Goal: Task Accomplishment & Management: Use online tool/utility

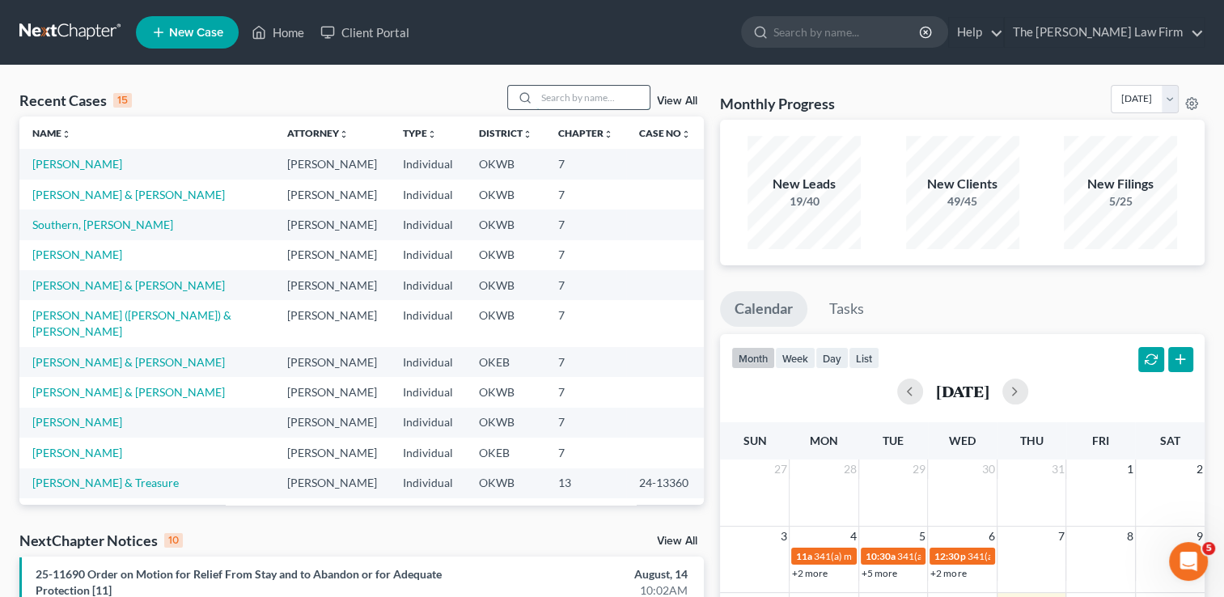
click at [544, 98] on input "search" at bounding box center [592, 97] width 113 height 23
type input "burns"
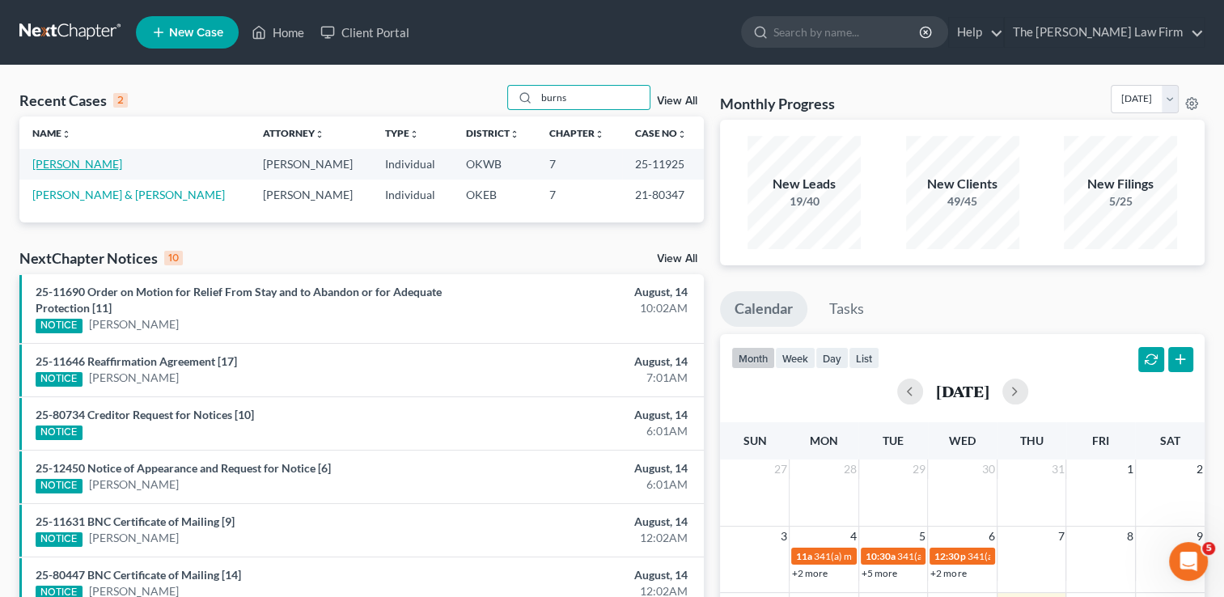
click at [71, 165] on link "[PERSON_NAME]" at bounding box center [77, 164] width 90 height 14
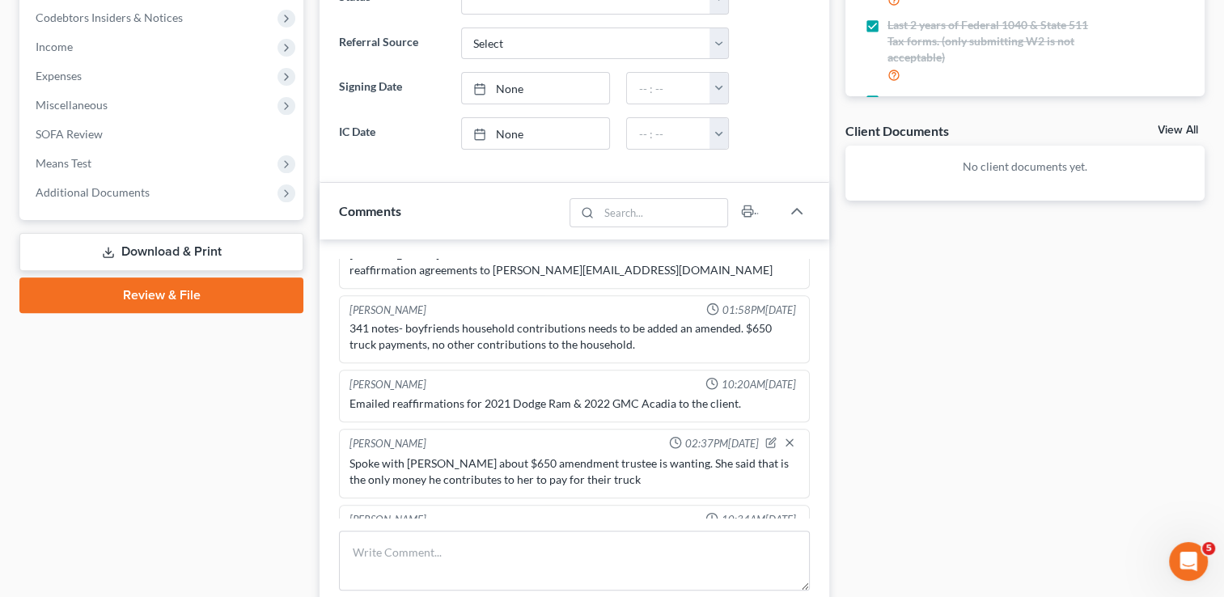
scroll to position [566, 0]
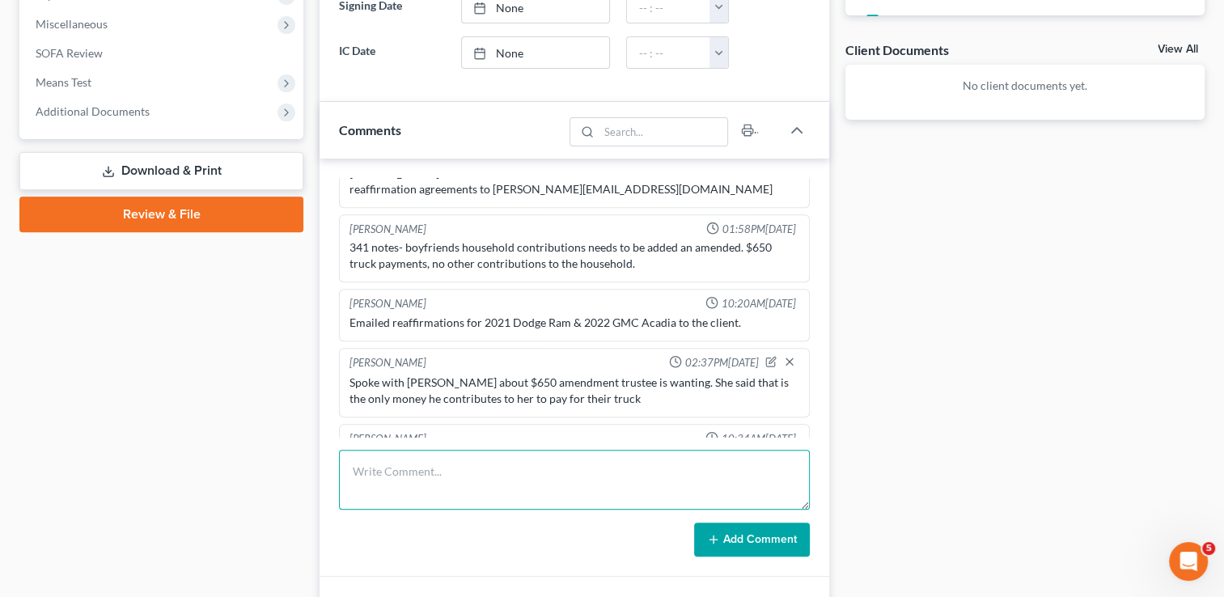
click at [466, 464] on textarea at bounding box center [574, 480] width 471 height 60
click at [453, 472] on textarea at bounding box center [574, 480] width 471 height 60
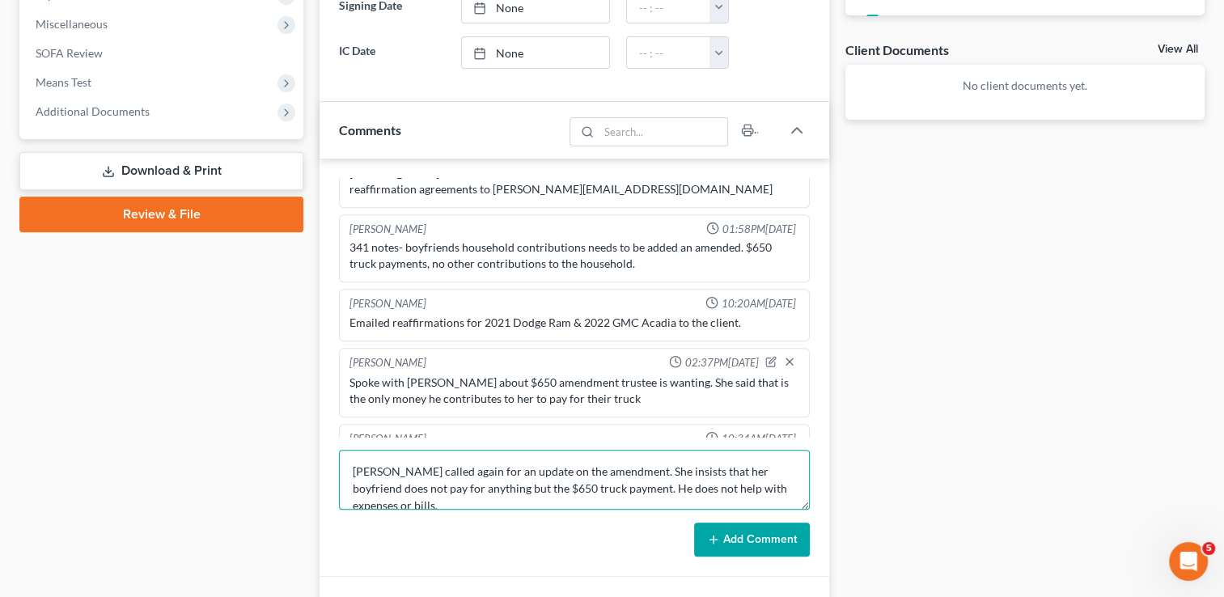
type textarea "Nicole called again for an update on the amendment. She insists that her boyfri…"
click at [752, 537] on button "Add Comment" at bounding box center [752, 540] width 116 height 34
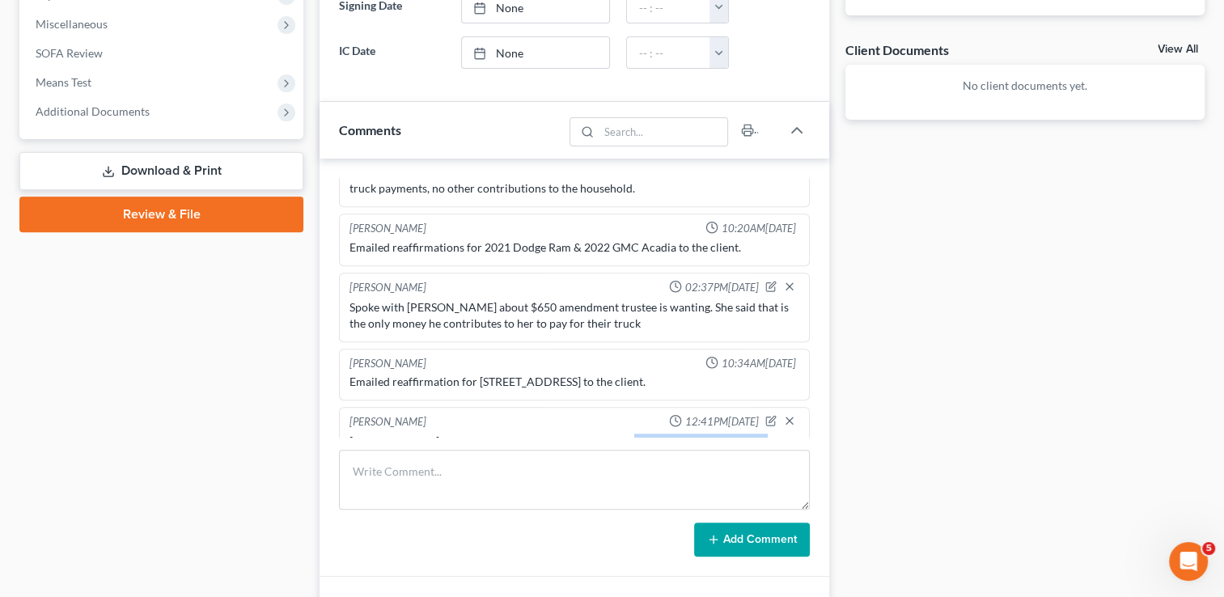
drag, startPoint x: 611, startPoint y: 400, endPoint x: 786, endPoint y: 421, distance: 176.8
click at [786, 430] on div "Nicole called again for an update on the amendment. She insists that her boyfri…" at bounding box center [574, 457] width 456 height 55
drag, startPoint x: 786, startPoint y: 421, endPoint x: 750, endPoint y: 409, distance: 38.1
copy div "She insists that her boyfriend does not pay for anything but the $650 truck pay…"
click at [950, 284] on div "Docs Tasks Events Fees Timer 100% Completed Nothing here yet! Completed Intake …" at bounding box center [1024, 168] width 375 height 1158
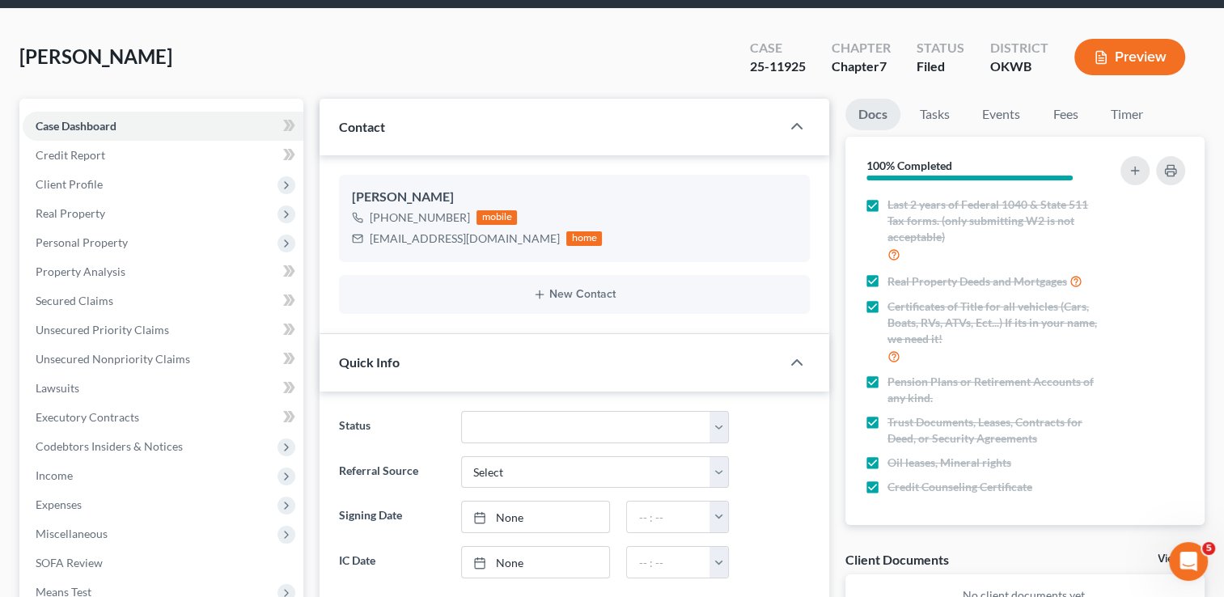
scroll to position [0, 0]
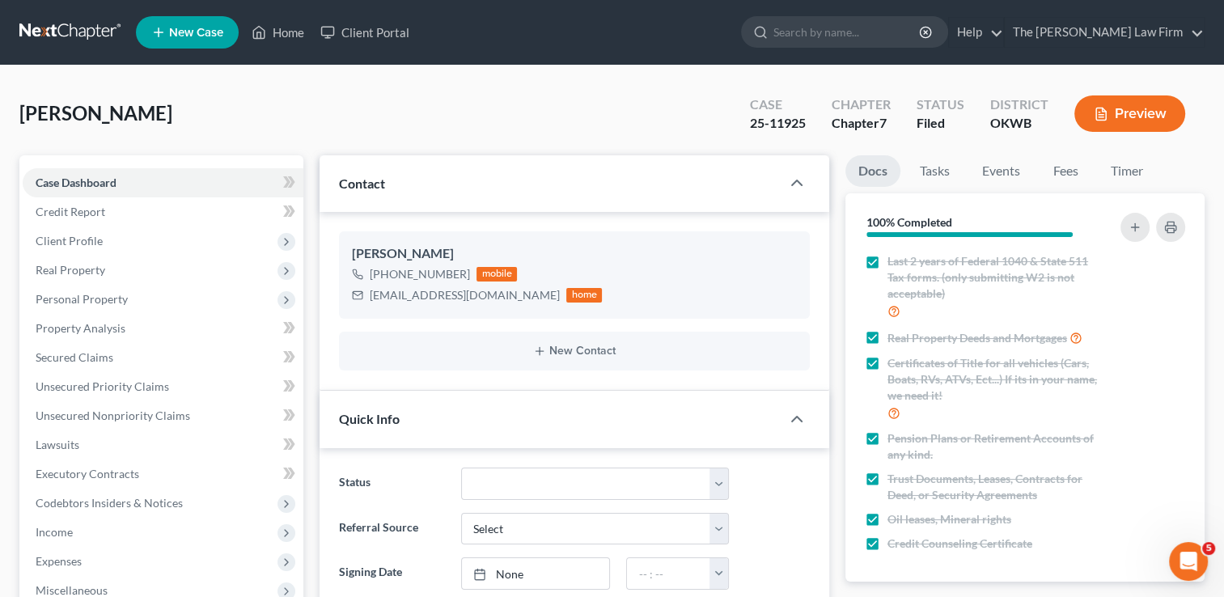
click at [72, 36] on link at bounding box center [71, 32] width 104 height 29
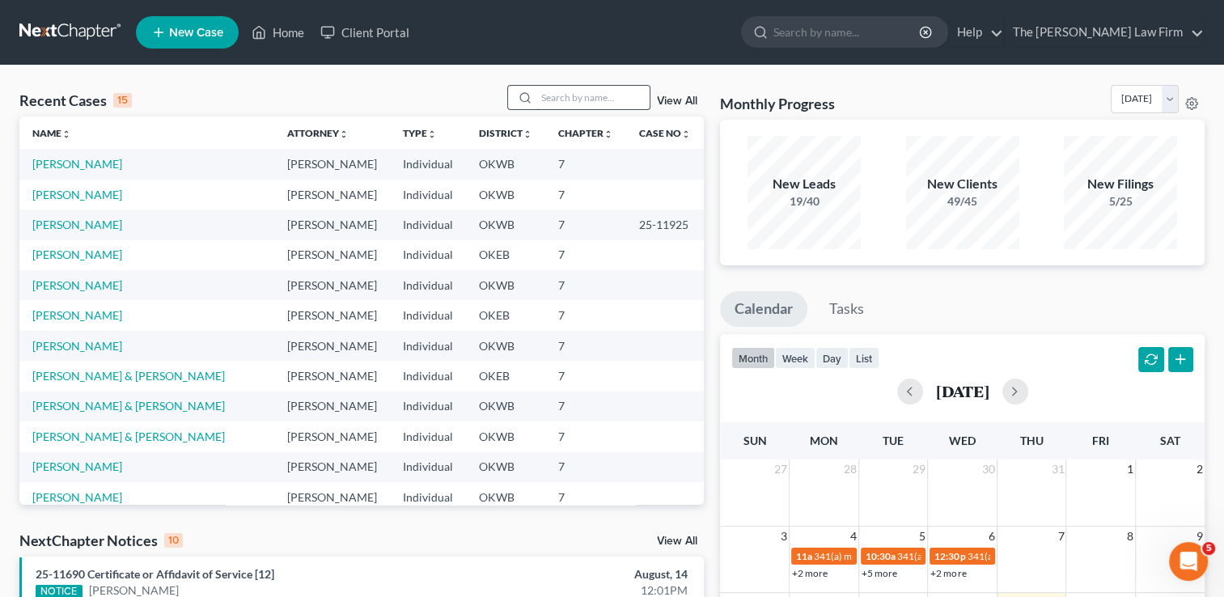
click at [568, 104] on input "search" at bounding box center [592, 97] width 113 height 23
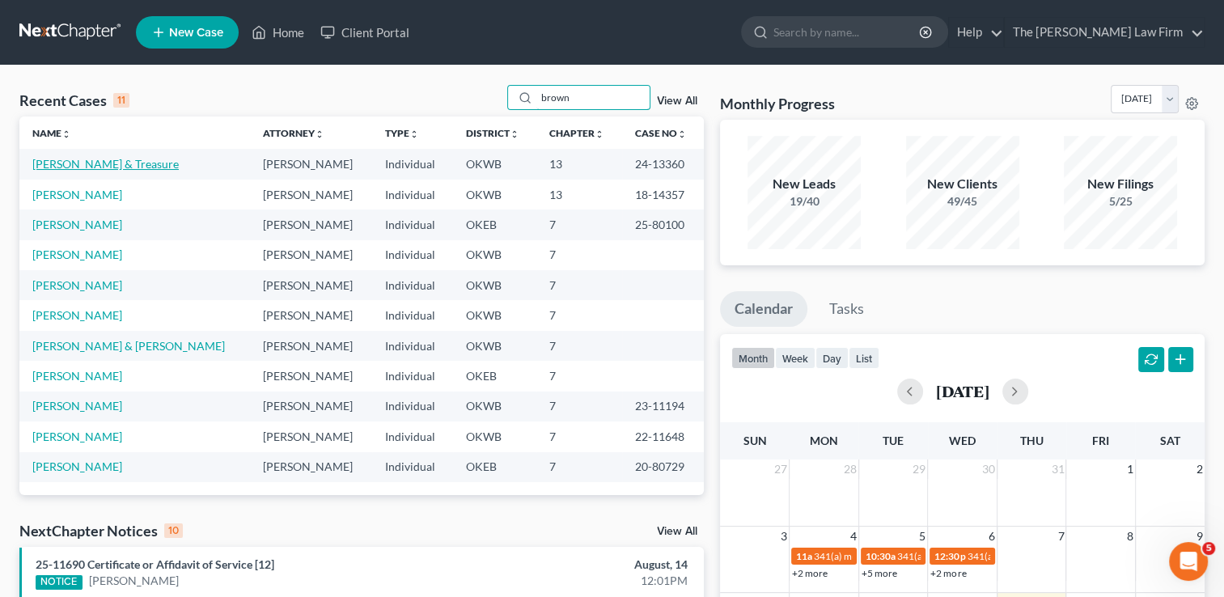
type input "brown"
click at [120, 163] on link "[PERSON_NAME] & Treasure" at bounding box center [105, 164] width 146 height 14
click at [113, 160] on link "[PERSON_NAME] & Treasure" at bounding box center [105, 164] width 146 height 14
select select "4"
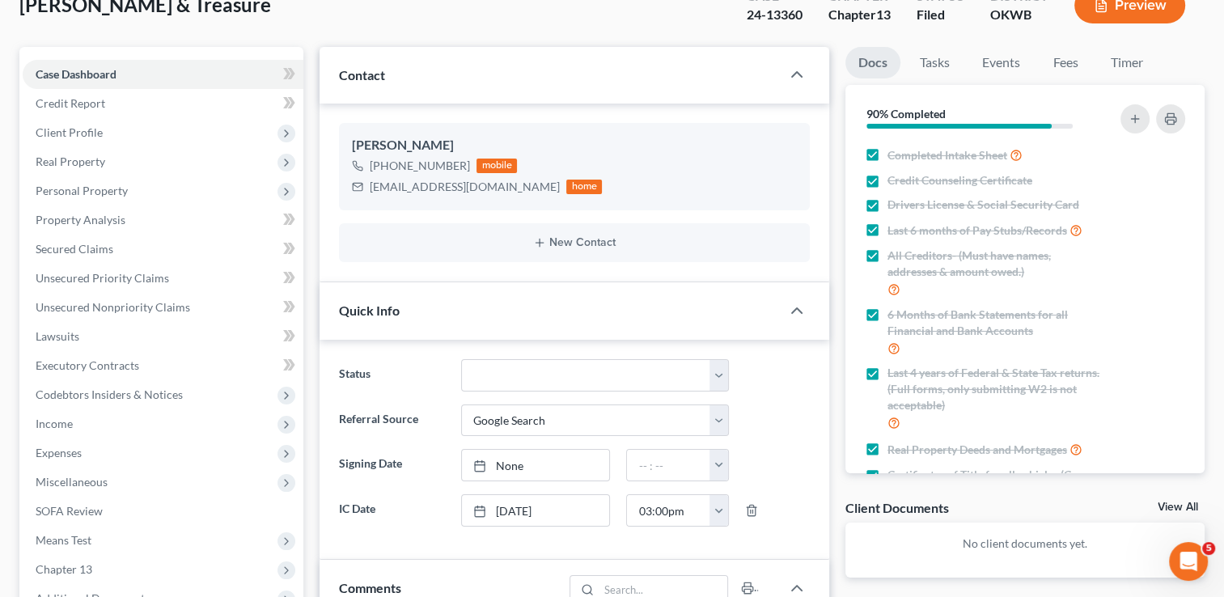
scroll to position [81, 0]
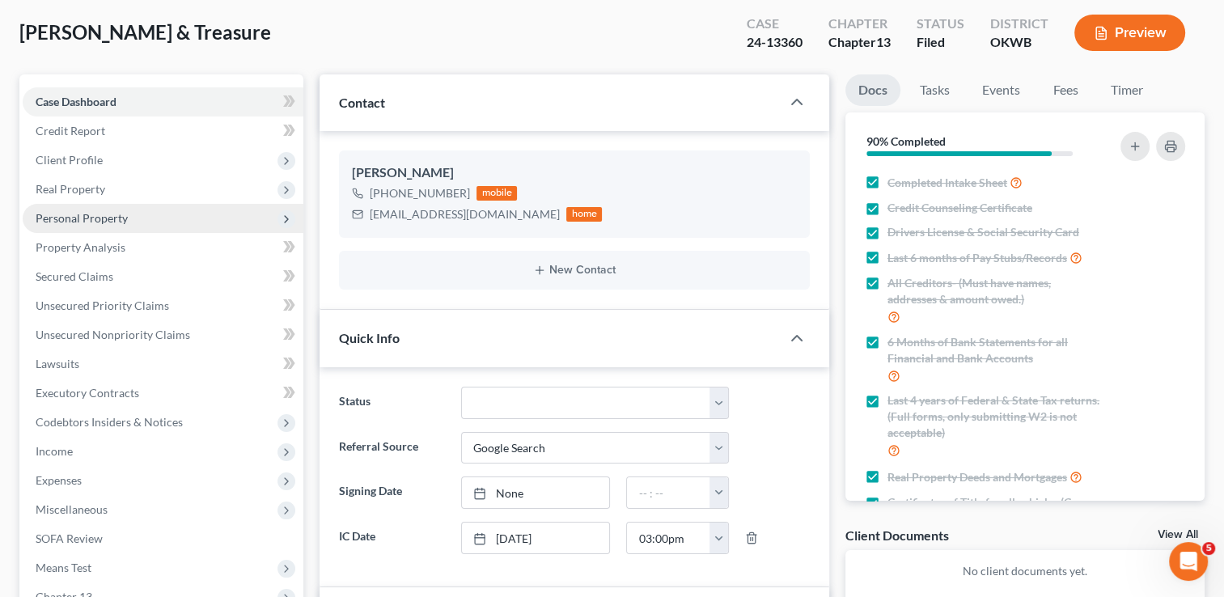
click at [110, 214] on span "Personal Property" at bounding box center [82, 218] width 92 height 14
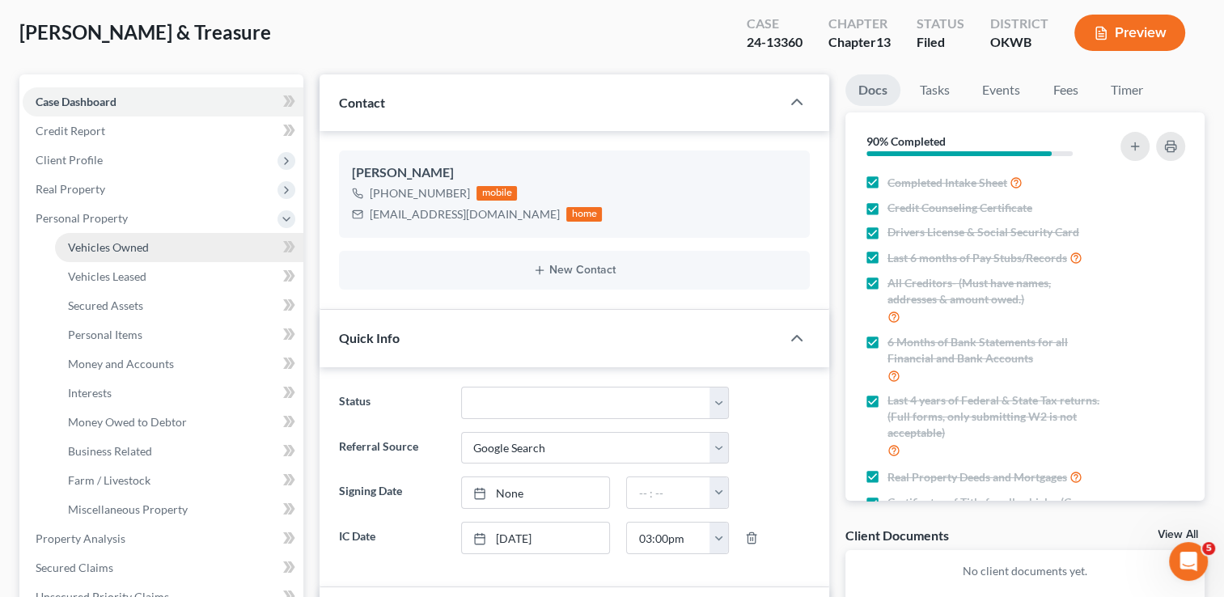
click at [150, 246] on link "Vehicles Owned" at bounding box center [179, 247] width 248 height 29
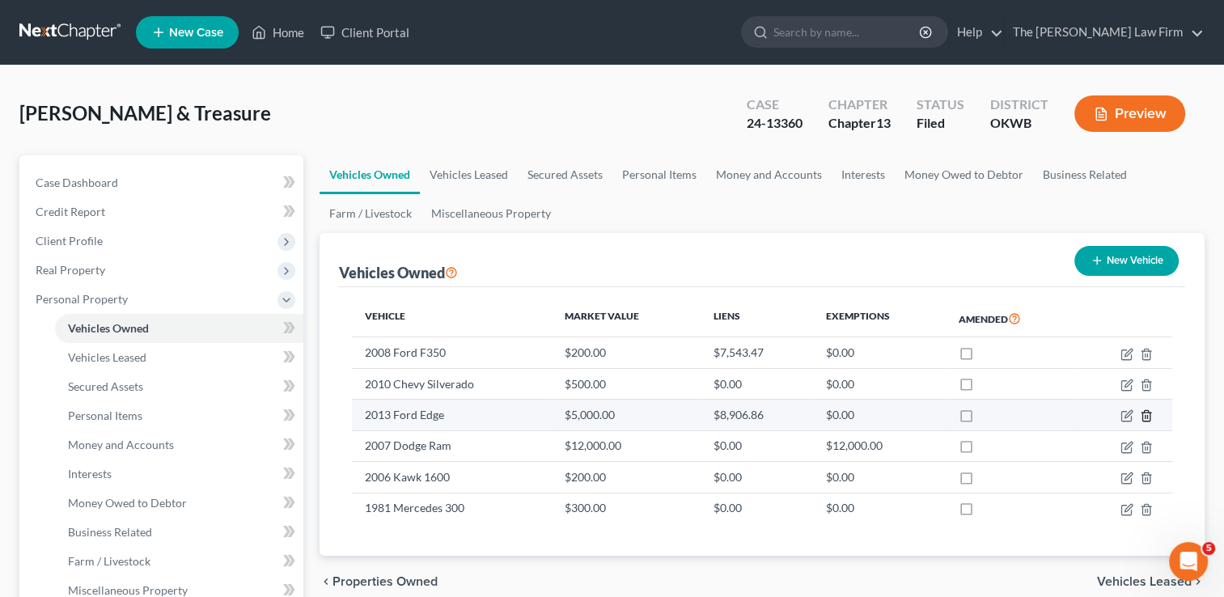
click at [1145, 418] on icon "button" at bounding box center [1146, 415] width 13 height 13
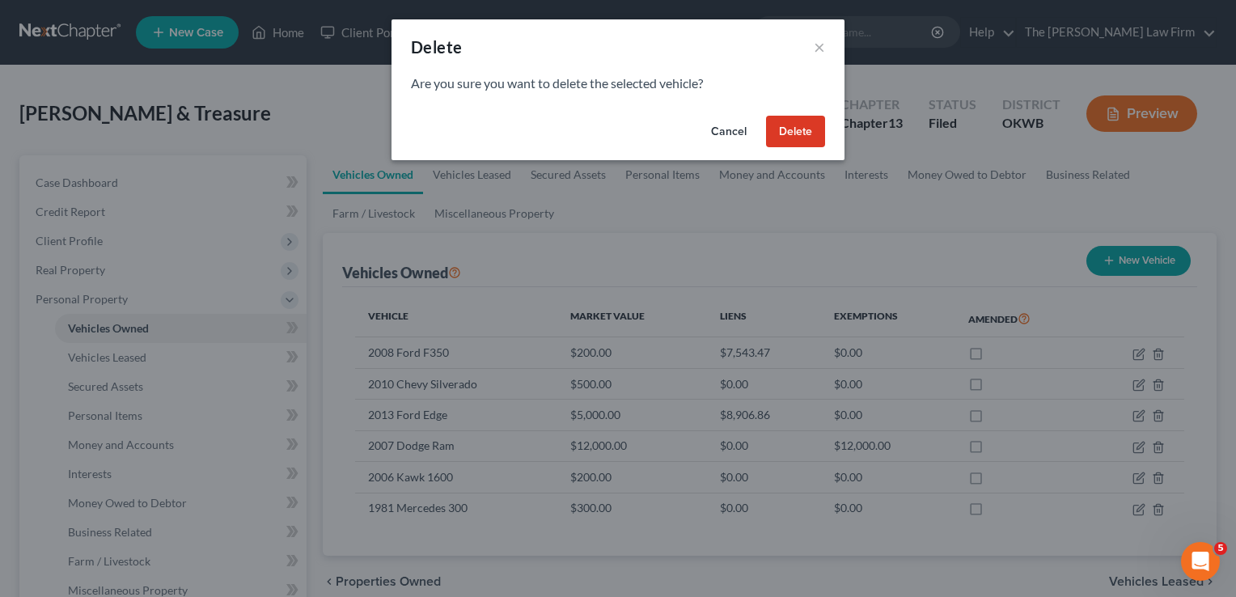
click at [802, 138] on button "Delete" at bounding box center [795, 132] width 59 height 32
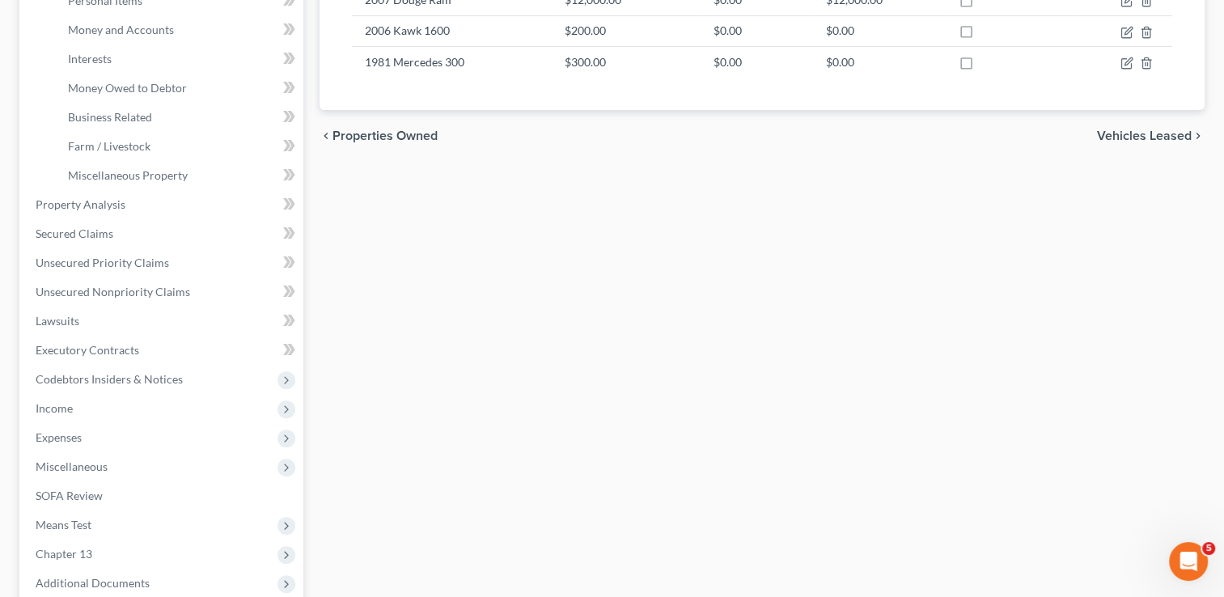
scroll to position [485, 0]
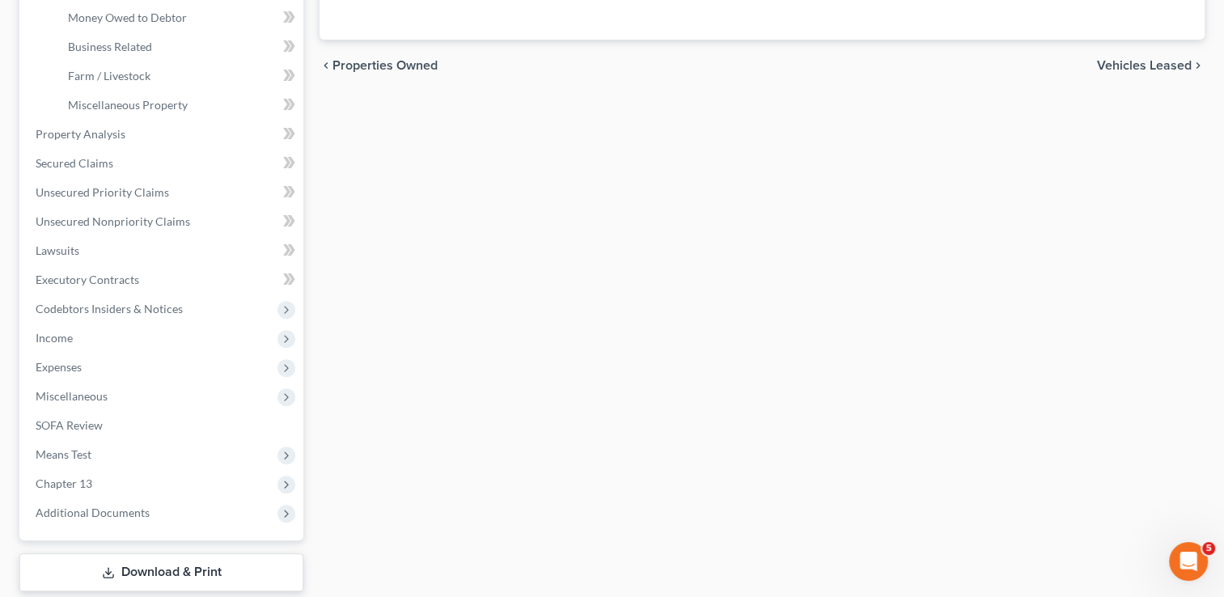
click at [71, 481] on span "Chapter 13" at bounding box center [64, 483] width 57 height 14
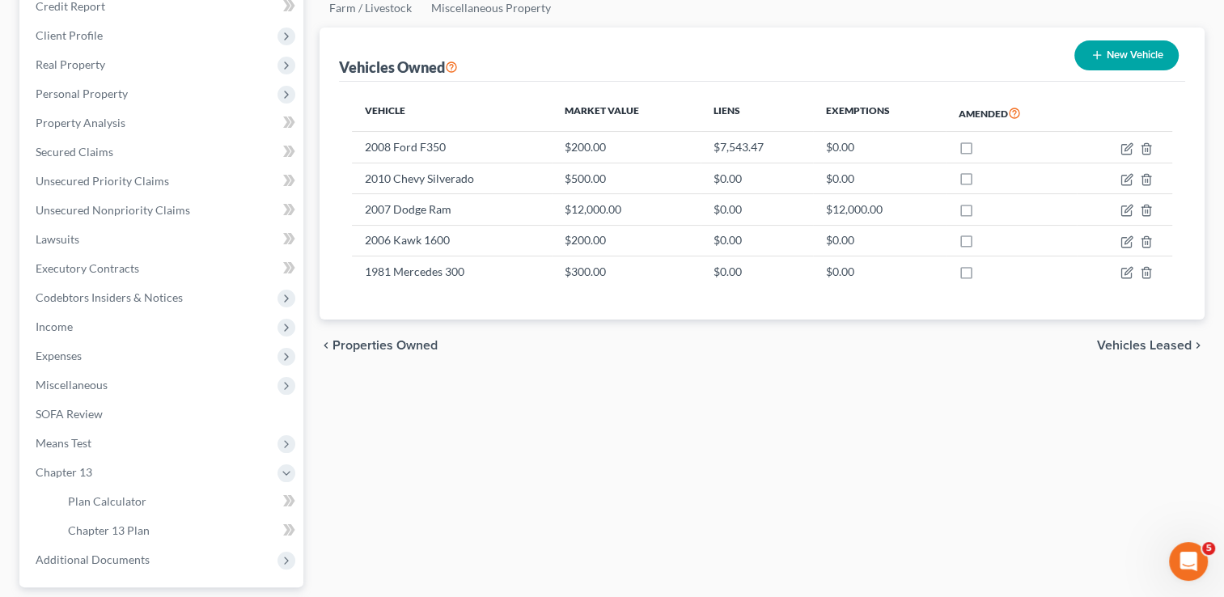
scroll to position [187, 0]
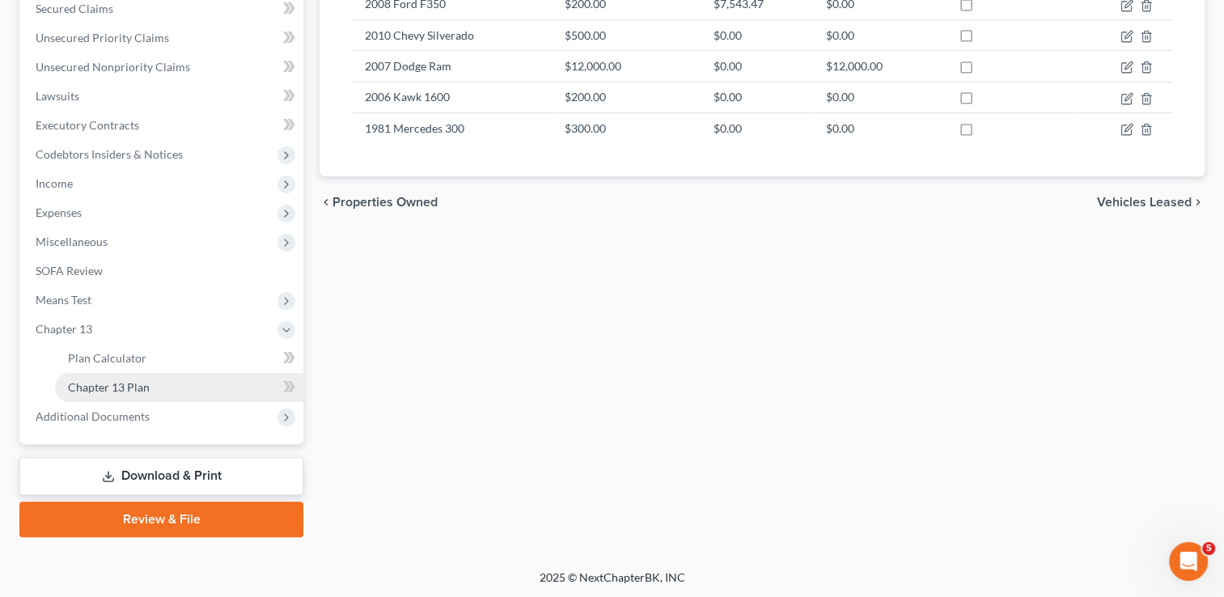
click at [116, 382] on span "Chapter 13 Plan" at bounding box center [109, 387] width 82 height 14
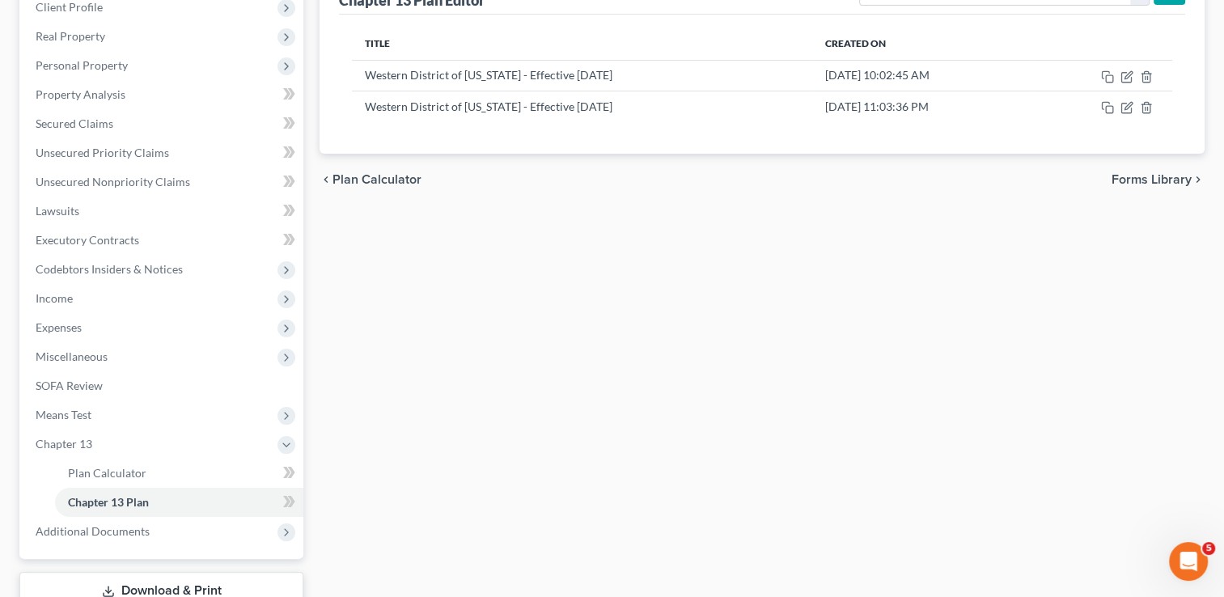
scroll to position [243, 0]
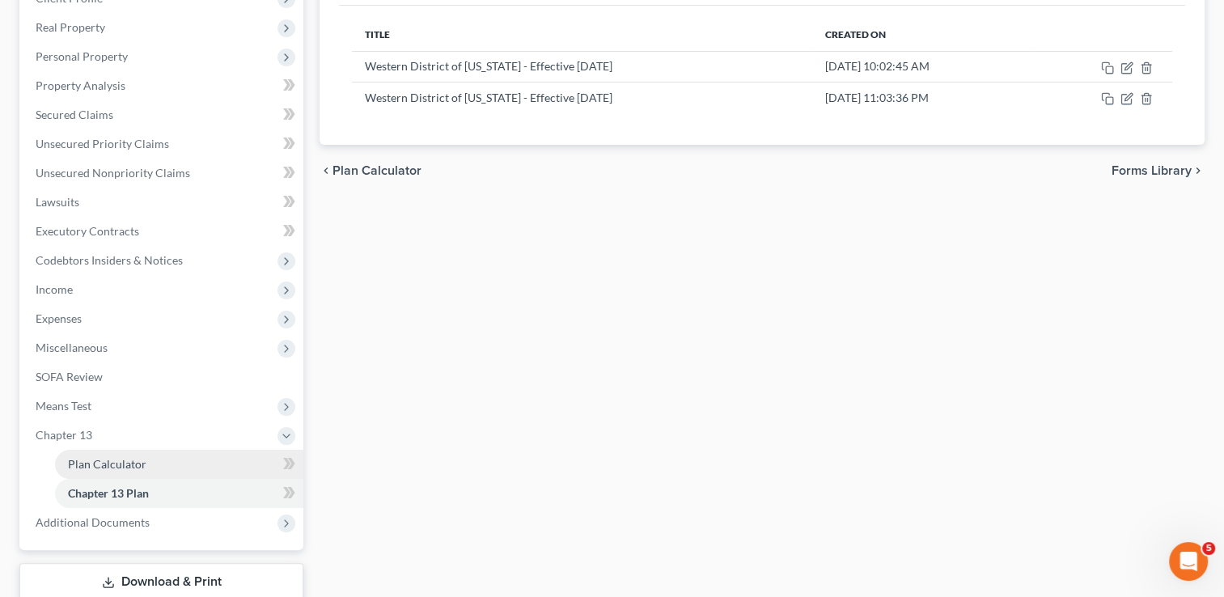
click at [96, 464] on span "Plan Calculator" at bounding box center [107, 464] width 78 height 14
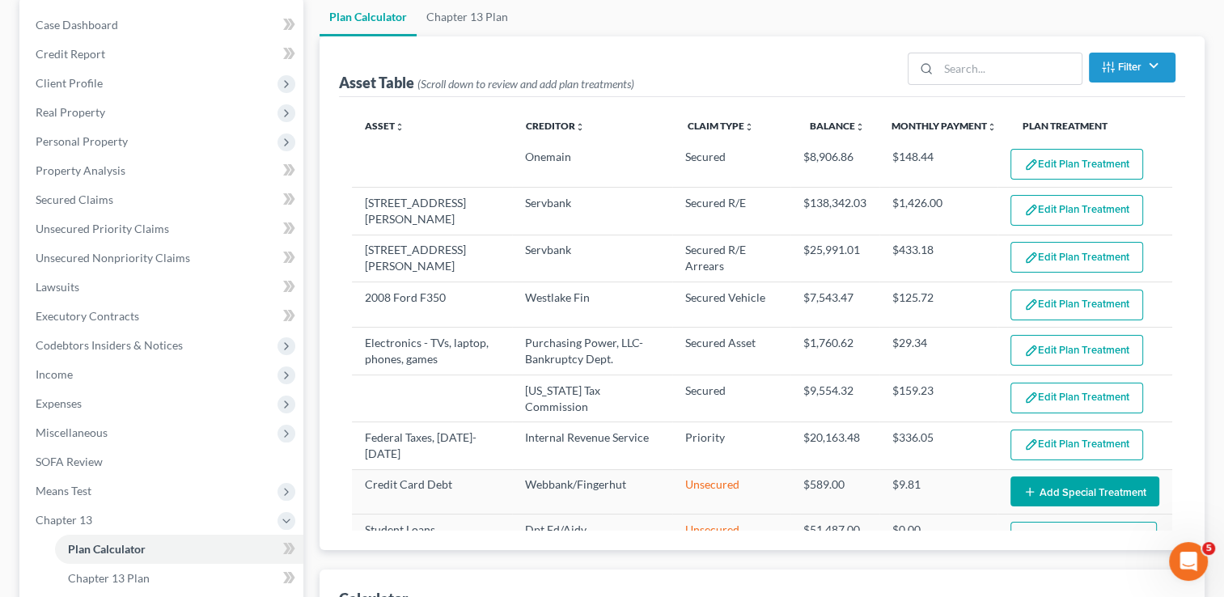
select select "59"
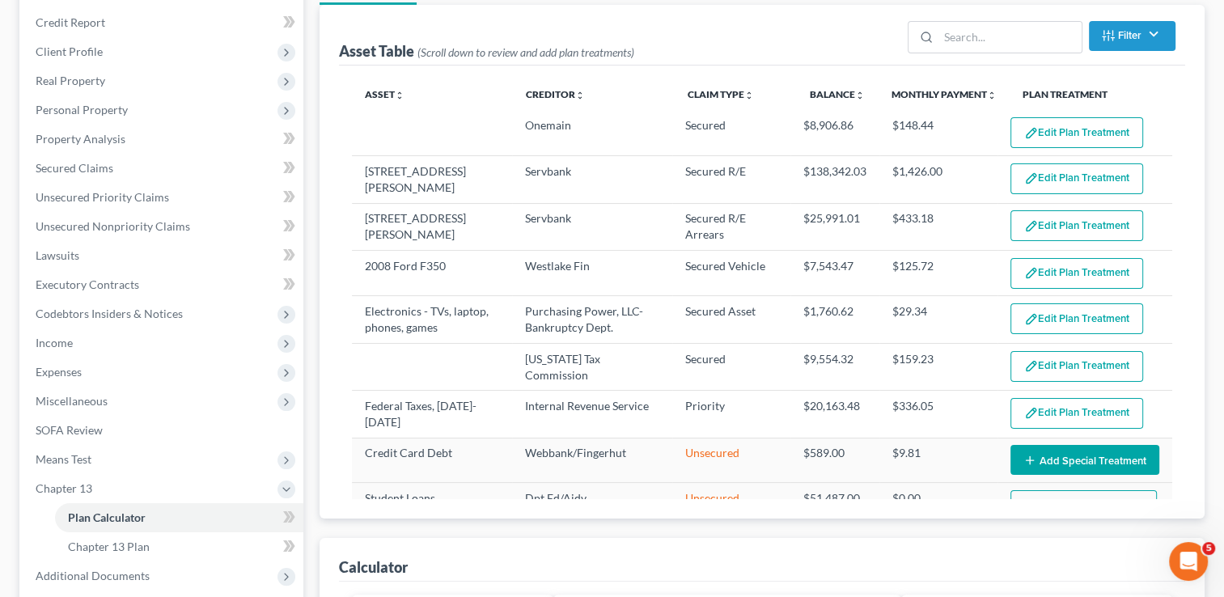
scroll to position [162, 0]
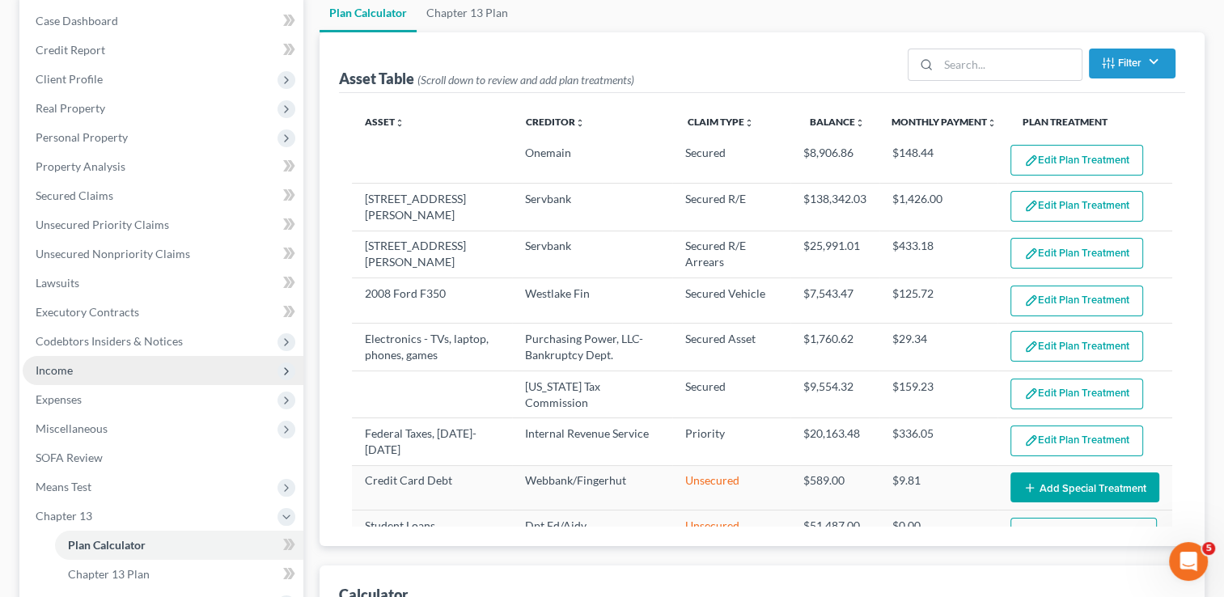
click at [61, 371] on span "Income" at bounding box center [54, 370] width 37 height 14
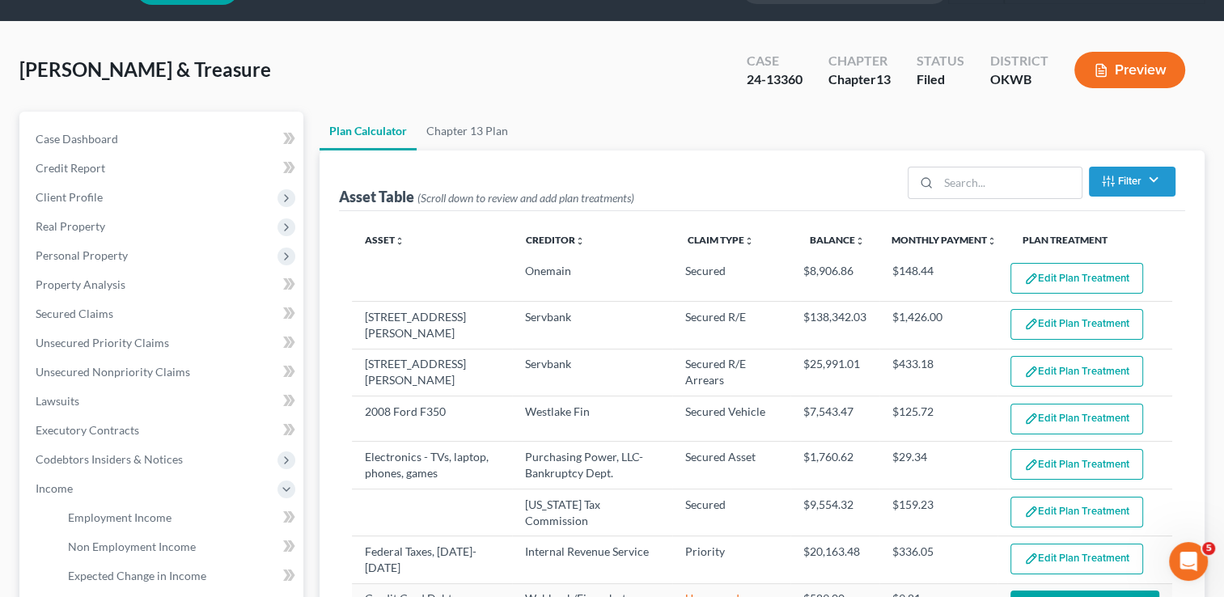
scroll to position [81, 0]
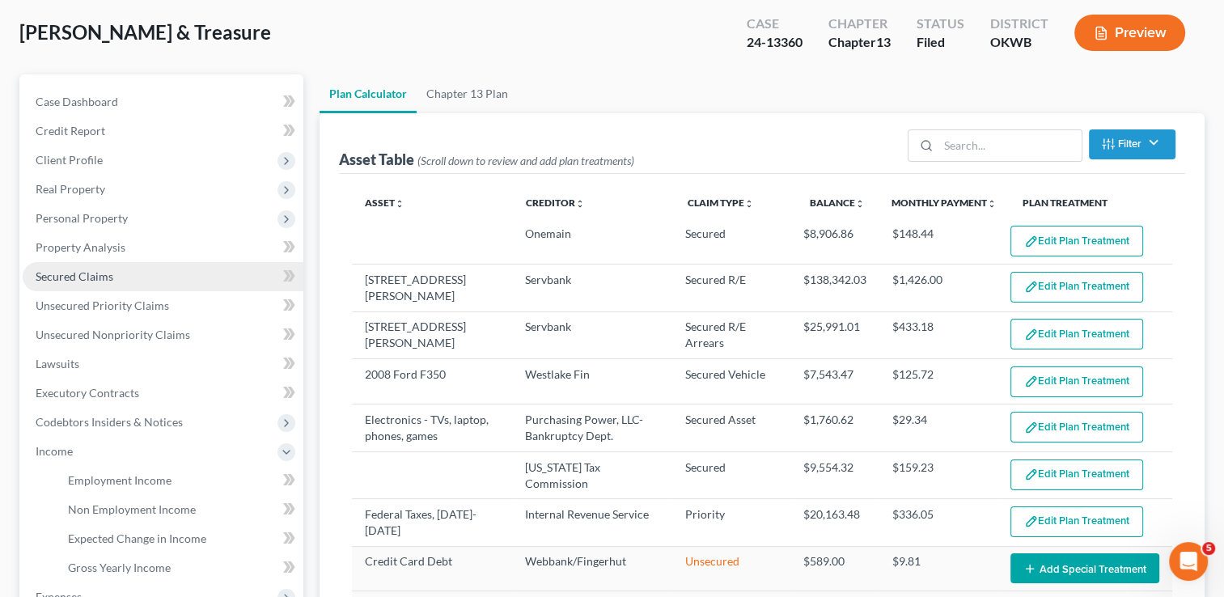
click at [61, 280] on span "Secured Claims" at bounding box center [75, 276] width 78 height 14
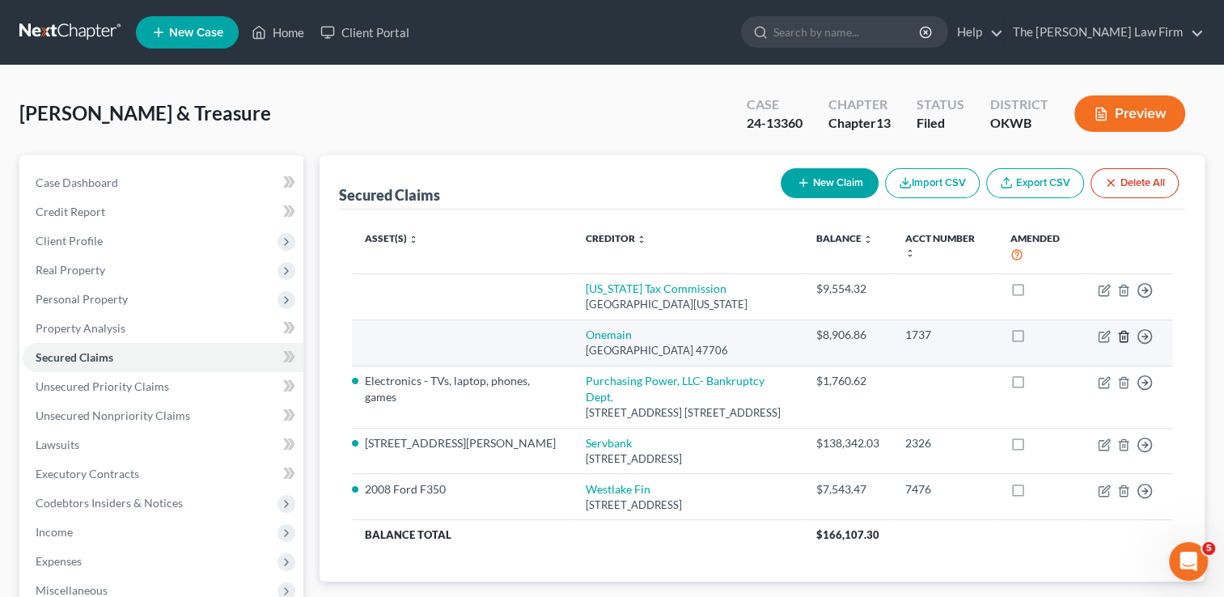
click at [1123, 332] on icon "button" at bounding box center [1123, 336] width 13 height 13
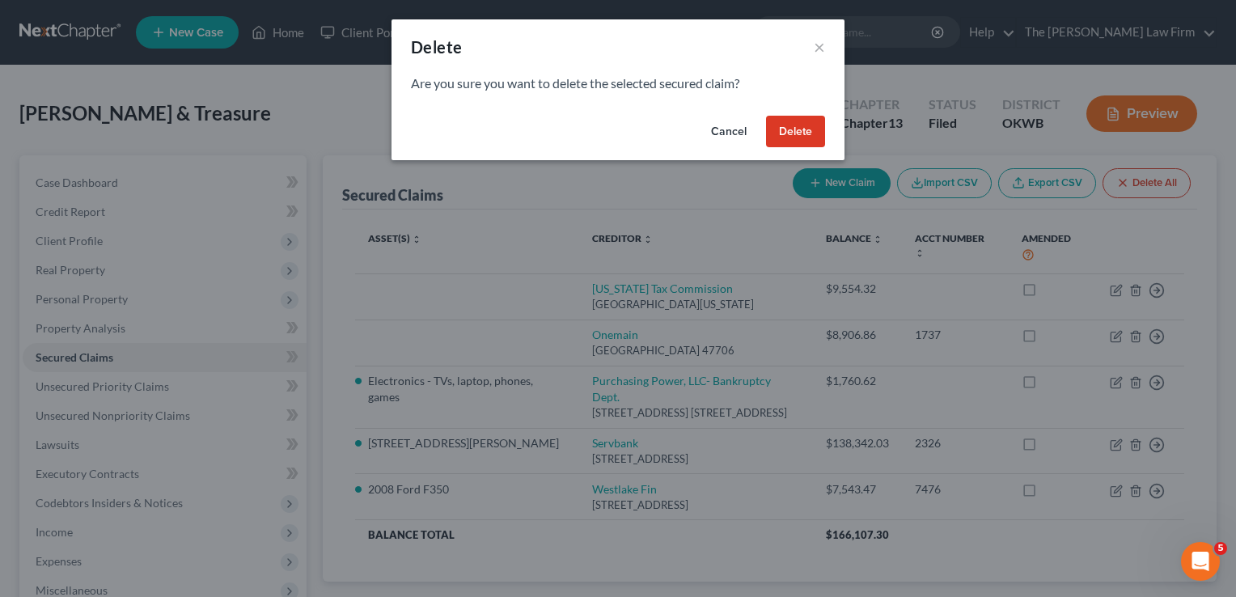
click at [791, 126] on button "Delete" at bounding box center [795, 132] width 59 height 32
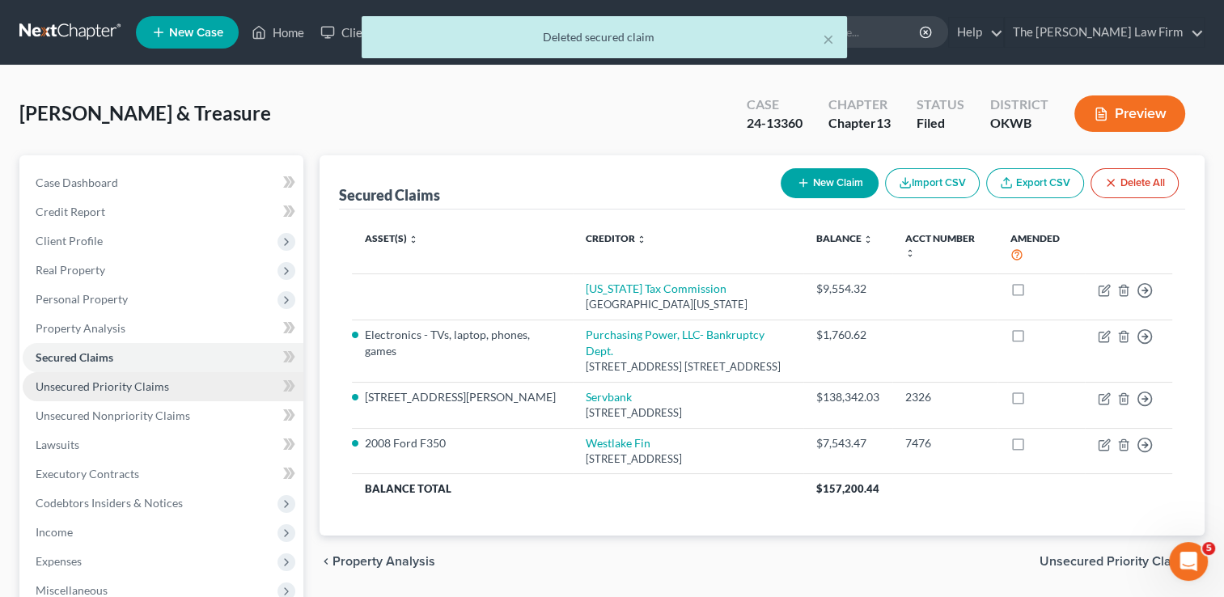
click at [121, 389] on span "Unsecured Priority Claims" at bounding box center [102, 386] width 133 height 14
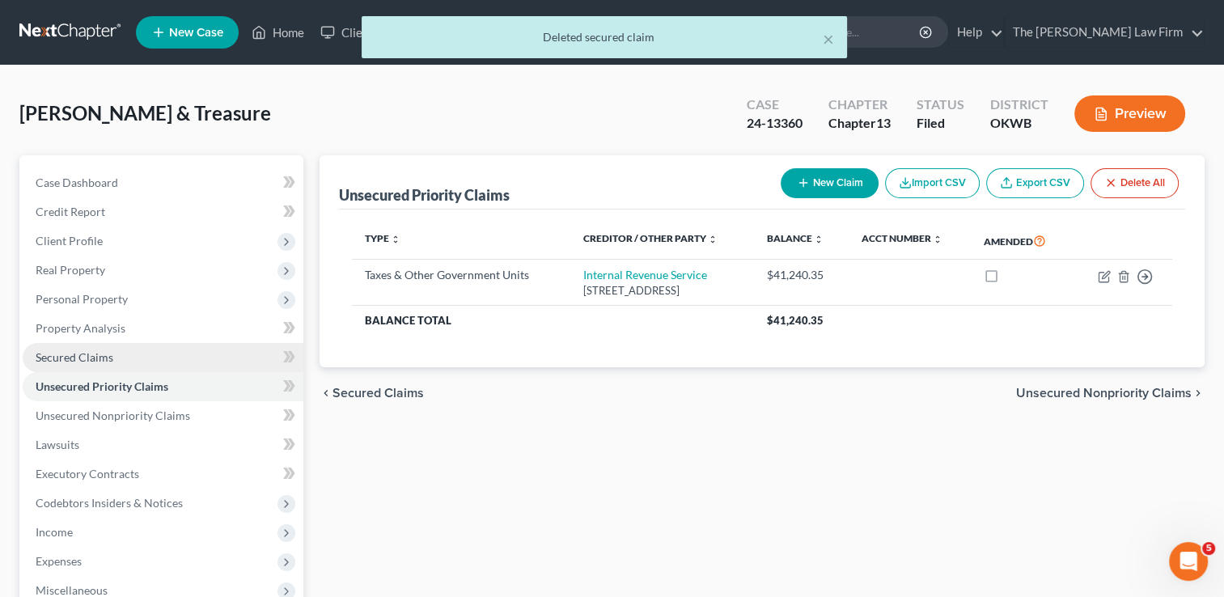
click at [91, 354] on span "Secured Claims" at bounding box center [75, 357] width 78 height 14
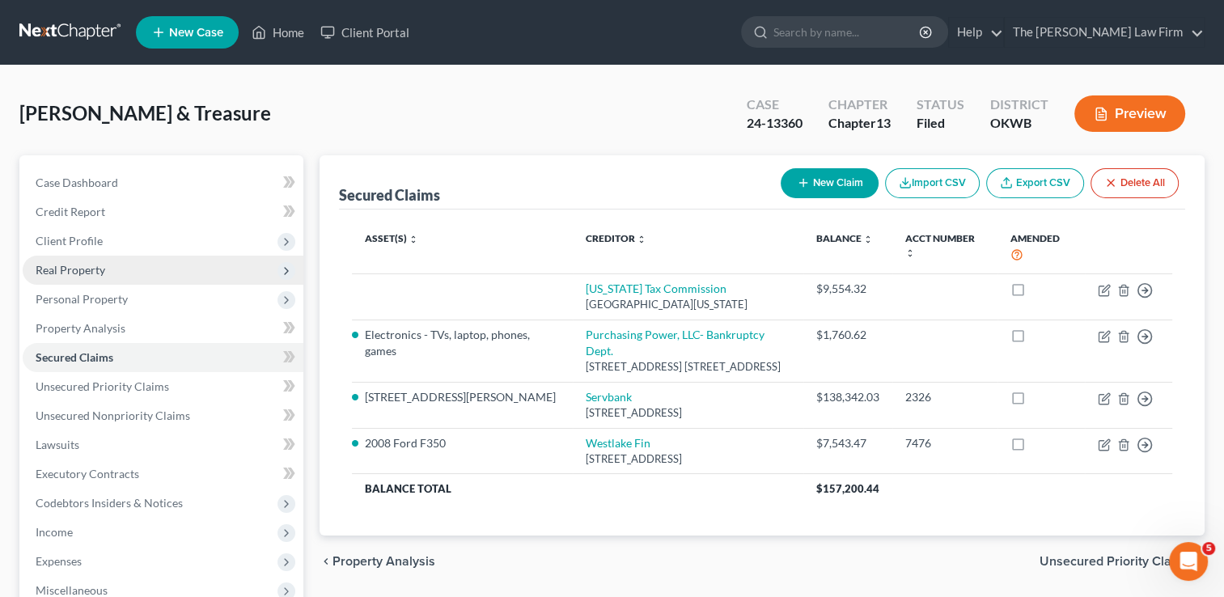
click at [97, 270] on span "Real Property" at bounding box center [71, 270] width 70 height 14
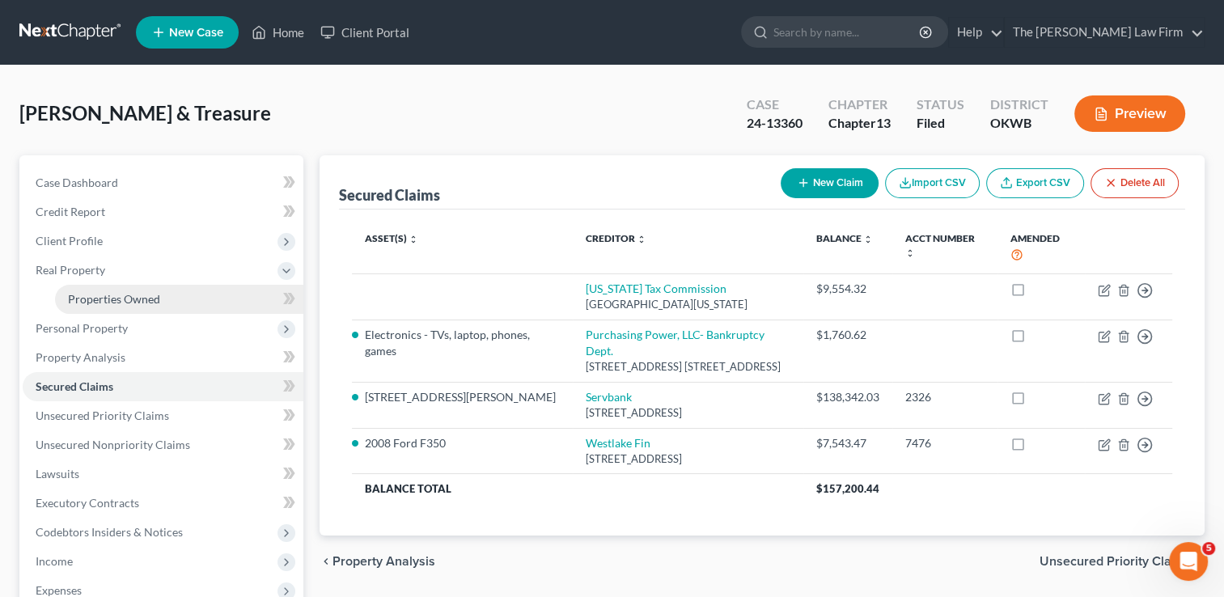
click at [142, 307] on link "Properties Owned" at bounding box center [179, 299] width 248 height 29
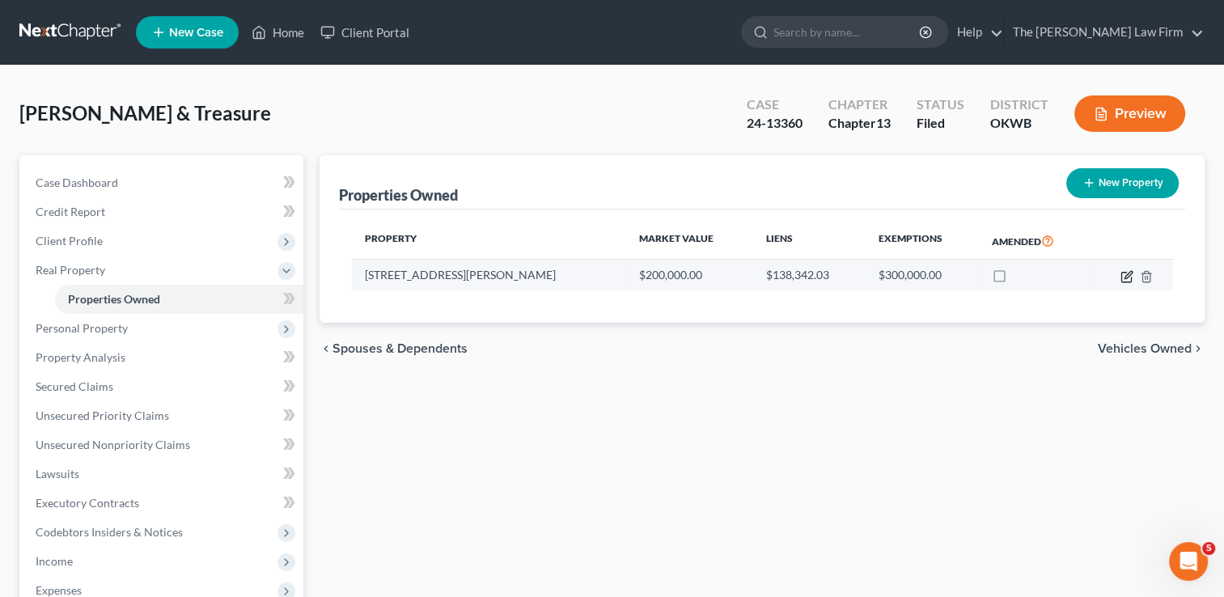
click at [1123, 277] on icon "button" at bounding box center [1126, 276] width 13 height 13
select select "37"
select select "2"
select select "0"
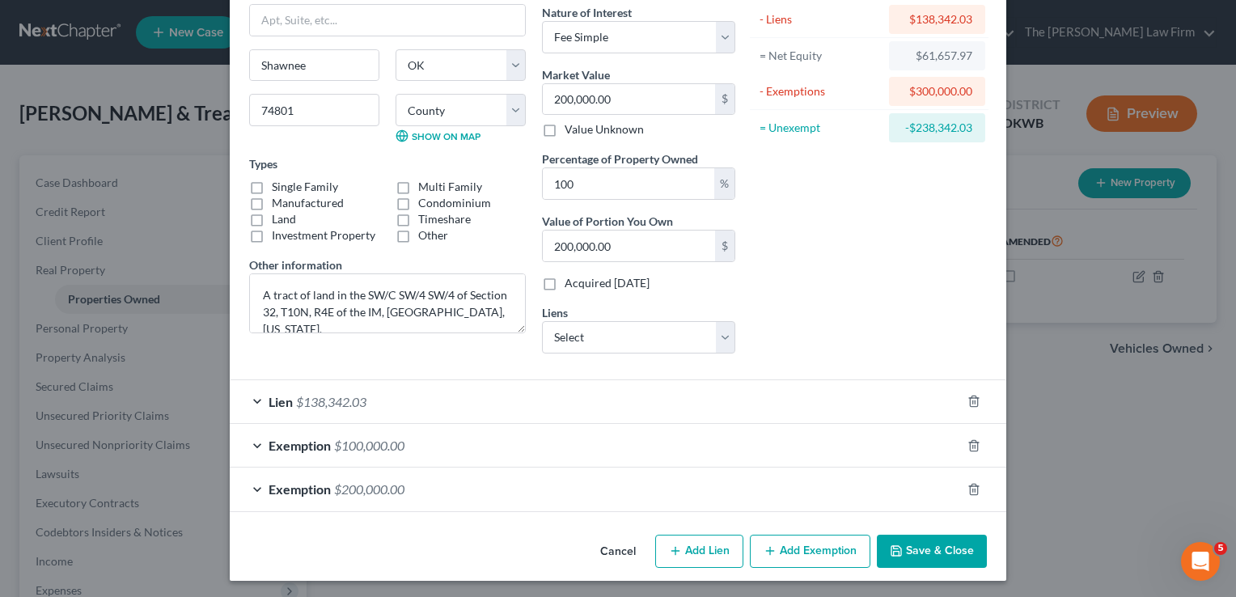
scroll to position [133, 0]
click at [967, 443] on icon "button" at bounding box center [973, 445] width 13 height 13
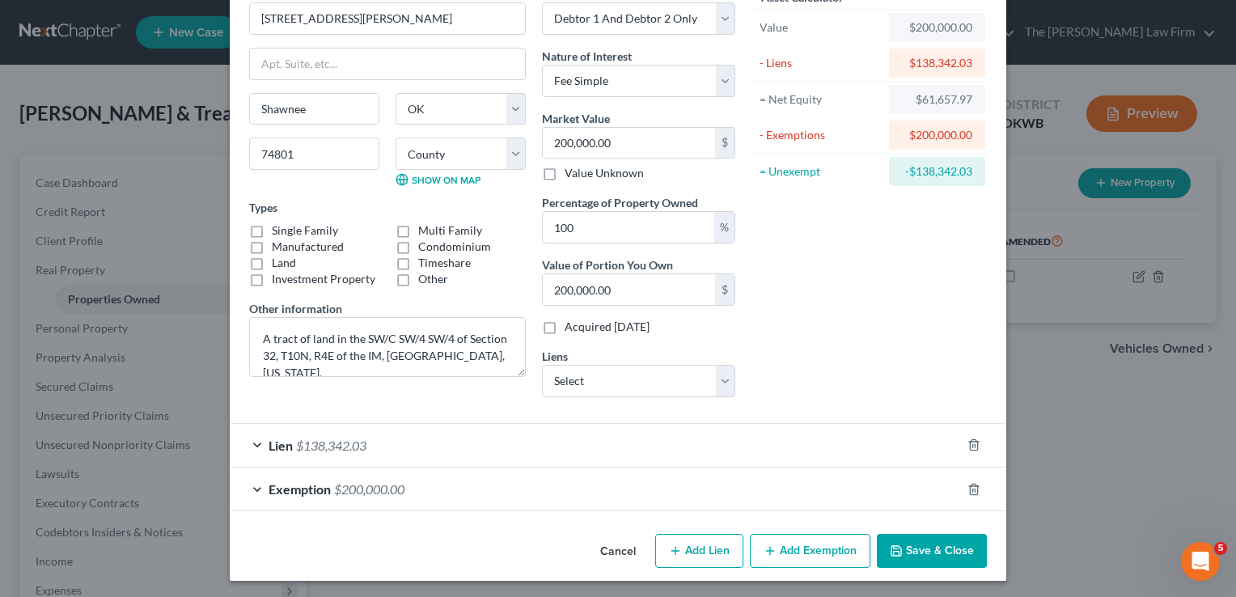
click at [650, 442] on div "Lien $138,342.03" at bounding box center [595, 445] width 731 height 43
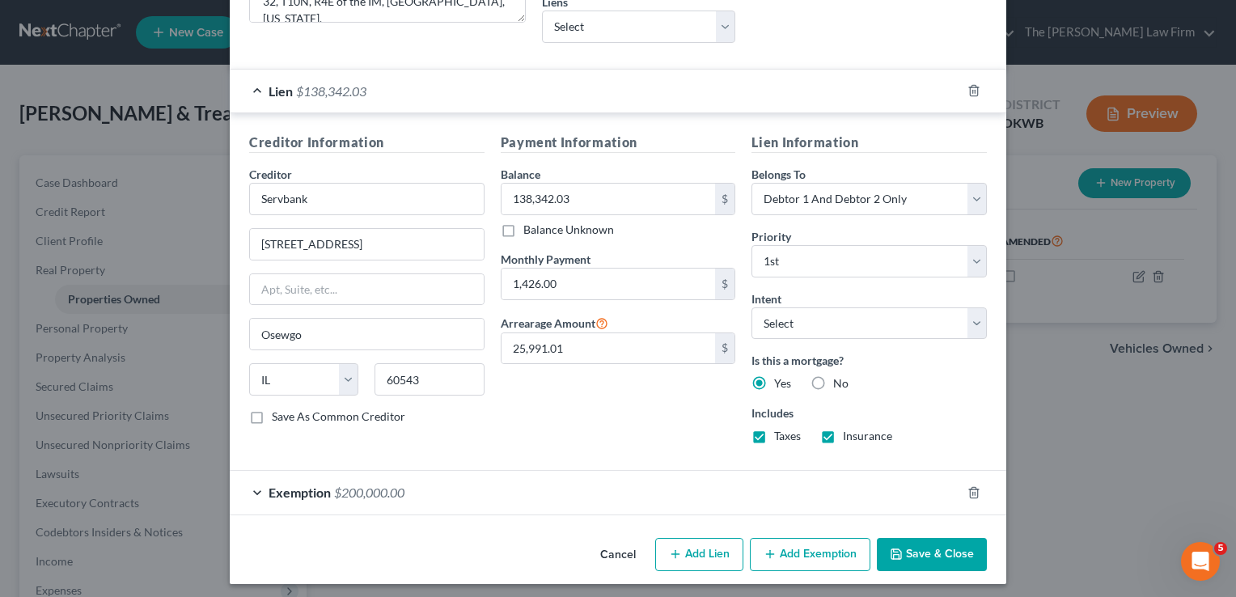
scroll to position [446, 0]
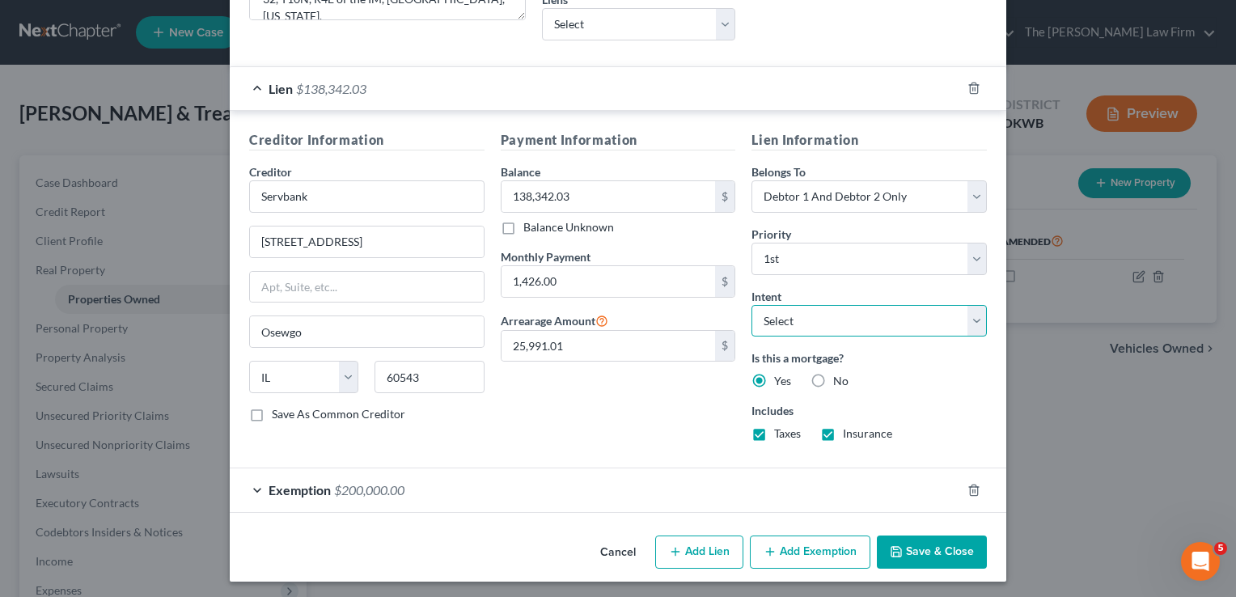
click at [866, 319] on select "Select Surrender Redeem Reaffirm Avoid Other" at bounding box center [869, 321] width 235 height 32
select select "2"
click at [752, 305] on select "Select Surrender Redeem Reaffirm Avoid Other" at bounding box center [869, 321] width 235 height 32
click at [916, 415] on label "Includes" at bounding box center [869, 410] width 235 height 17
click at [916, 546] on button "Save & Close" at bounding box center [932, 553] width 110 height 34
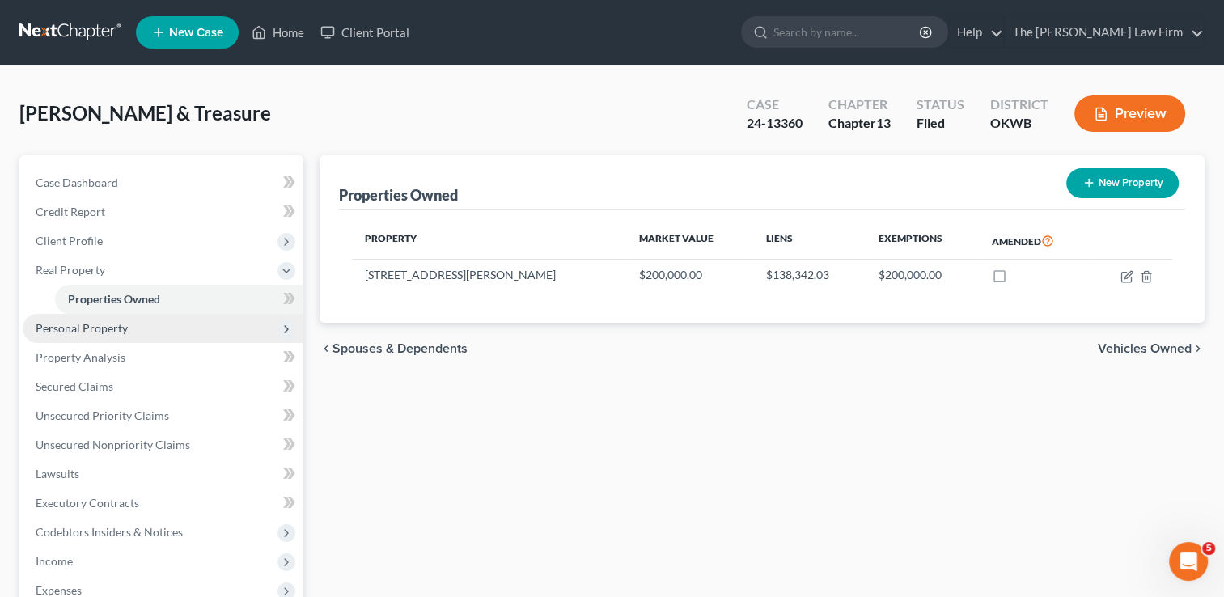
click at [105, 328] on span "Personal Property" at bounding box center [82, 328] width 92 height 14
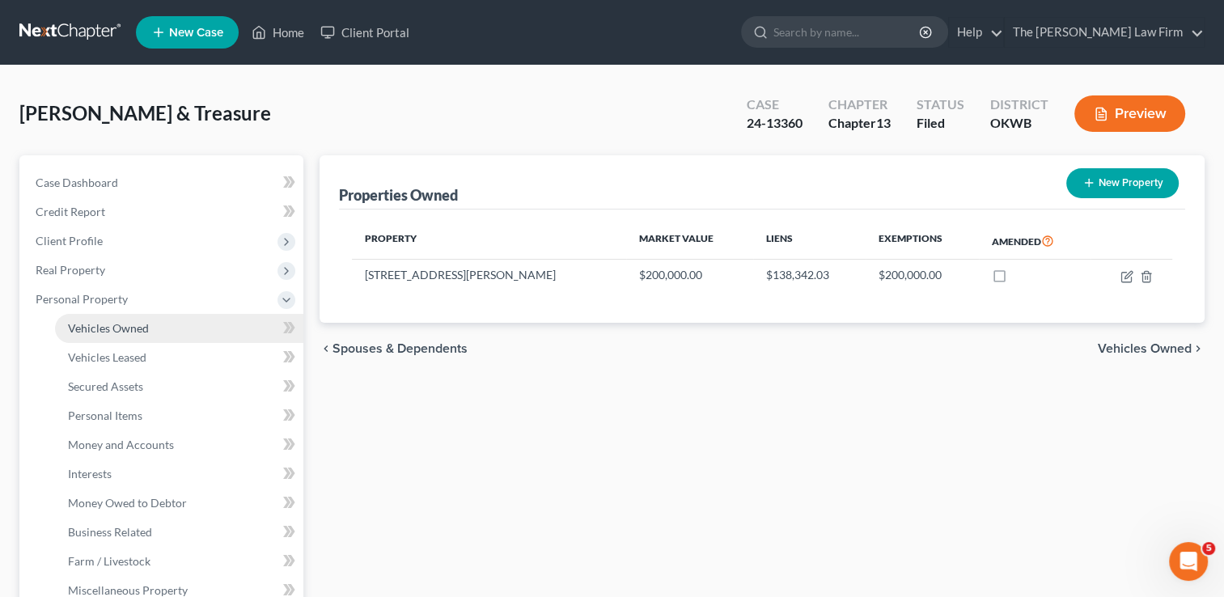
click at [146, 322] on span "Vehicles Owned" at bounding box center [108, 328] width 81 height 14
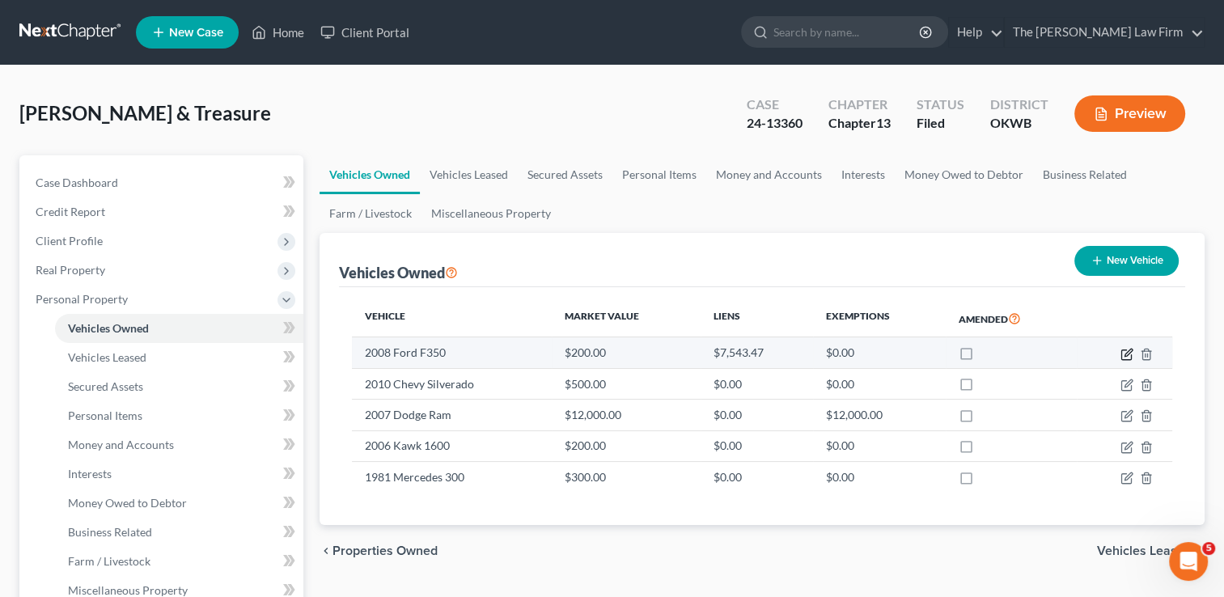
click at [1123, 351] on icon "button" at bounding box center [1126, 354] width 13 height 13
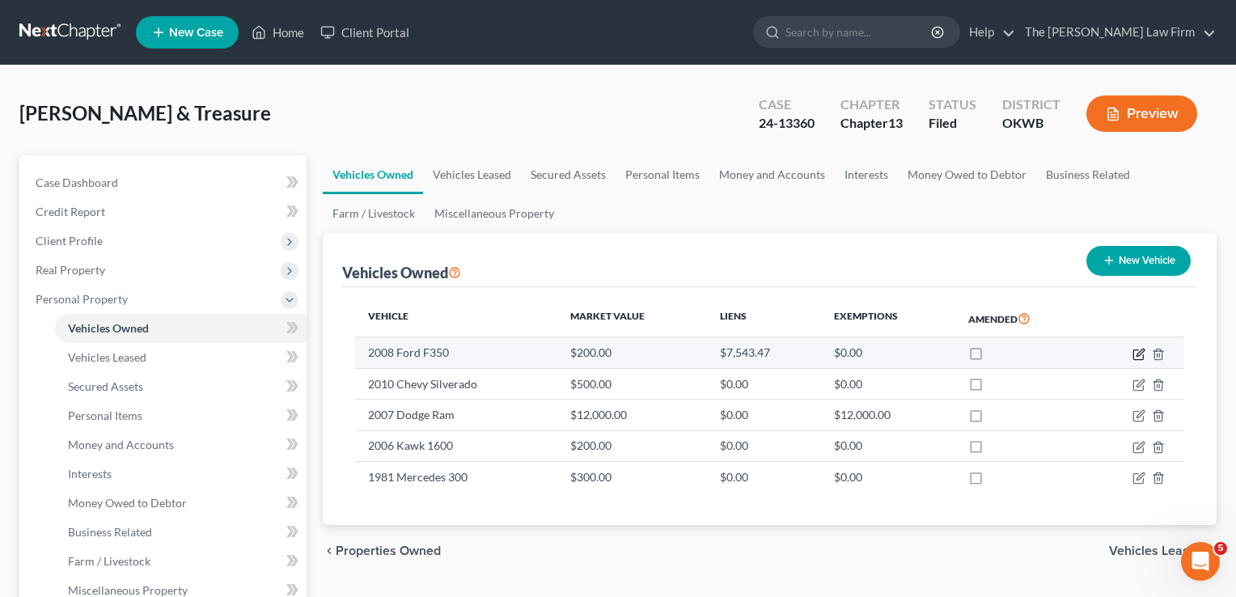
select select "0"
select select "18"
select select "2"
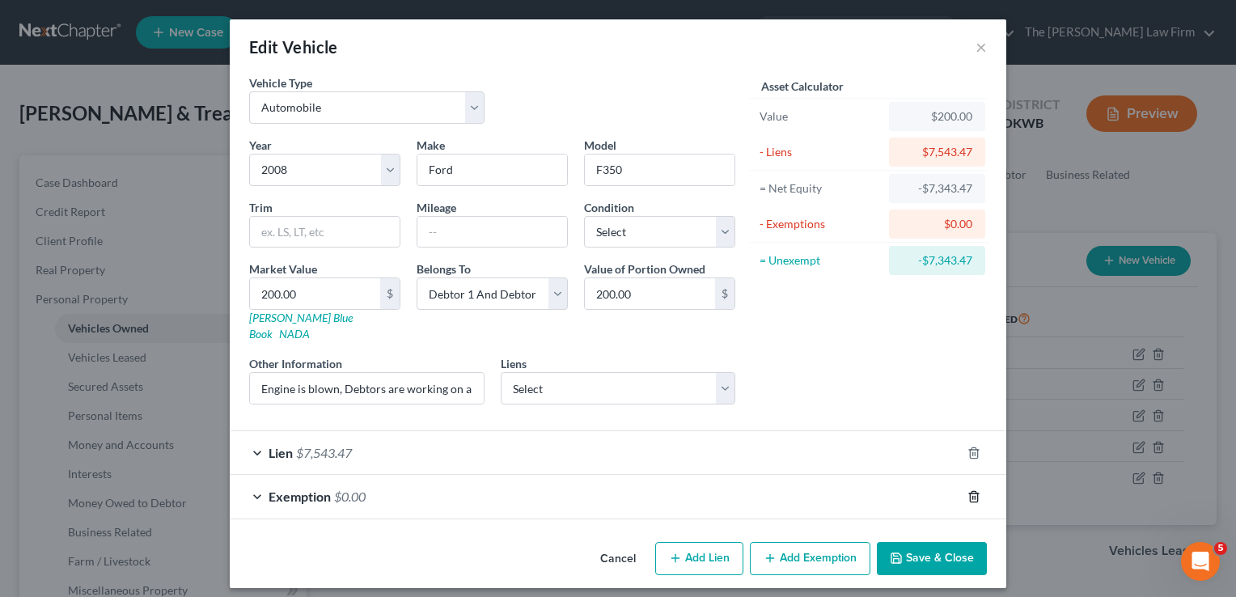
click at [967, 490] on icon "button" at bounding box center [973, 496] width 13 height 13
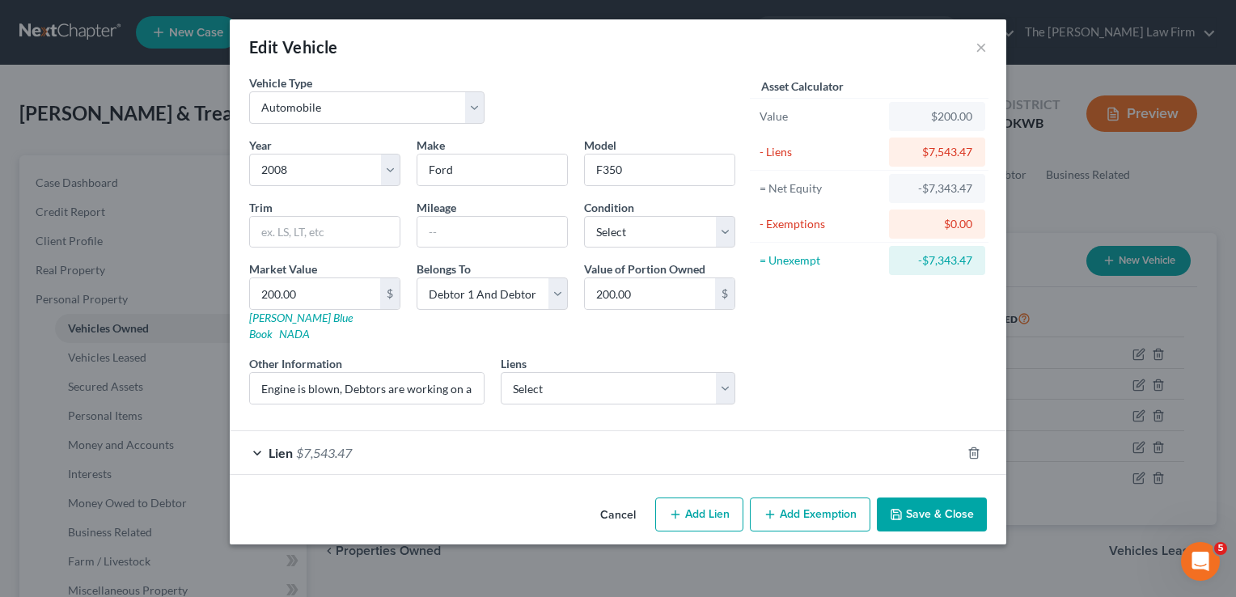
click at [508, 431] on div "Lien $7,543.47" at bounding box center [595, 452] width 731 height 43
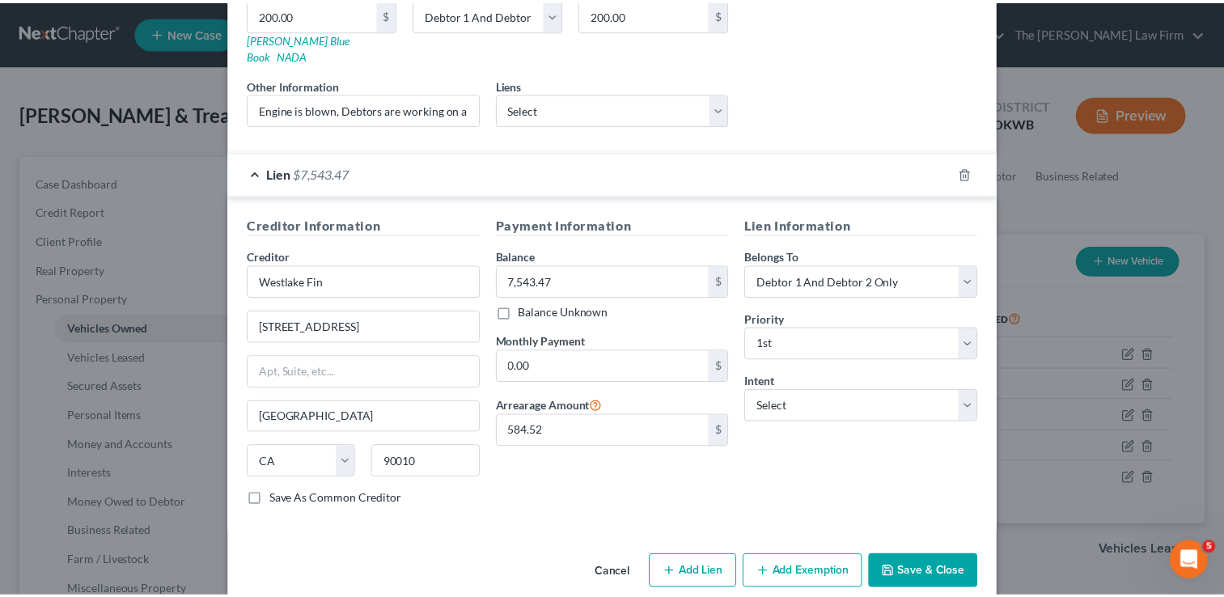
scroll to position [284, 0]
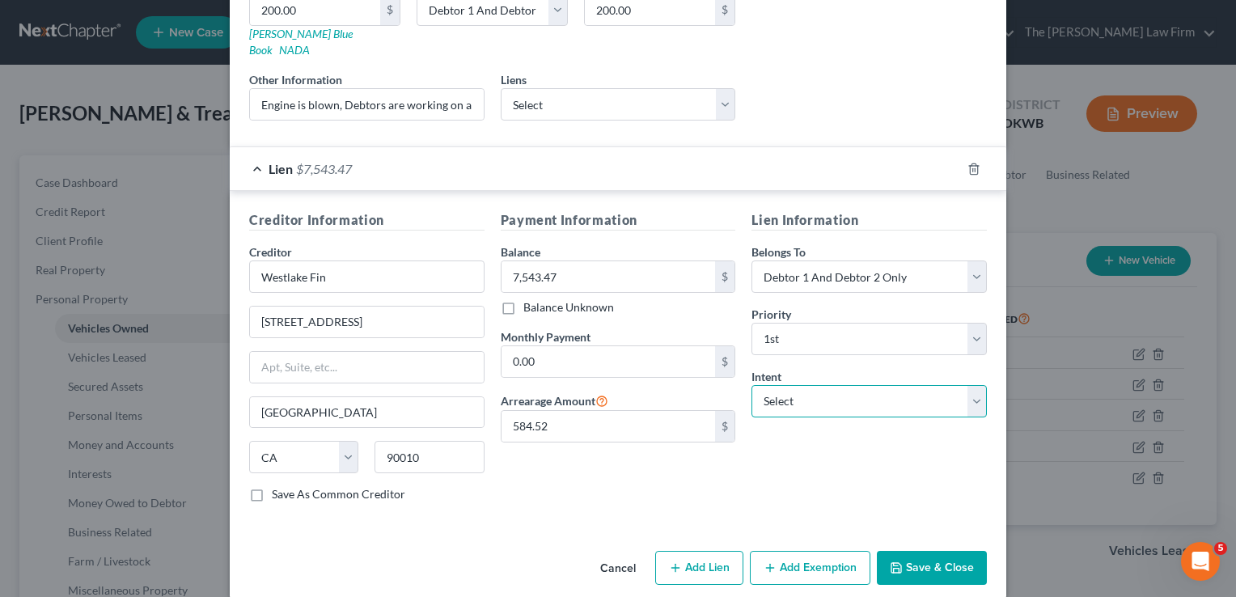
drag, startPoint x: 823, startPoint y: 383, endPoint x: 829, endPoint y: 393, distance: 12.3
click at [823, 385] on select "Select Surrender Redeem Reaffirm Avoid Other" at bounding box center [869, 401] width 235 height 32
select select "2"
click at [752, 385] on select "Select Surrender Redeem Reaffirm Avoid Other" at bounding box center [869, 401] width 235 height 32
click at [935, 551] on button "Save & Close" at bounding box center [932, 568] width 110 height 34
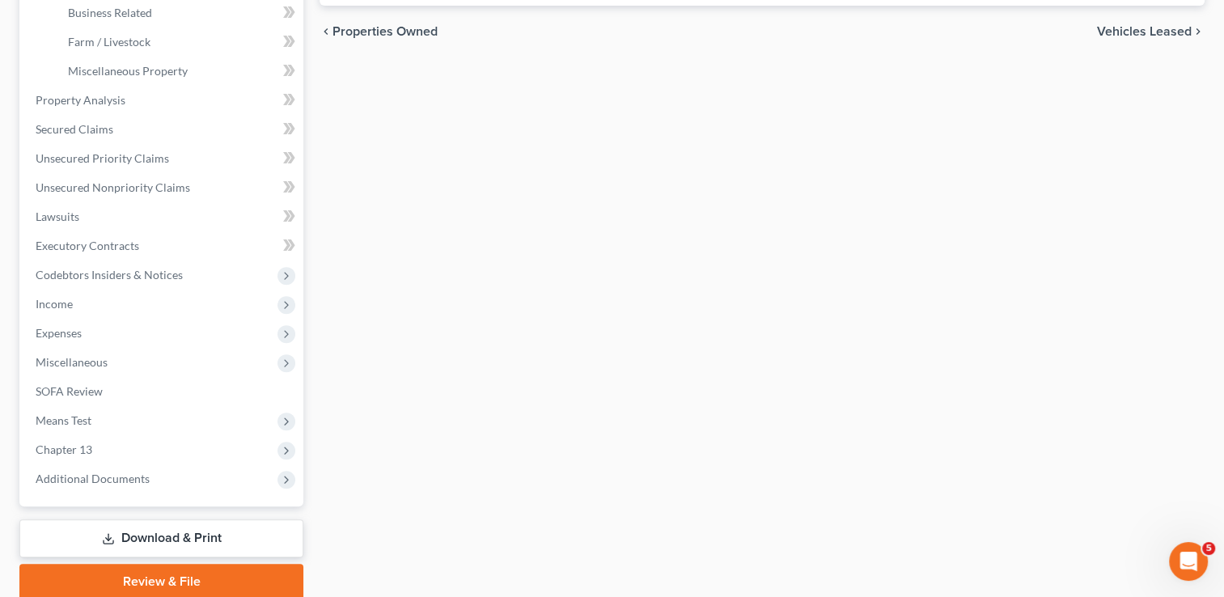
scroll to position [566, 0]
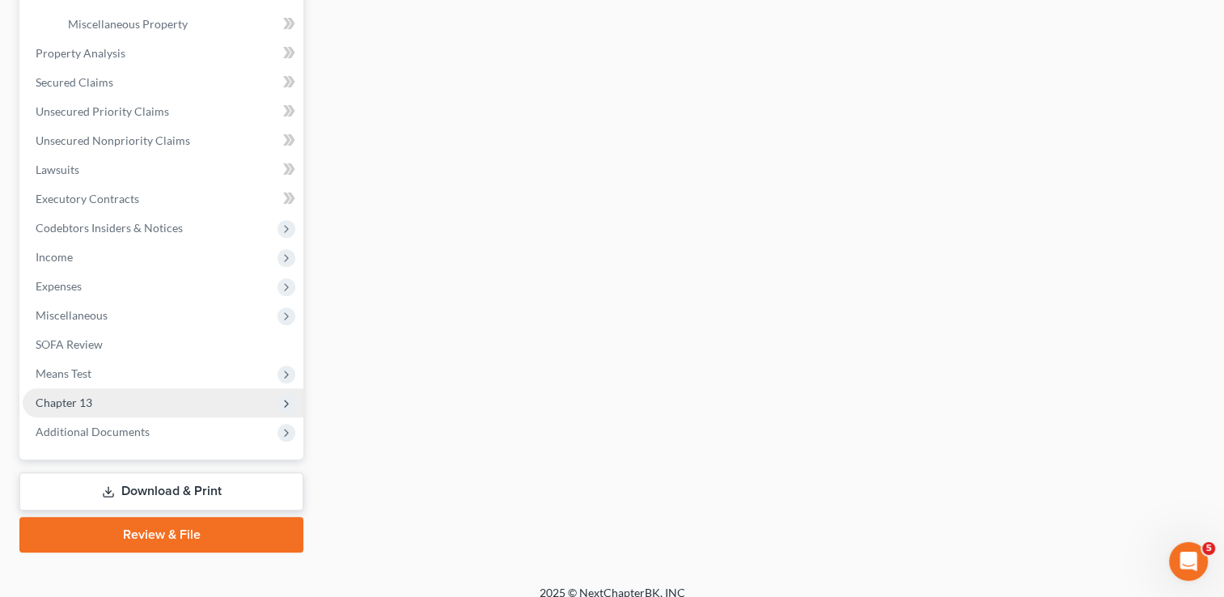
click at [91, 400] on span "Chapter 13" at bounding box center [64, 403] width 57 height 14
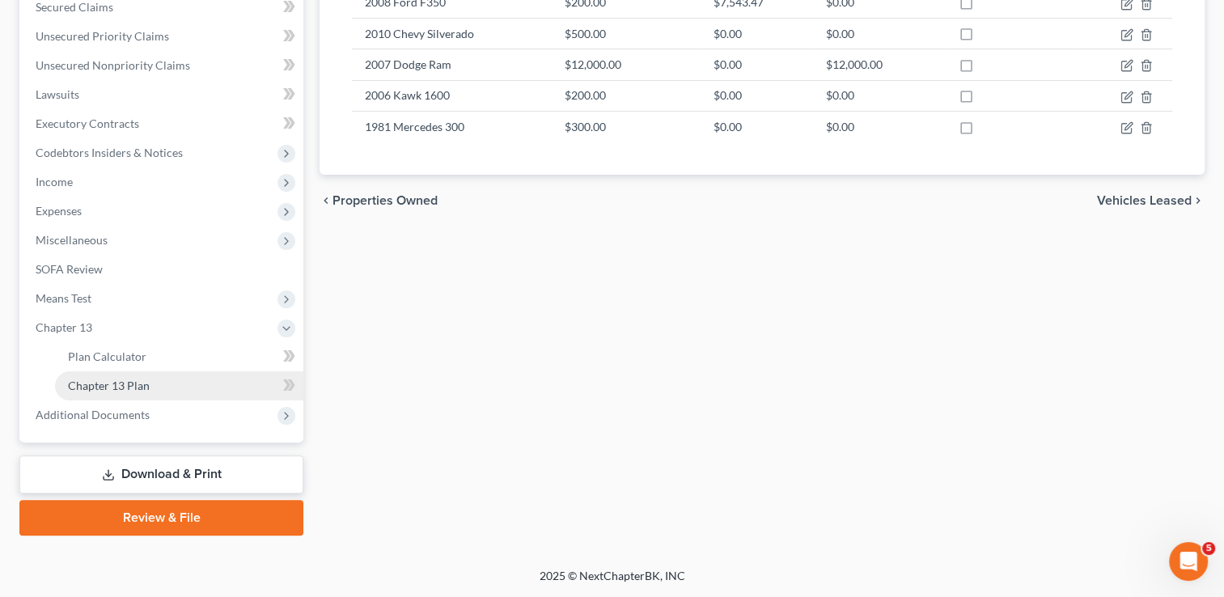
scroll to position [349, 0]
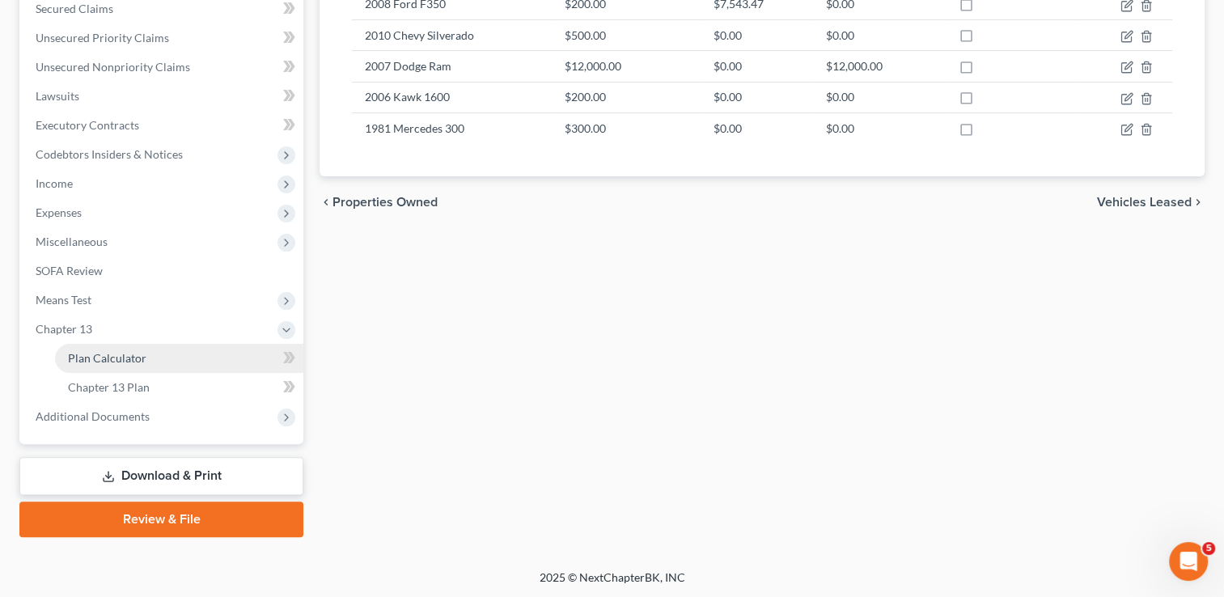
click at [150, 360] on link "Plan Calculator" at bounding box center [179, 358] width 248 height 29
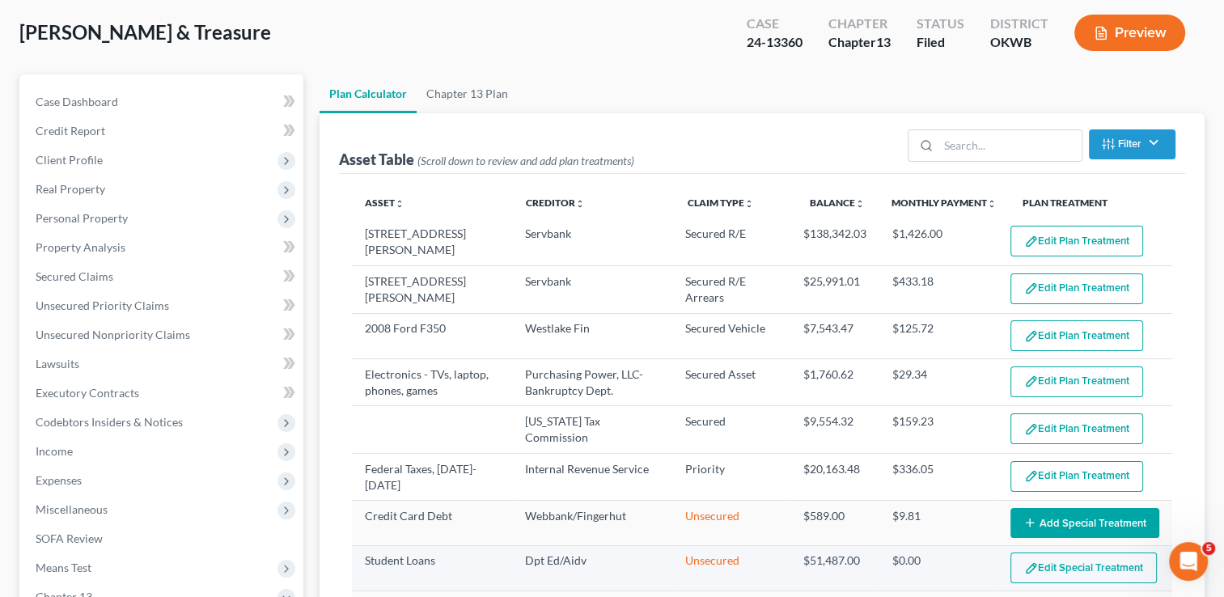
select select "59"
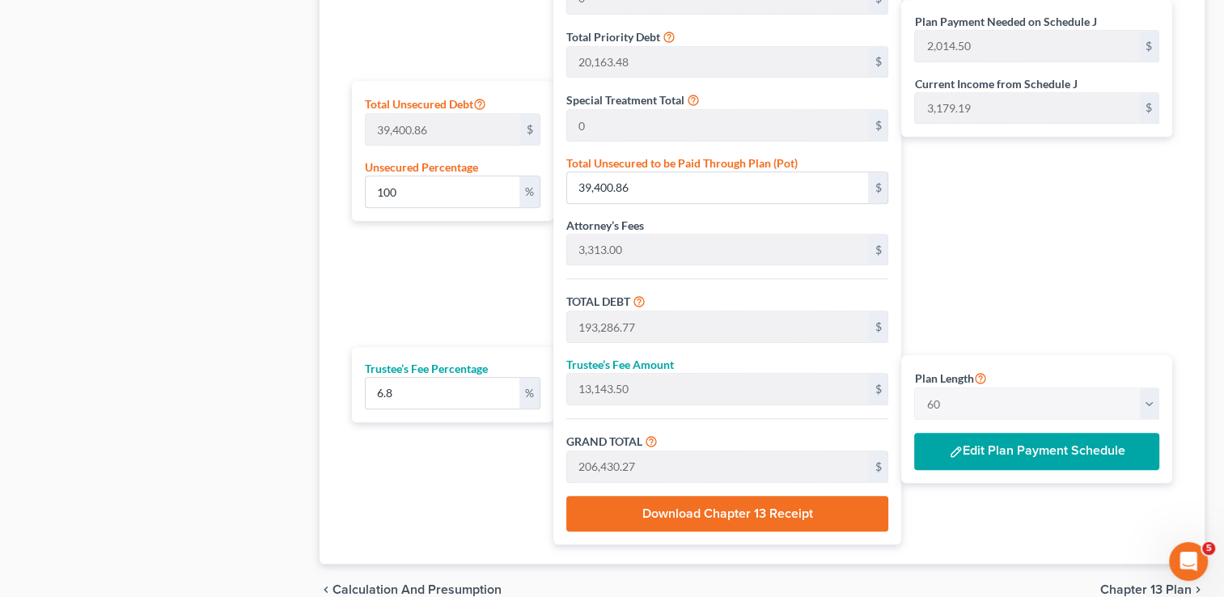
scroll to position [971, 0]
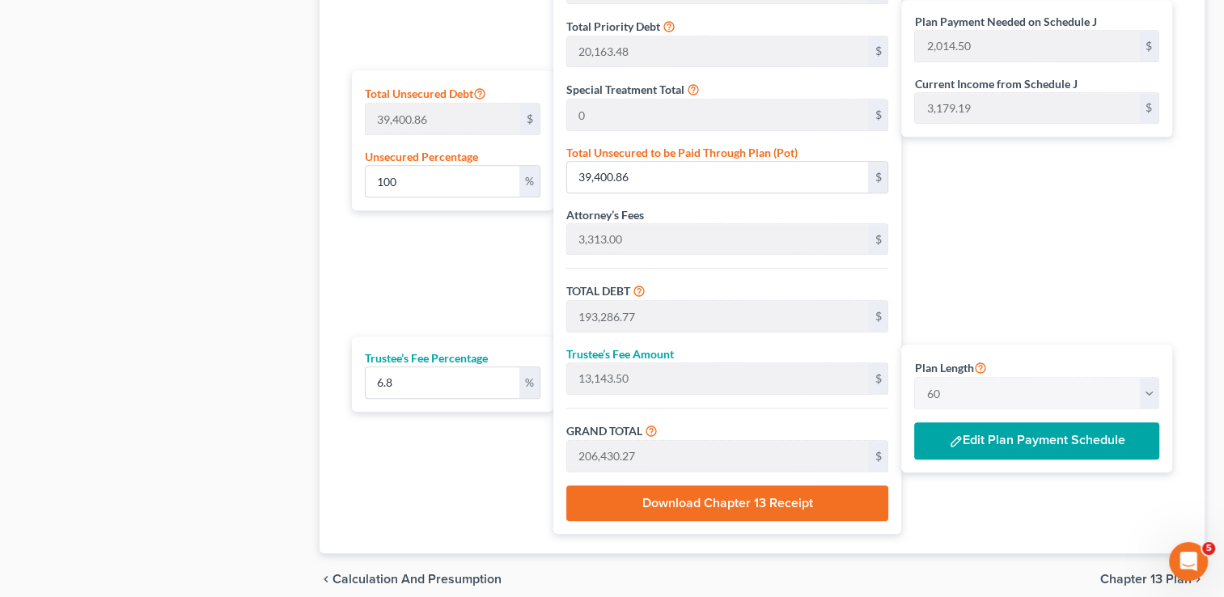
click at [1026, 422] on button "Edit Plan Payment Schedule" at bounding box center [1036, 440] width 245 height 37
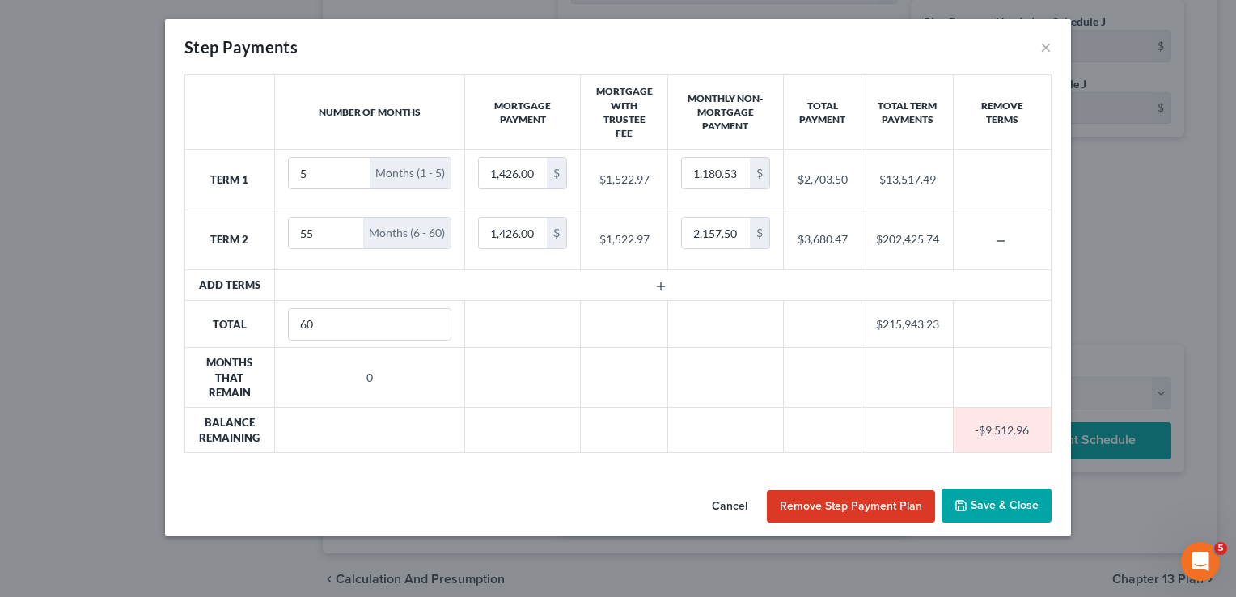
click at [862, 504] on button "Remove Step Payment Plan" at bounding box center [851, 506] width 168 height 32
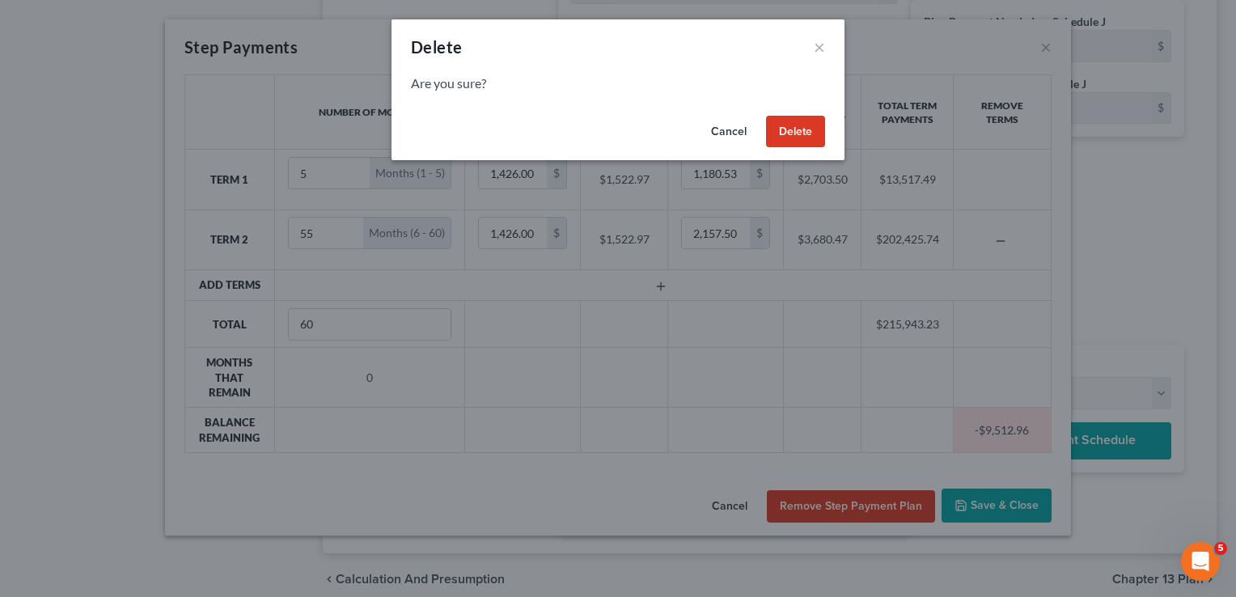
click at [806, 125] on button "Delete" at bounding box center [795, 132] width 59 height 32
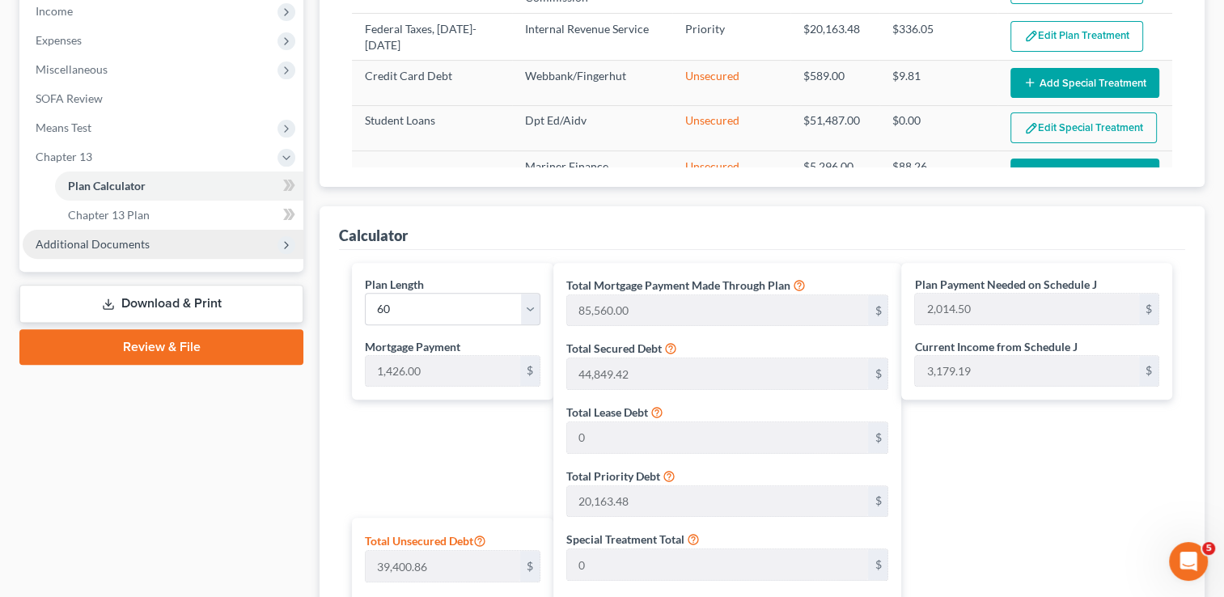
scroll to position [392, 0]
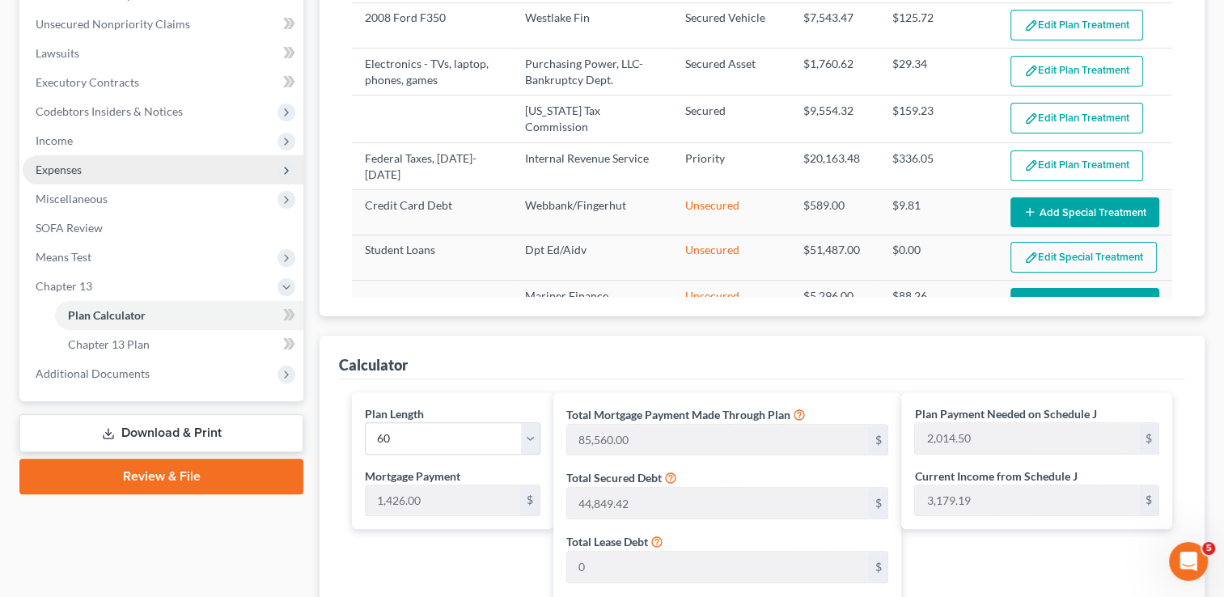
click at [78, 168] on span "Expenses" at bounding box center [59, 170] width 46 height 14
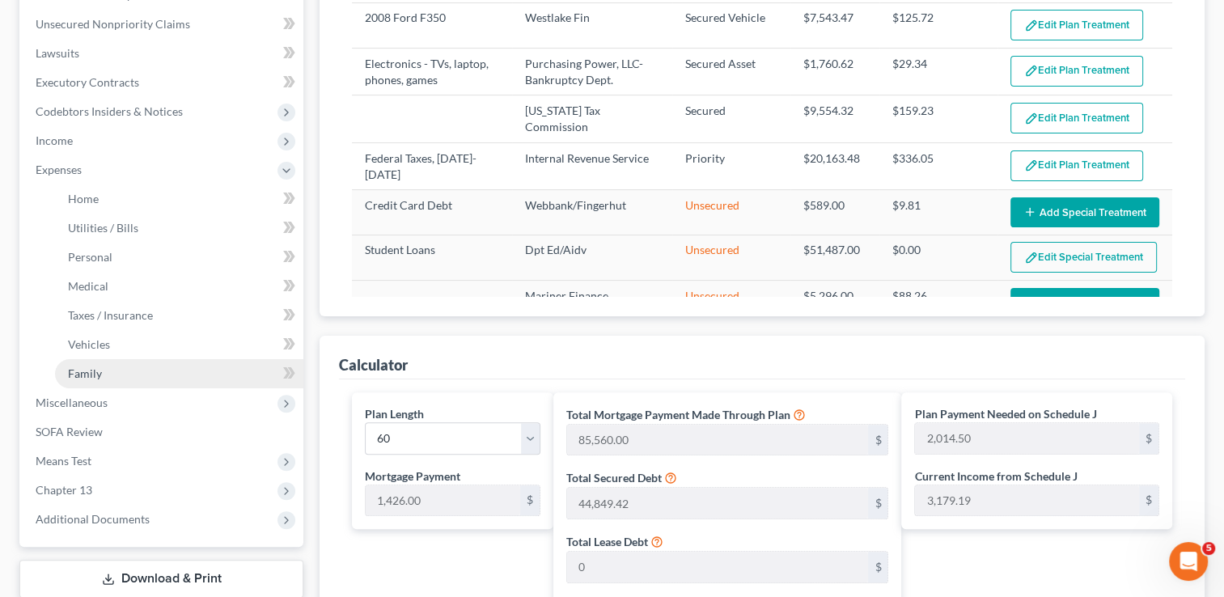
click at [91, 368] on span "Family" at bounding box center [85, 373] width 34 height 14
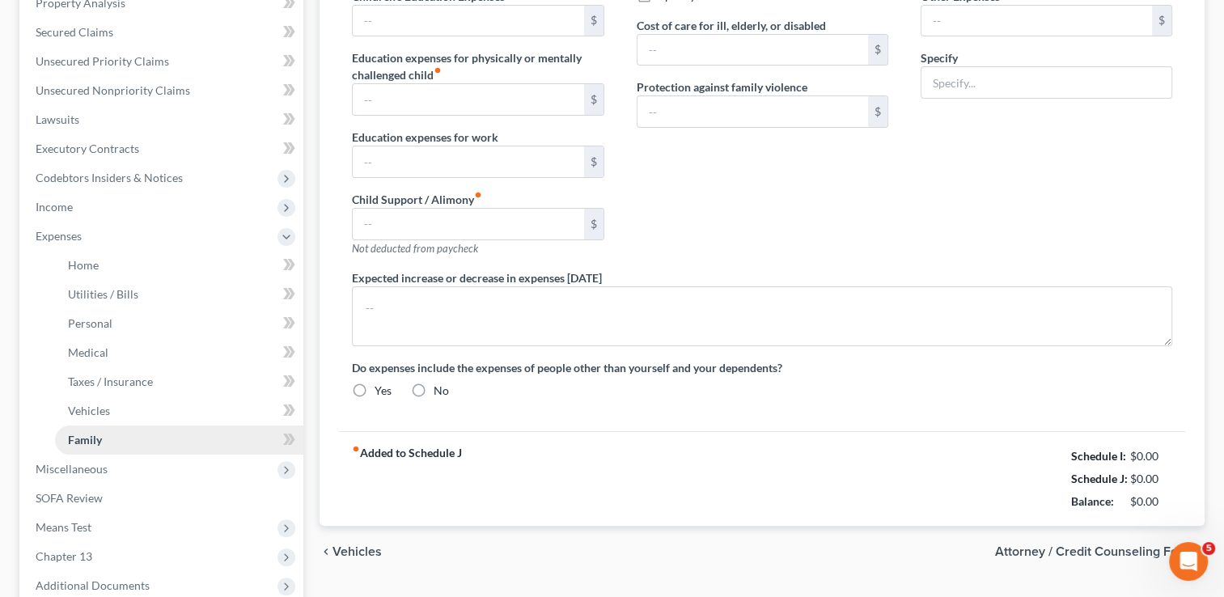
scroll to position [16, 0]
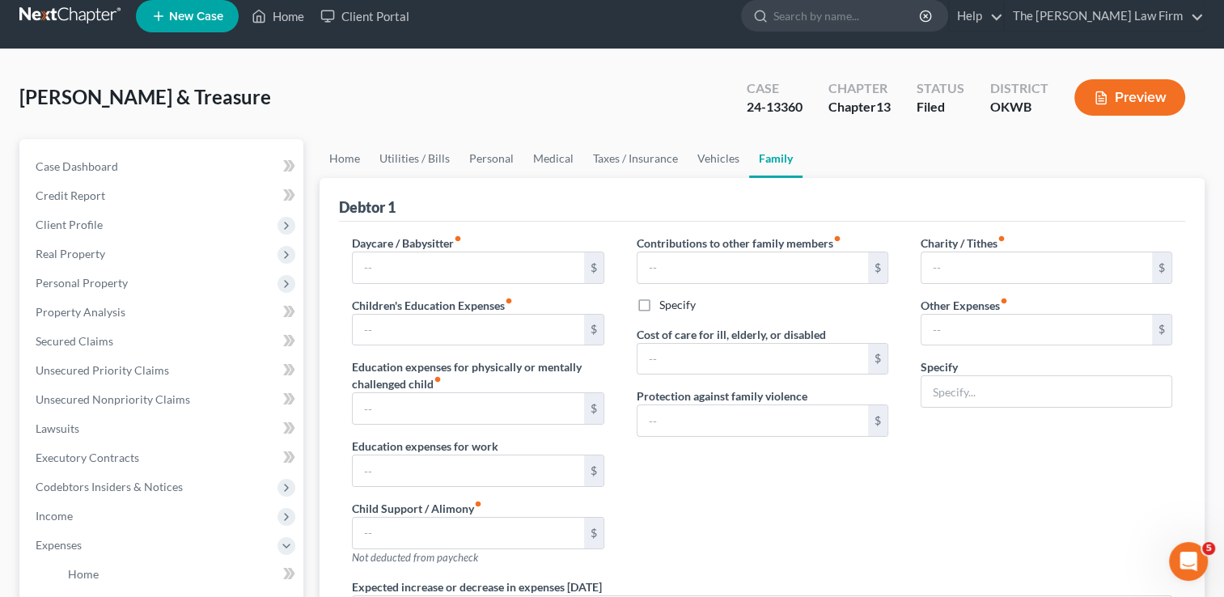
type input "0.00"
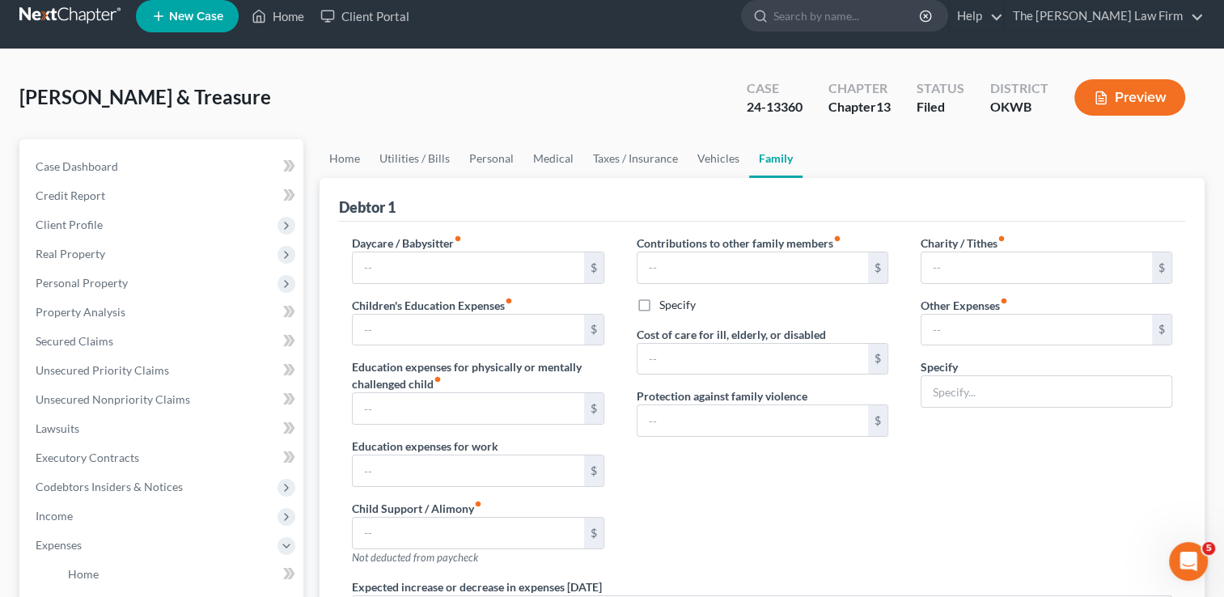
type input "0.00"
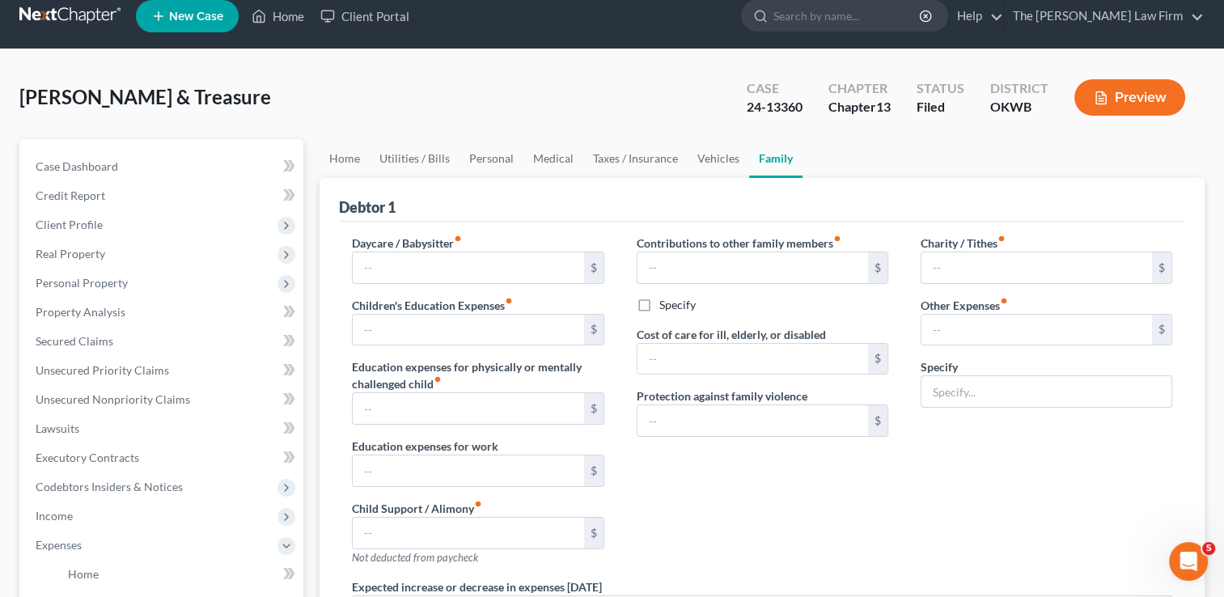
radio input "true"
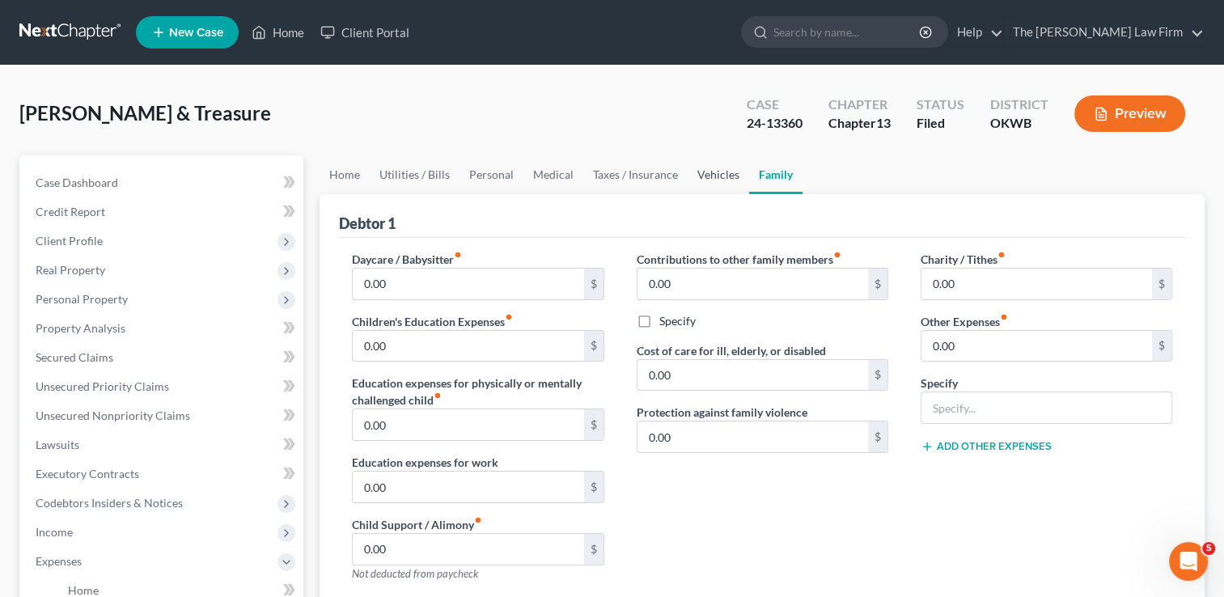
click at [705, 176] on link "Vehicles" at bounding box center [718, 174] width 61 height 39
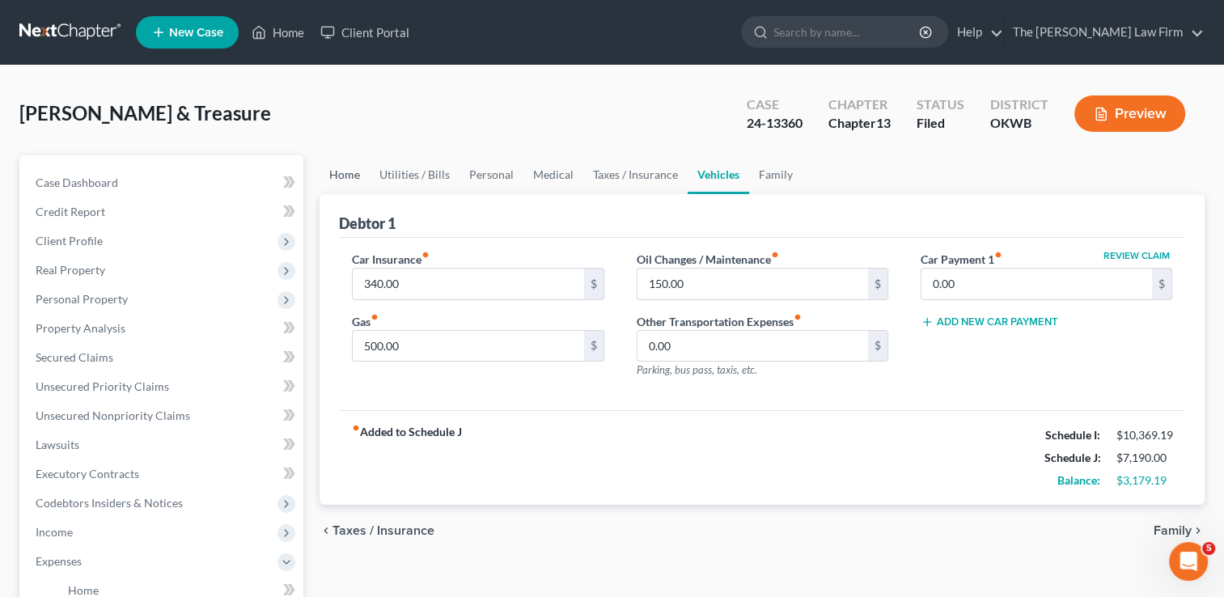
click at [347, 172] on link "Home" at bounding box center [345, 174] width 50 height 39
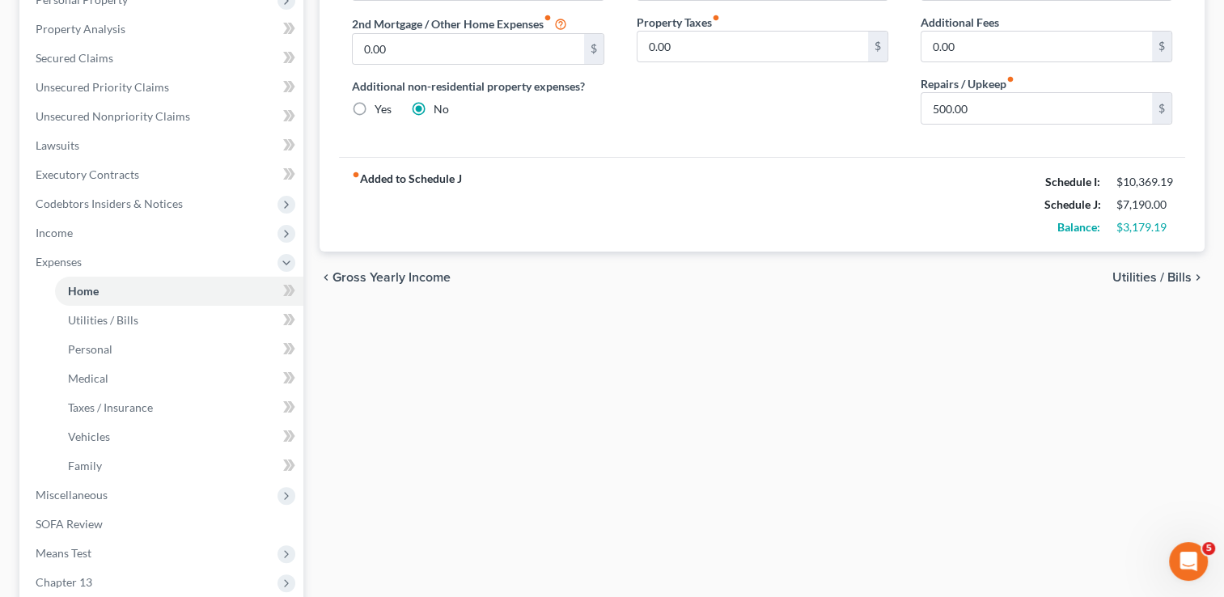
scroll to position [404, 0]
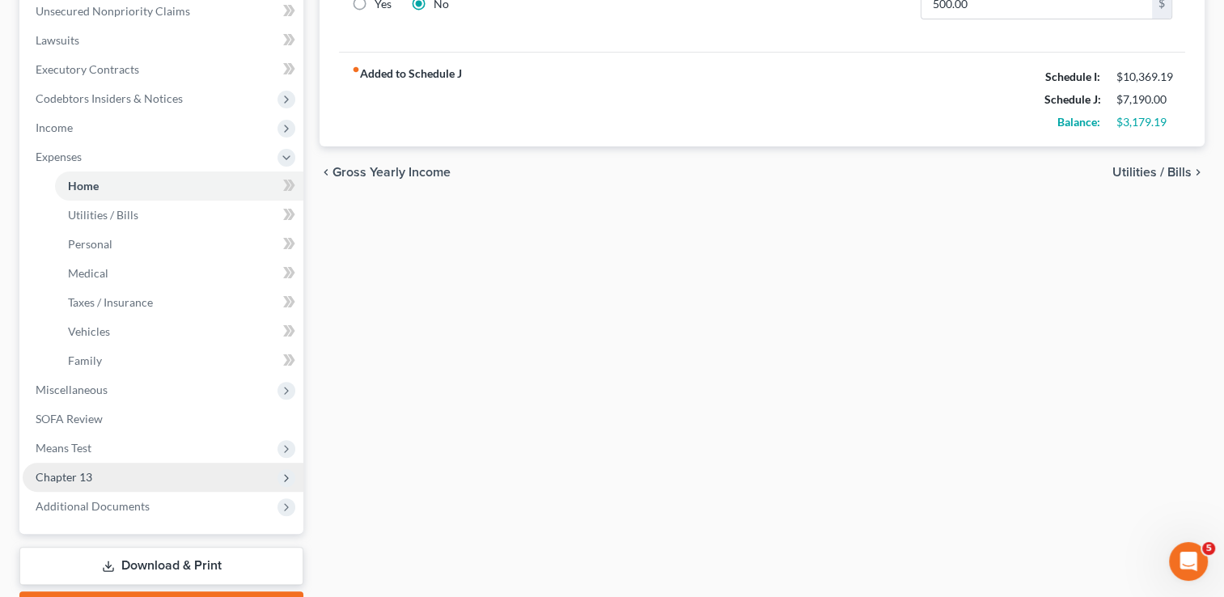
click at [82, 476] on span "Chapter 13" at bounding box center [64, 477] width 57 height 14
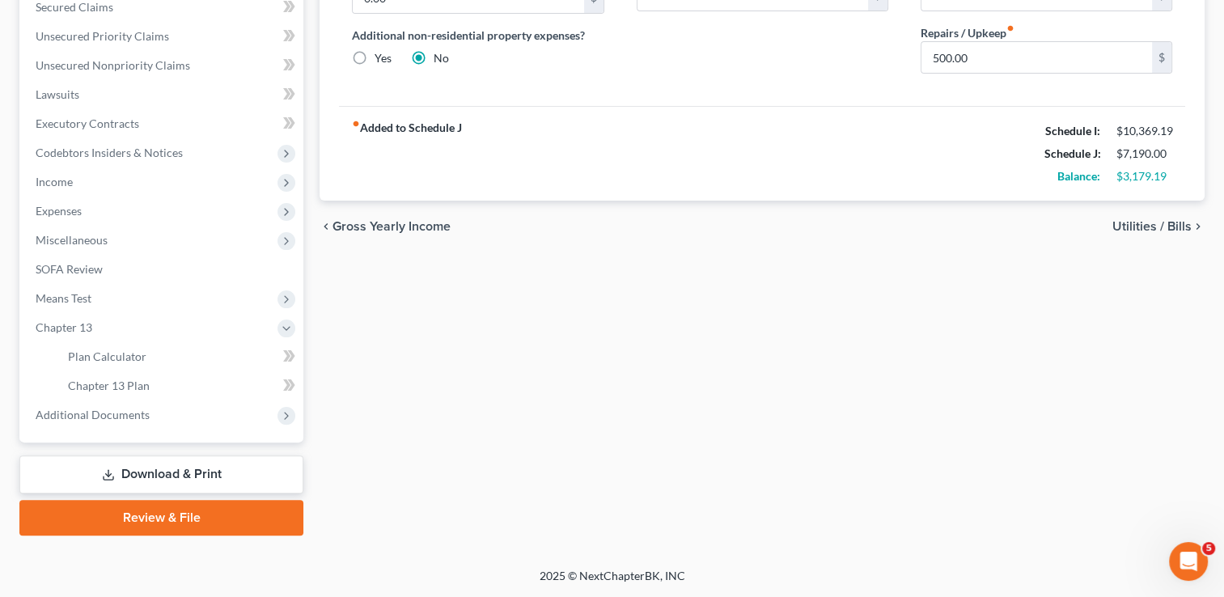
scroll to position [349, 0]
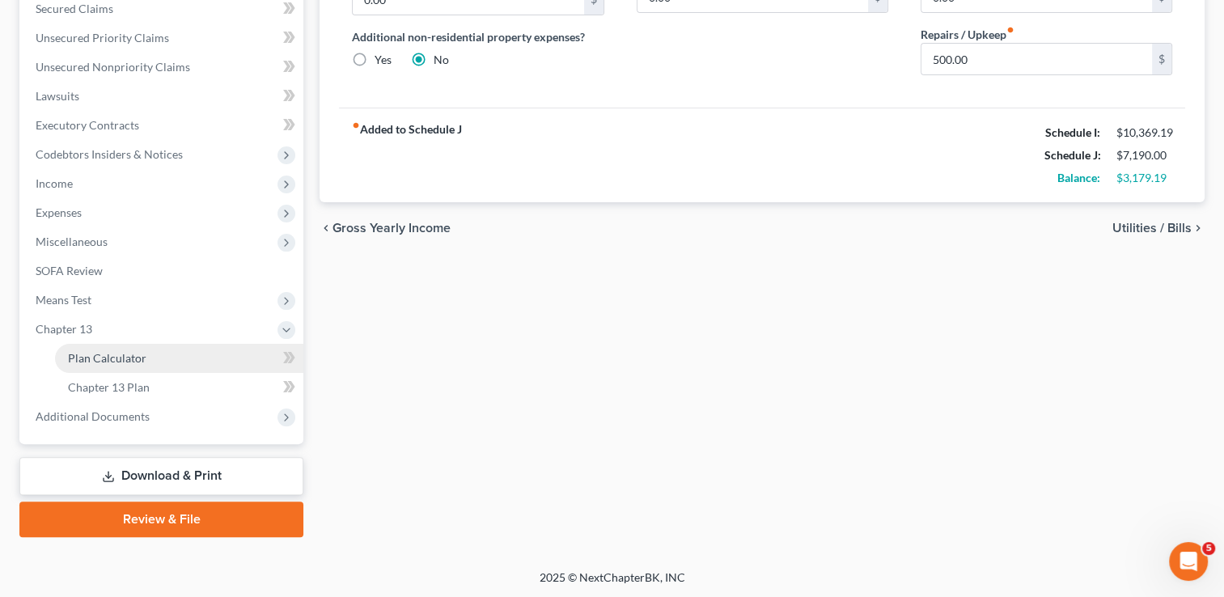
click at [142, 360] on span "Plan Calculator" at bounding box center [107, 358] width 78 height 14
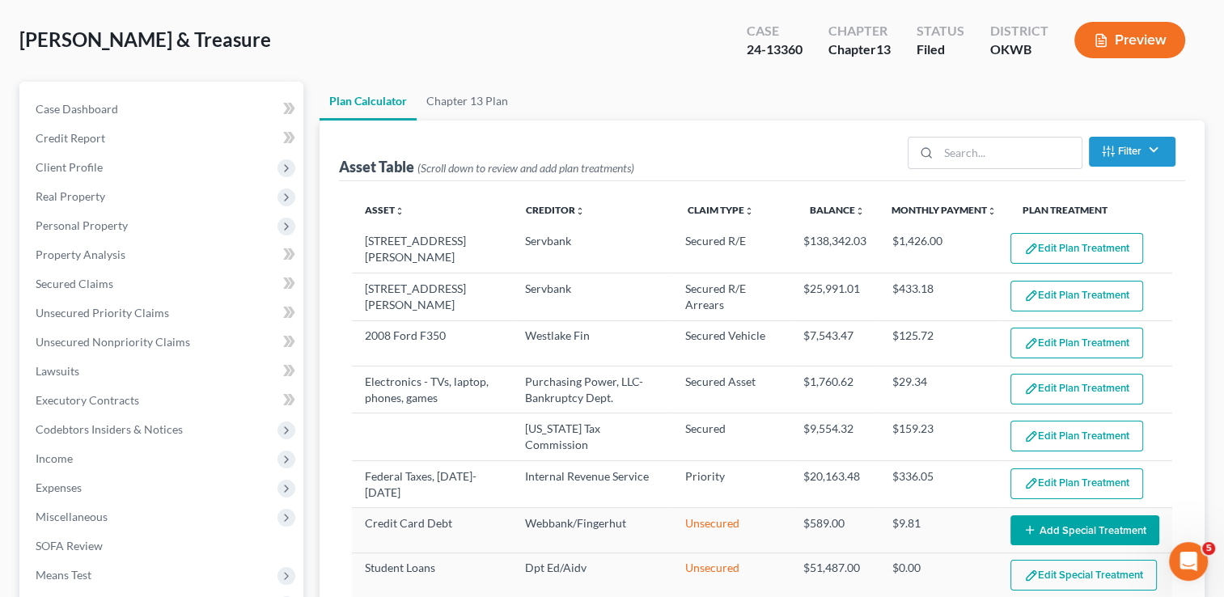
scroll to position [162, 0]
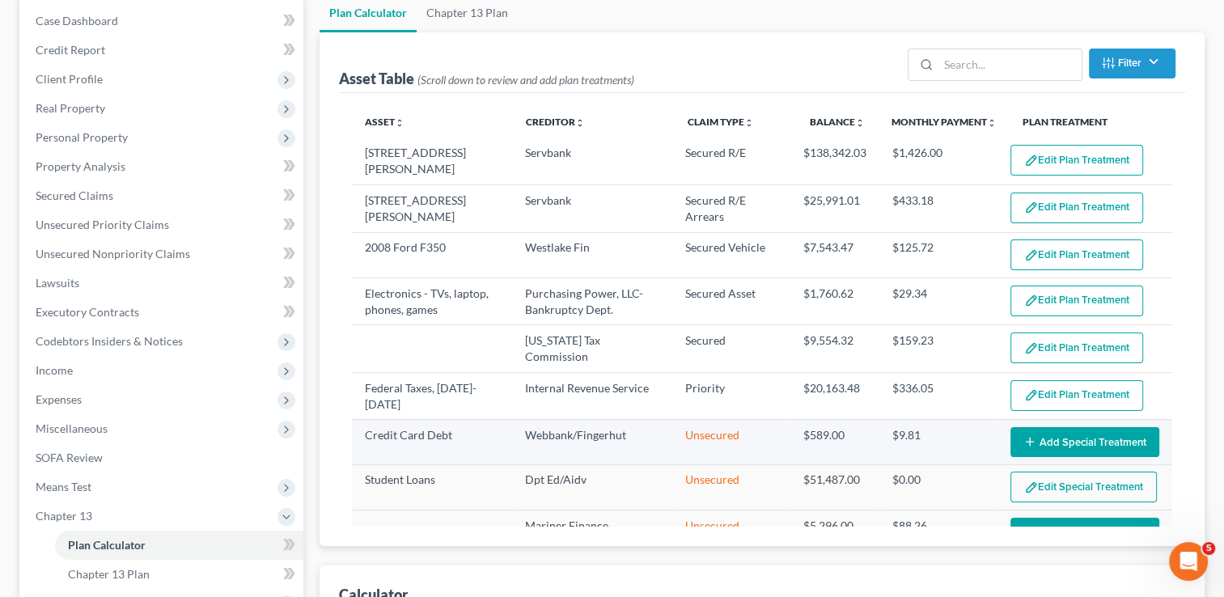
select select "59"
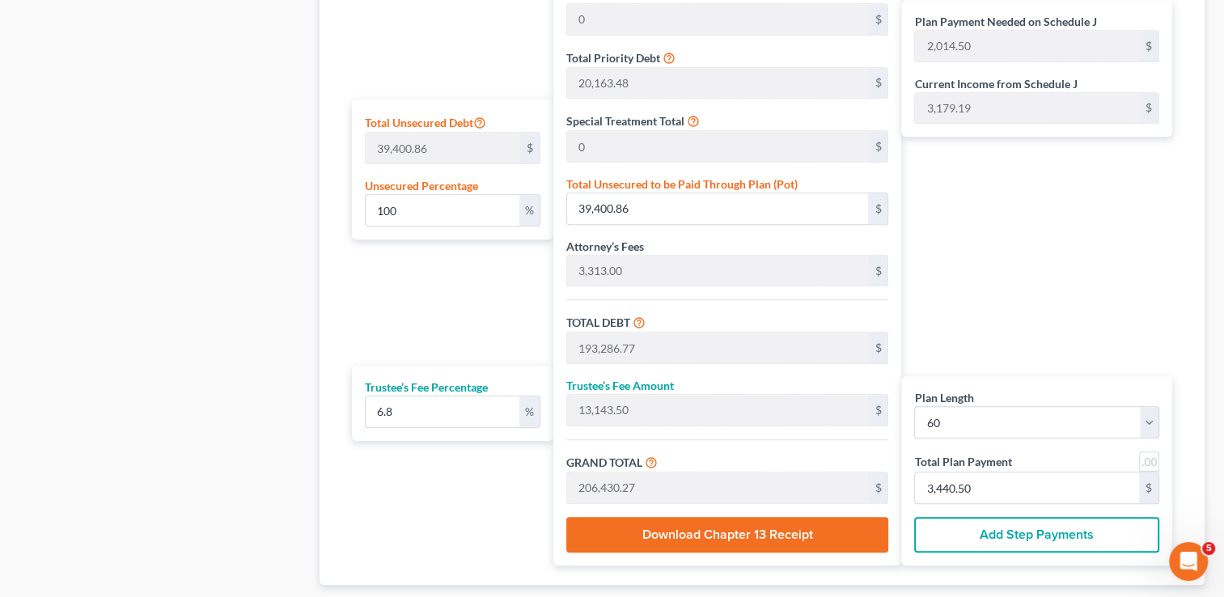
scroll to position [1039, 0]
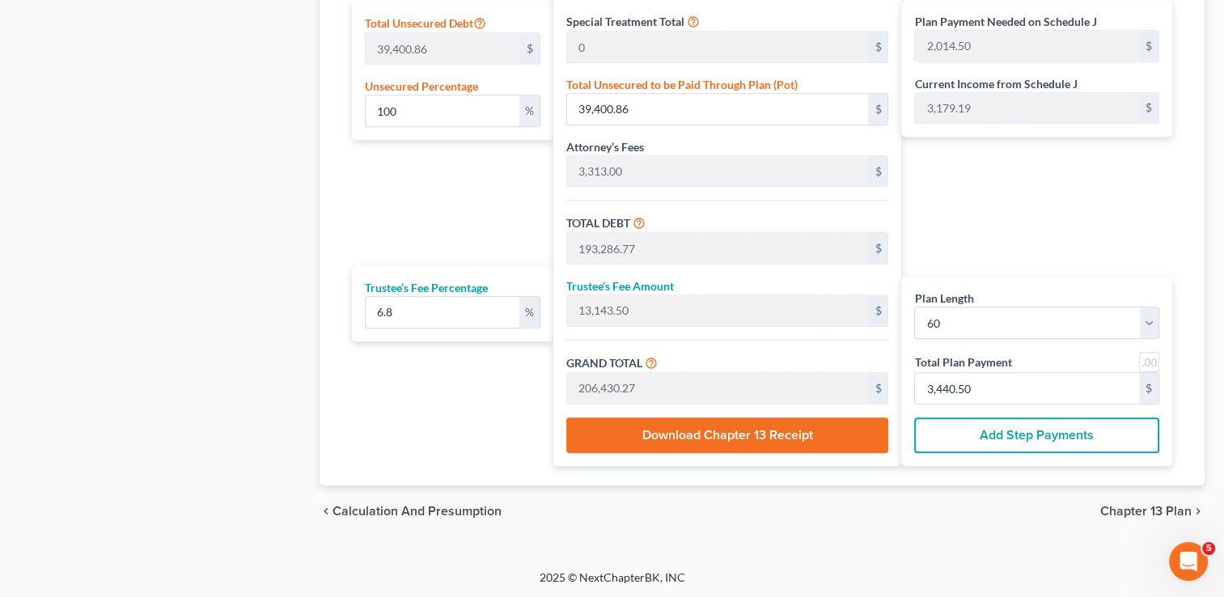
click at [1045, 432] on button "Add Step Payments" at bounding box center [1036, 435] width 245 height 36
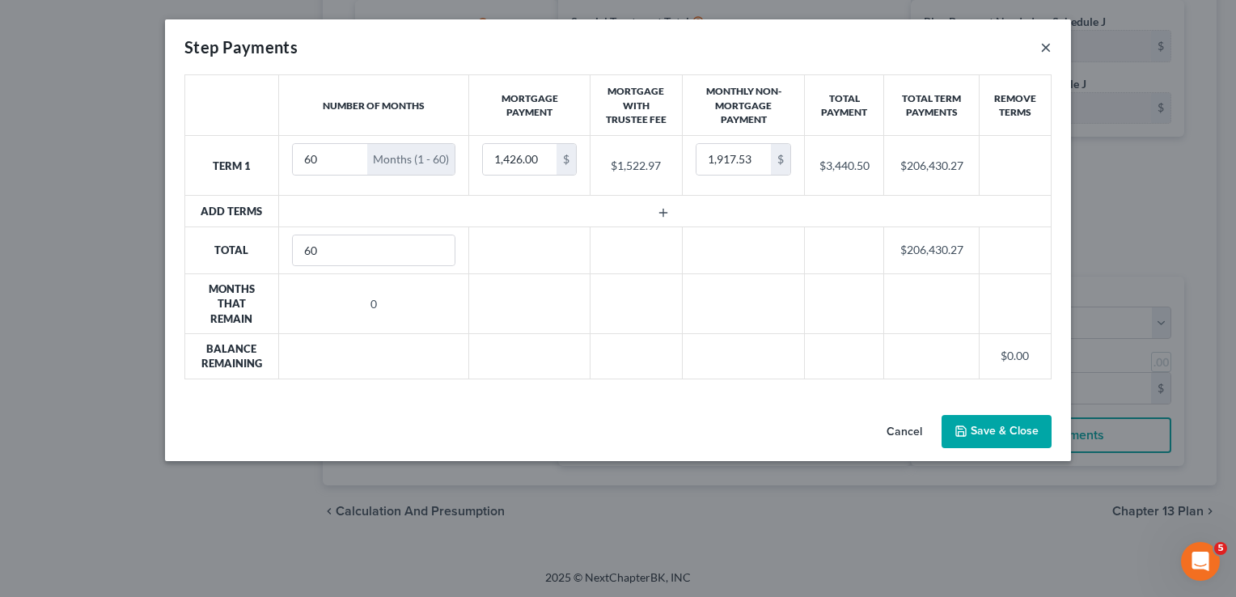
click at [1048, 47] on button "×" at bounding box center [1045, 46] width 11 height 19
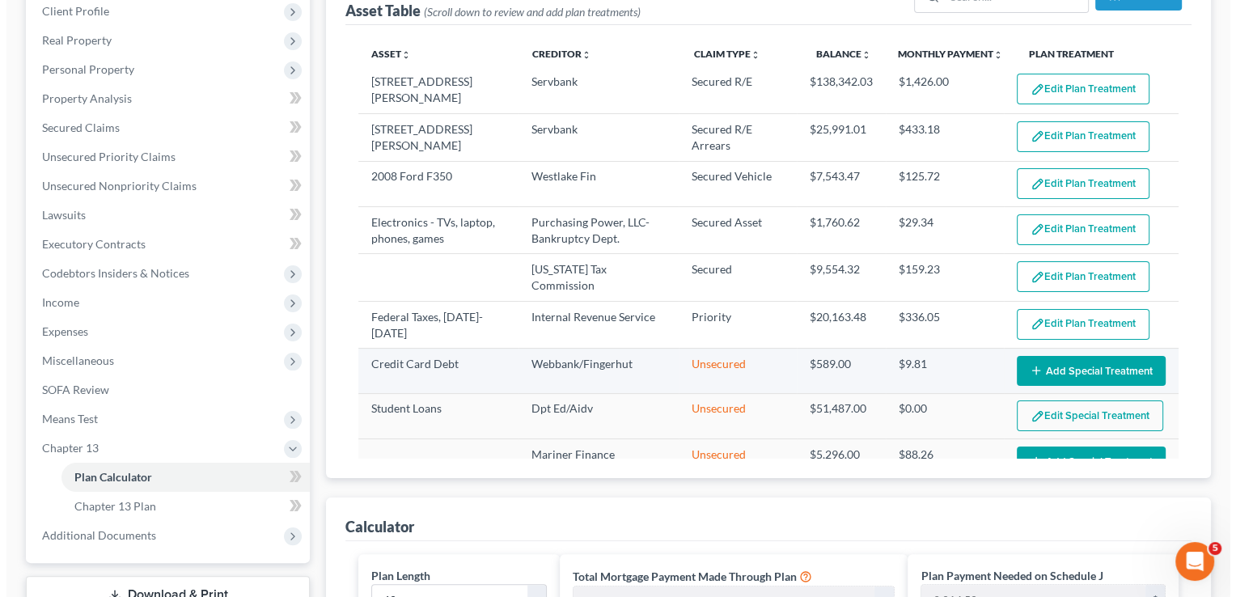
scroll to position [0, 0]
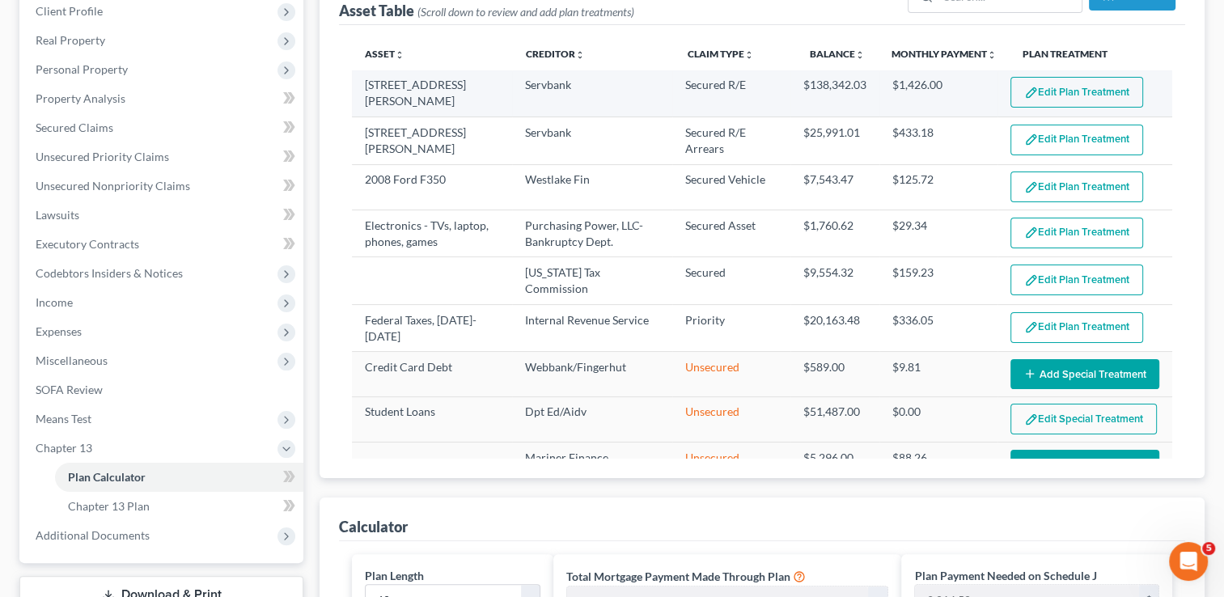
click at [1041, 87] on button "Edit Plan Treatment" at bounding box center [1076, 92] width 133 height 31
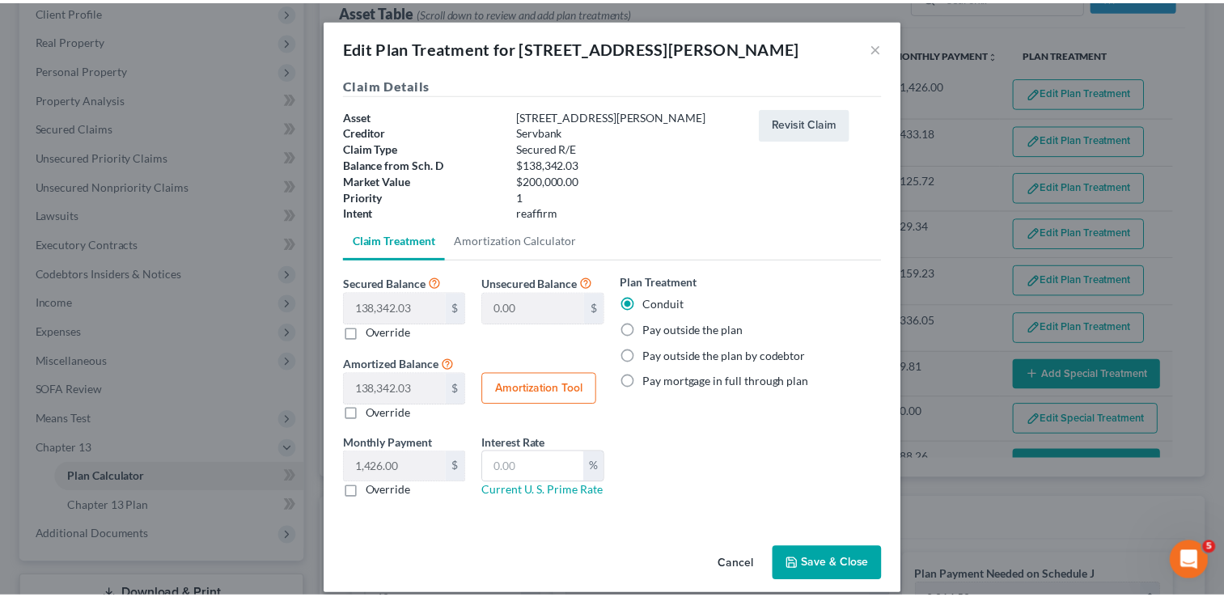
scroll to position [16, 0]
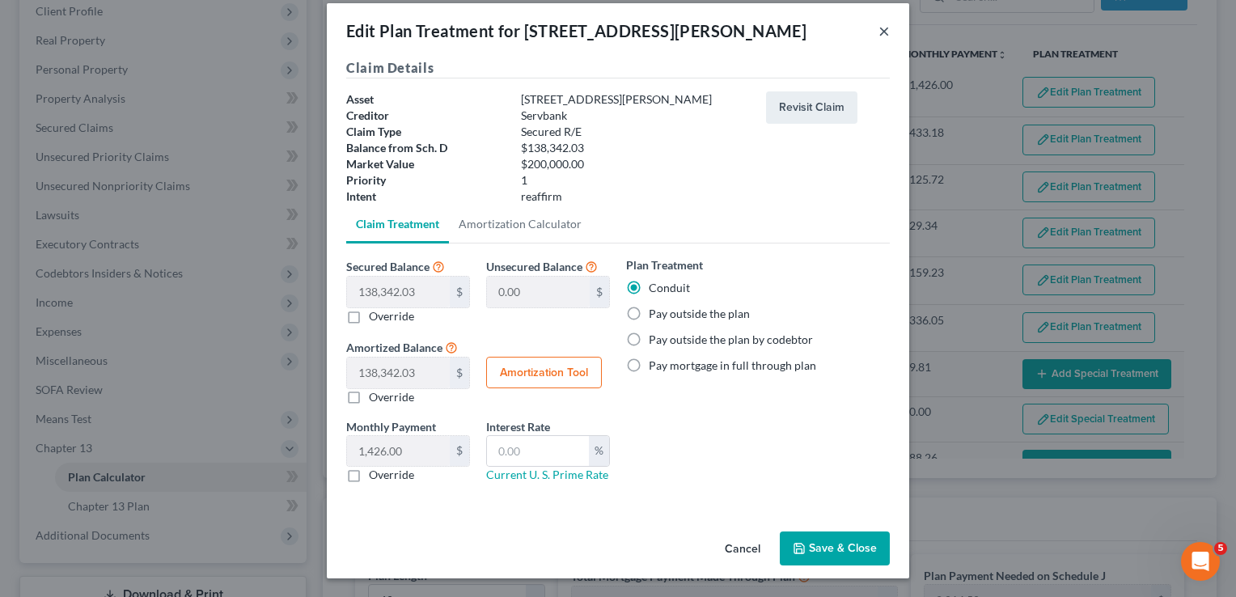
click at [879, 32] on button "×" at bounding box center [884, 30] width 11 height 19
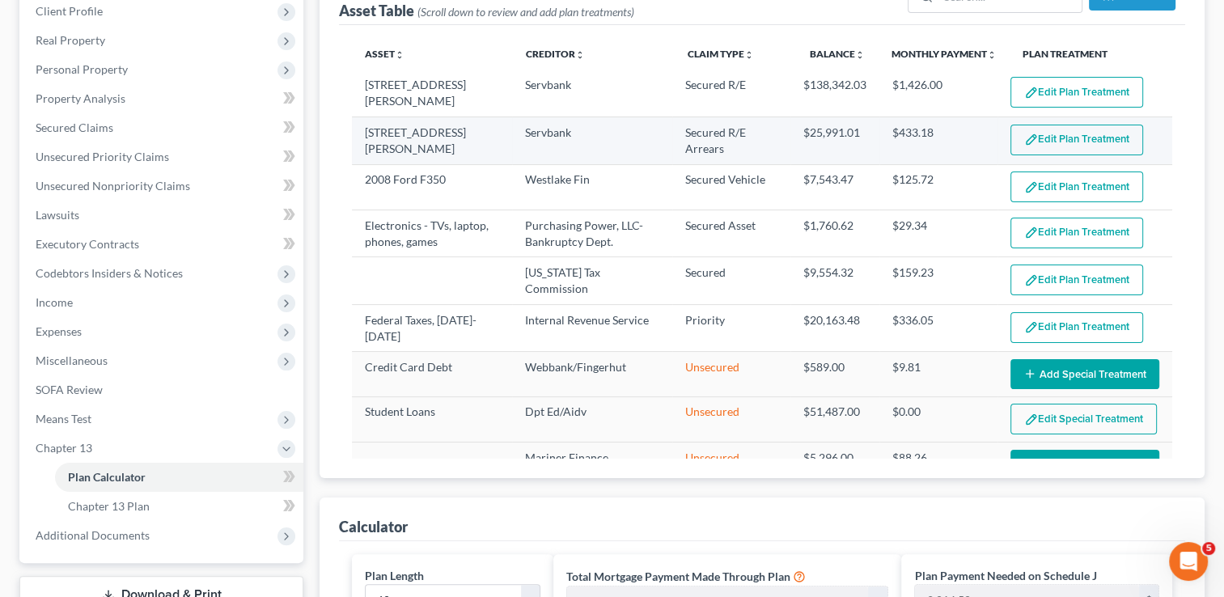
click at [1039, 138] on button "Edit Plan Treatment" at bounding box center [1076, 140] width 133 height 31
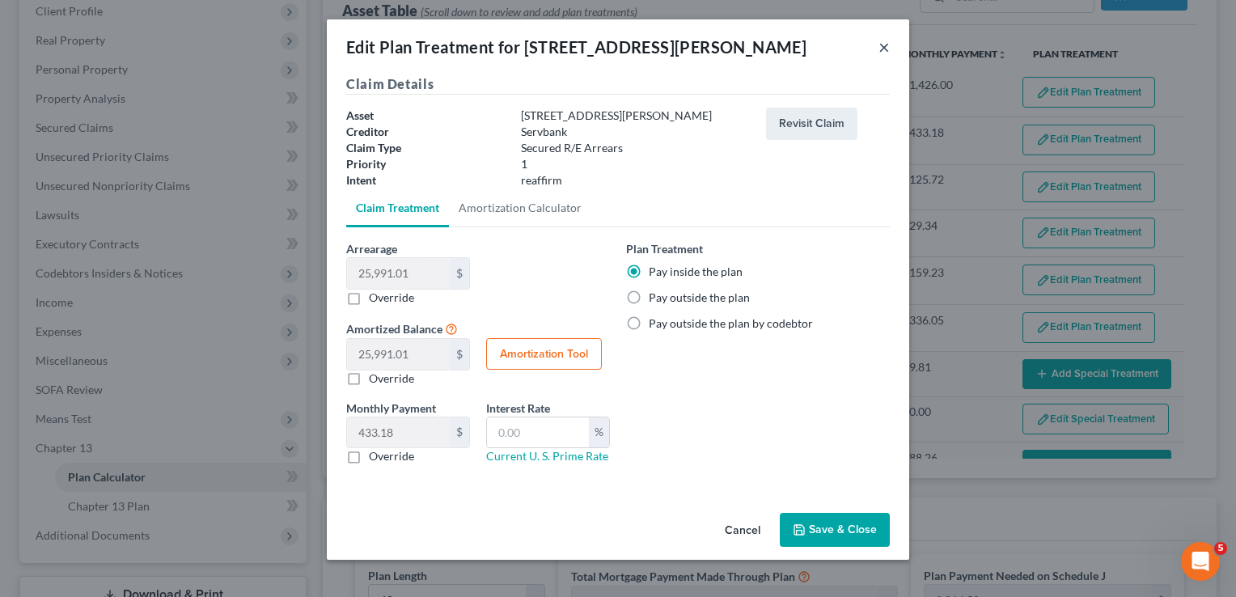
click at [881, 46] on button "×" at bounding box center [884, 46] width 11 height 19
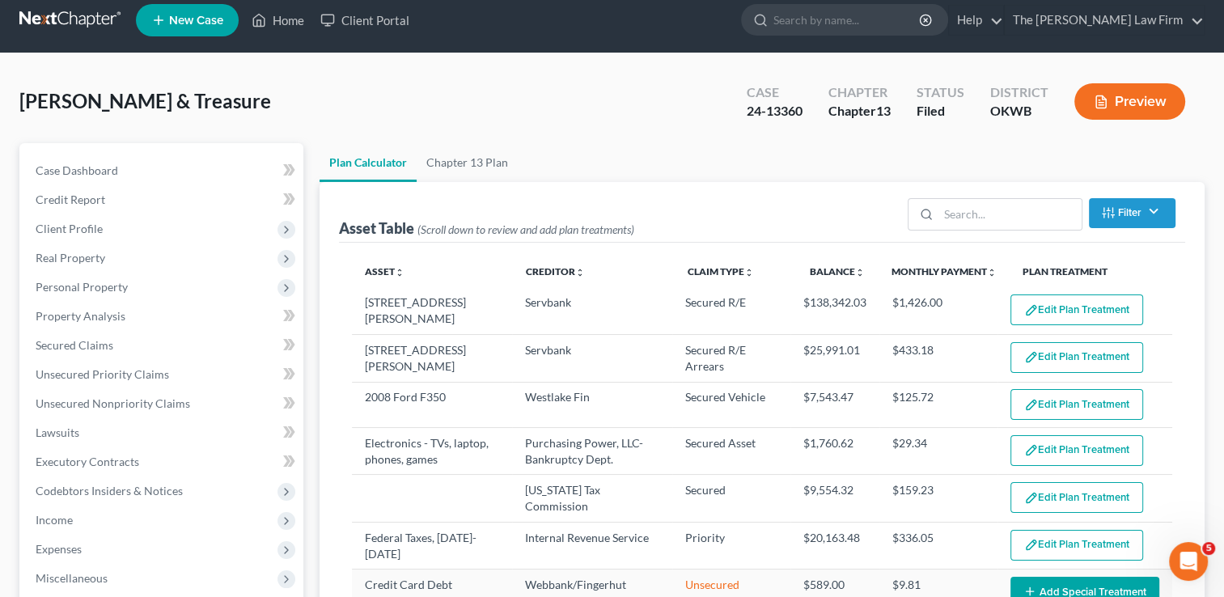
scroll to position [0, 0]
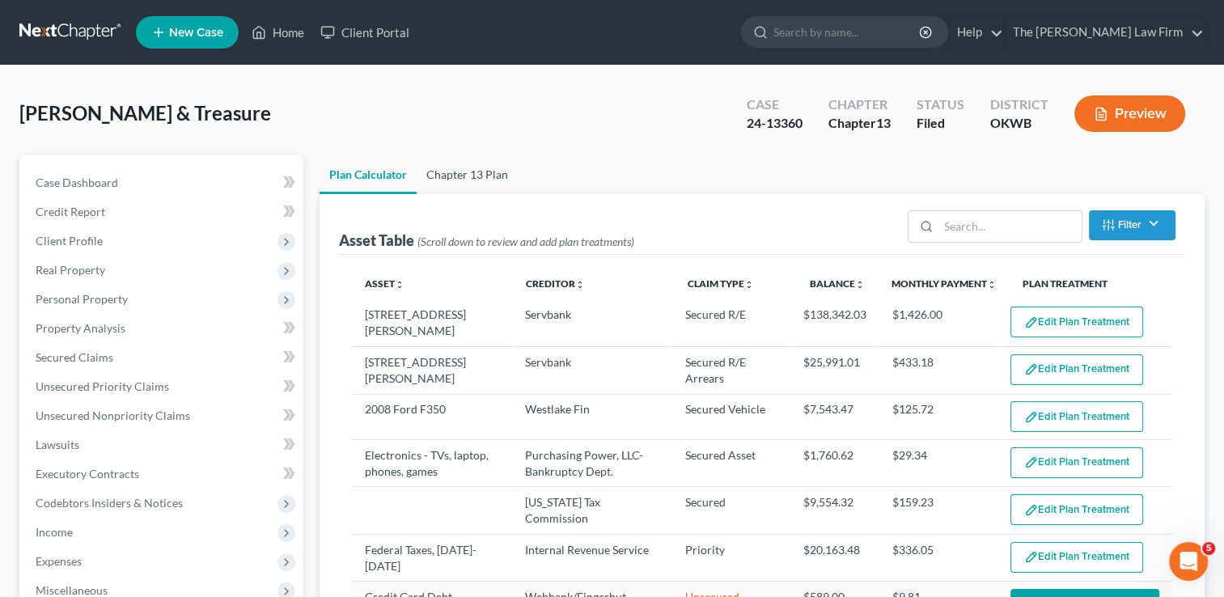
click at [479, 170] on link "Chapter 13 Plan" at bounding box center [467, 174] width 101 height 39
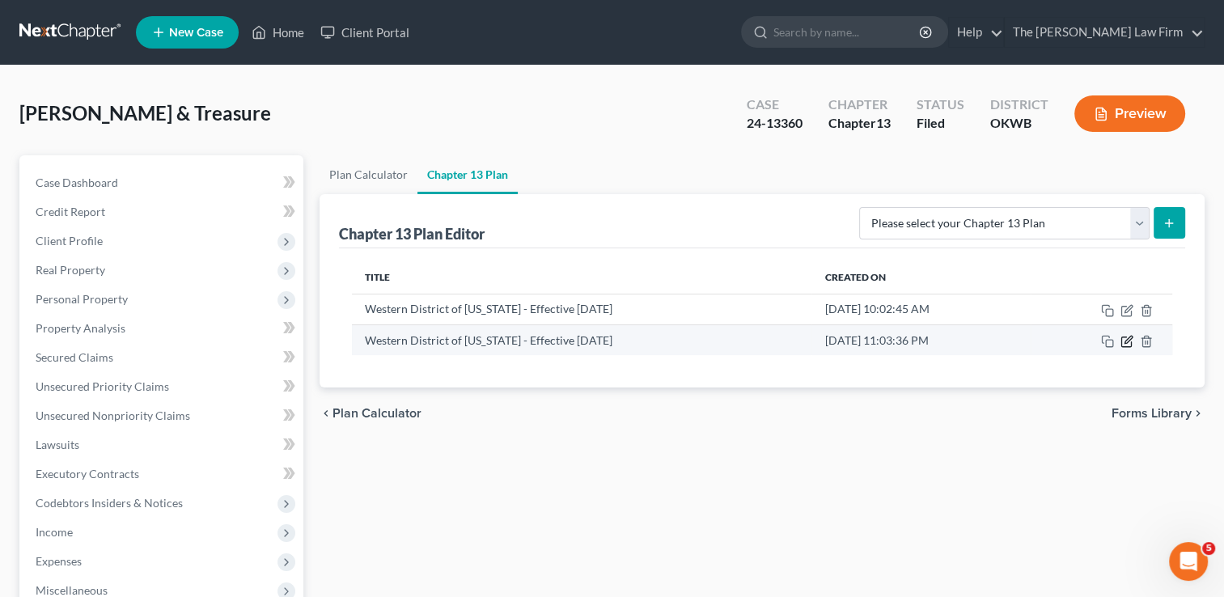
click at [1125, 338] on icon "button" at bounding box center [1126, 341] width 13 height 13
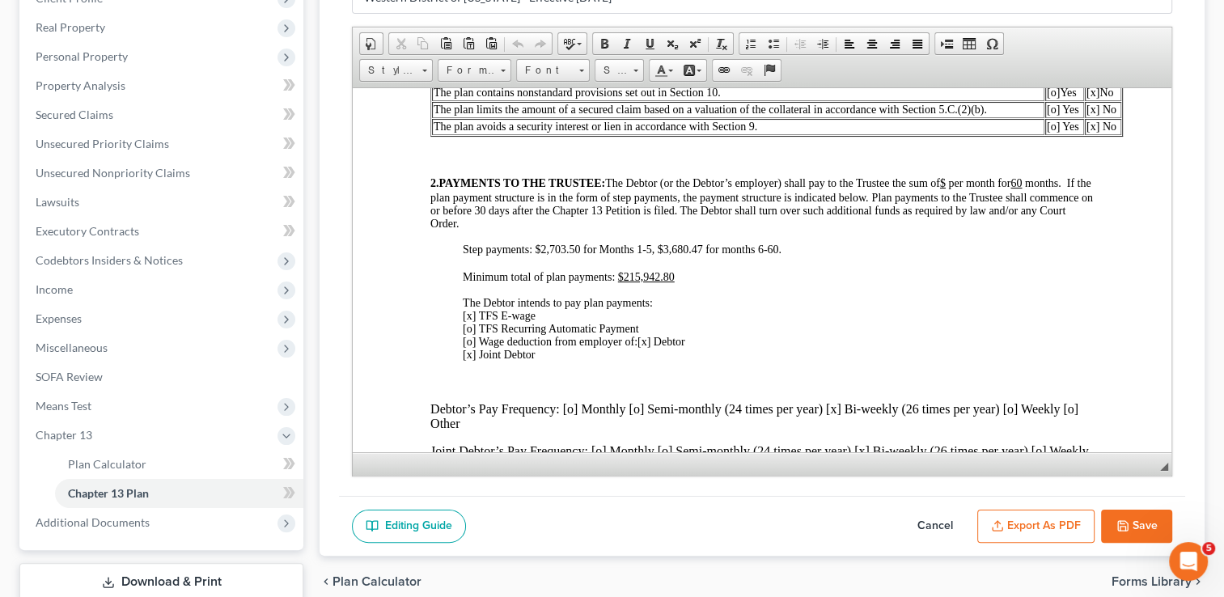
scroll to position [647, 0]
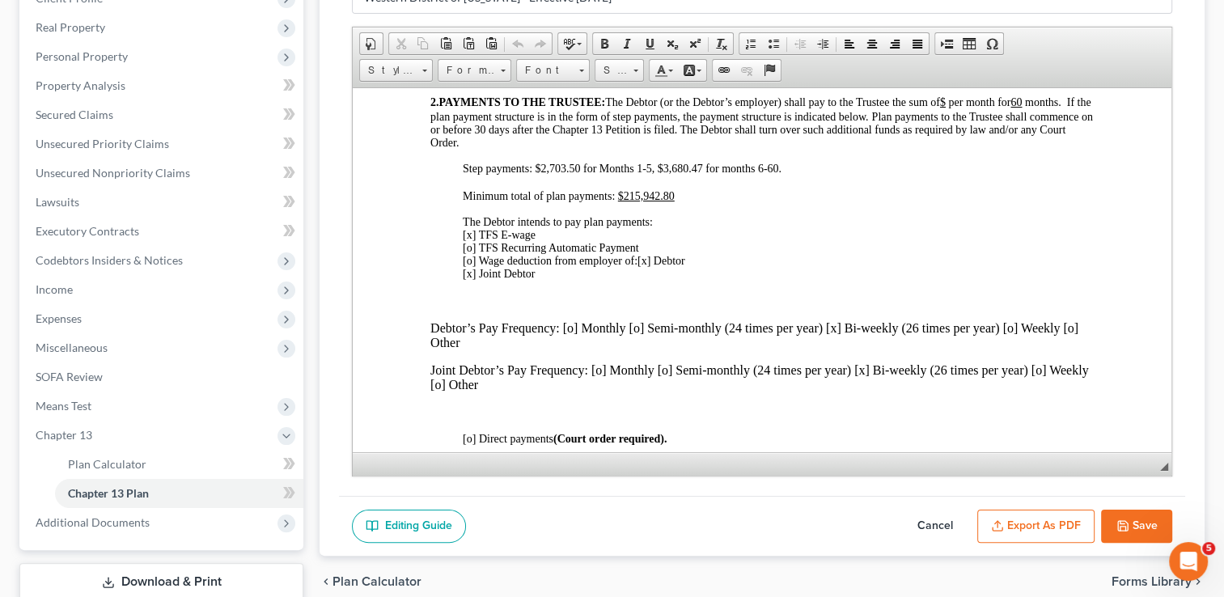
drag, startPoint x: 934, startPoint y: 519, endPoint x: 925, endPoint y: 519, distance: 9.7
click at [934, 518] on button "Cancel" at bounding box center [935, 527] width 71 height 34
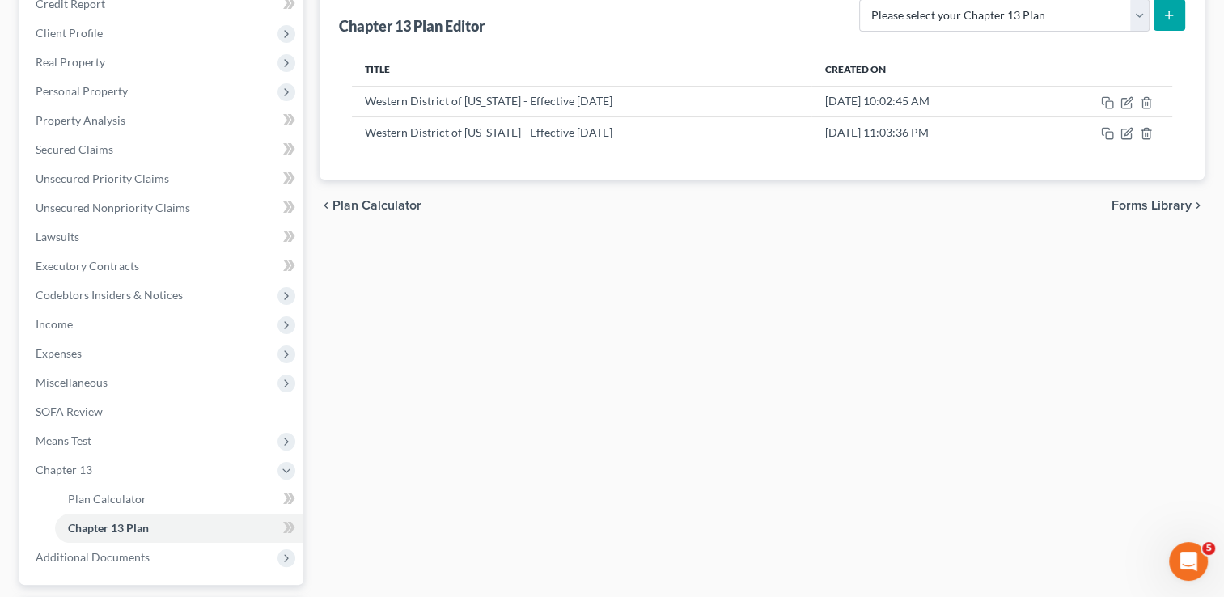
scroll to position [349, 0]
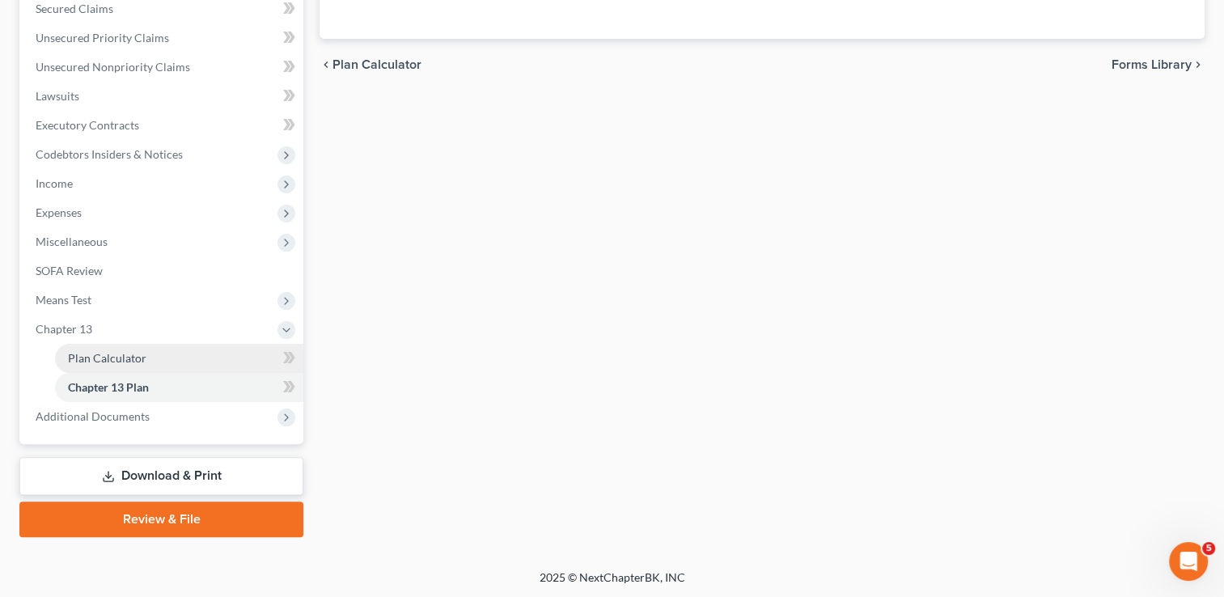
click at [124, 354] on span "Plan Calculator" at bounding box center [107, 358] width 78 height 14
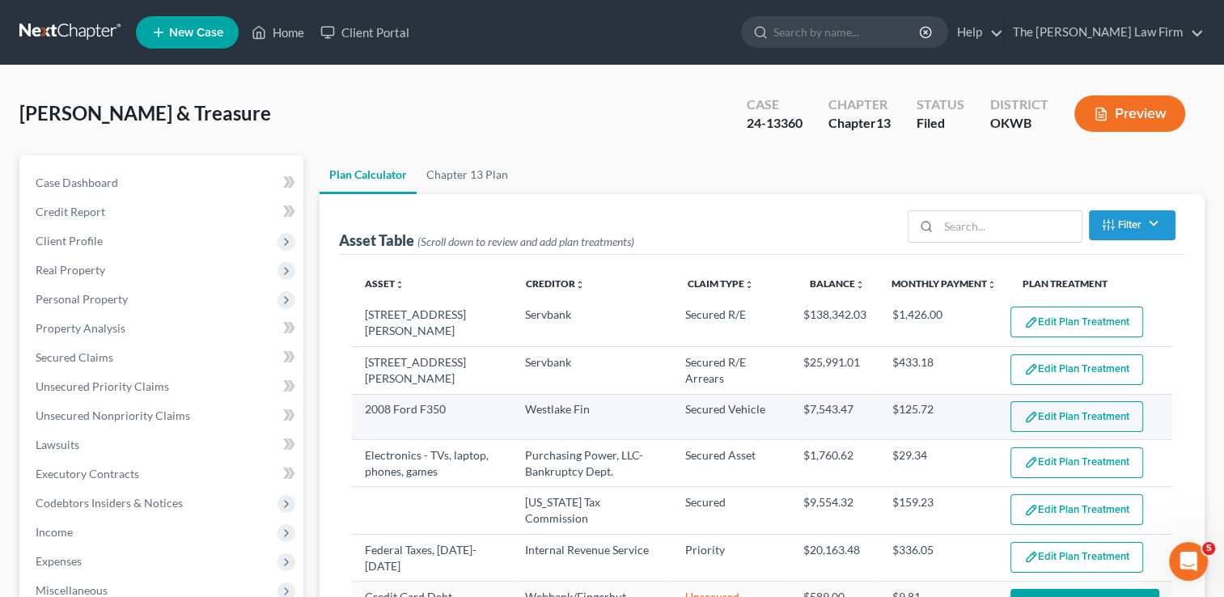
select select "59"
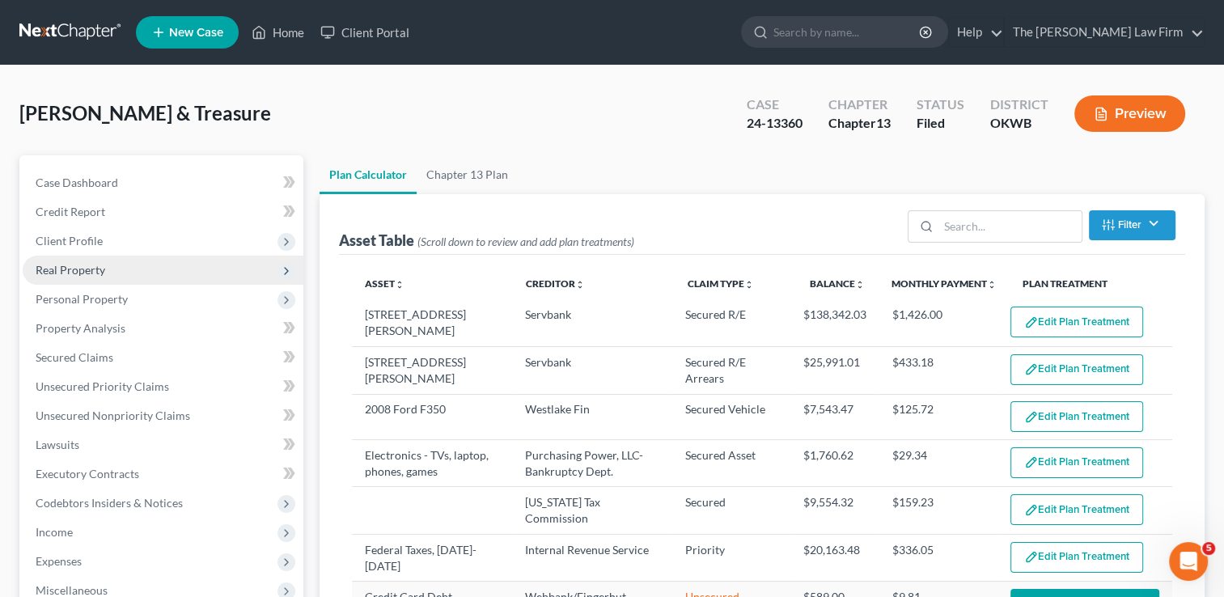
click at [86, 272] on span "Real Property" at bounding box center [71, 270] width 70 height 14
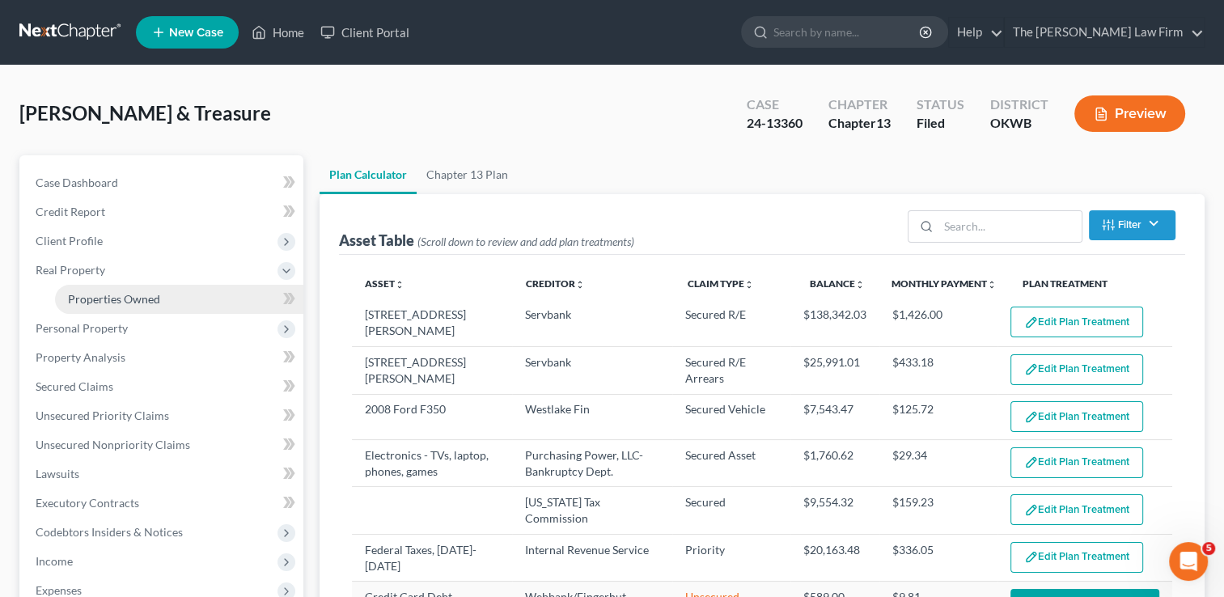
click at [100, 296] on span "Properties Owned" at bounding box center [114, 299] width 92 height 14
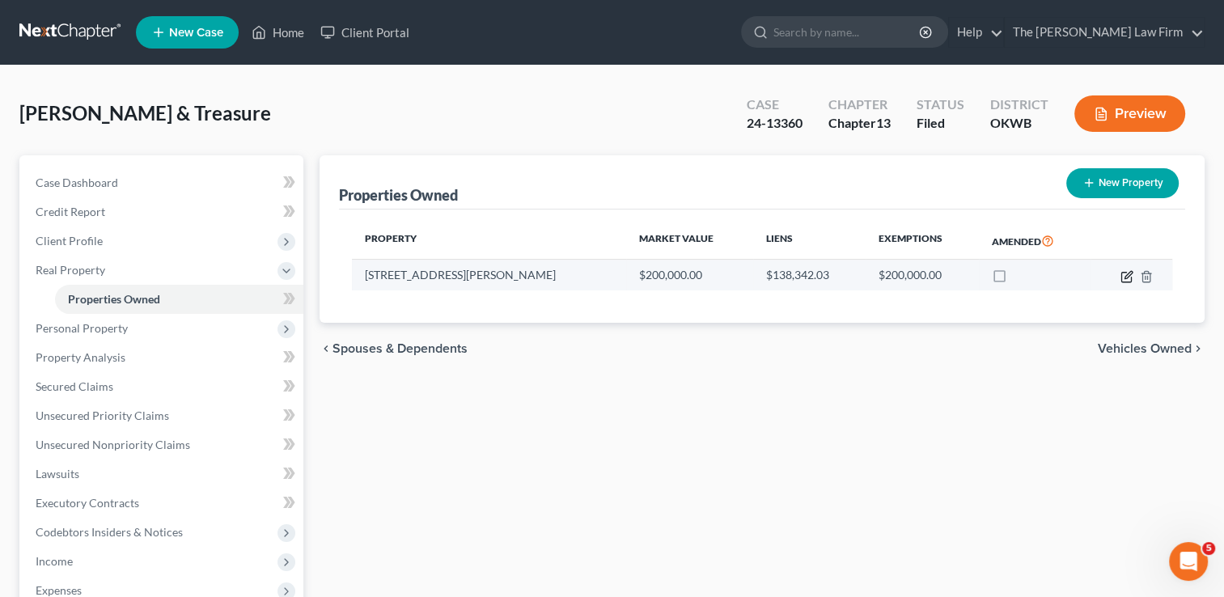
click at [1123, 277] on icon "button" at bounding box center [1126, 276] width 13 height 13
select select "37"
select select "62"
select select "2"
select select "0"
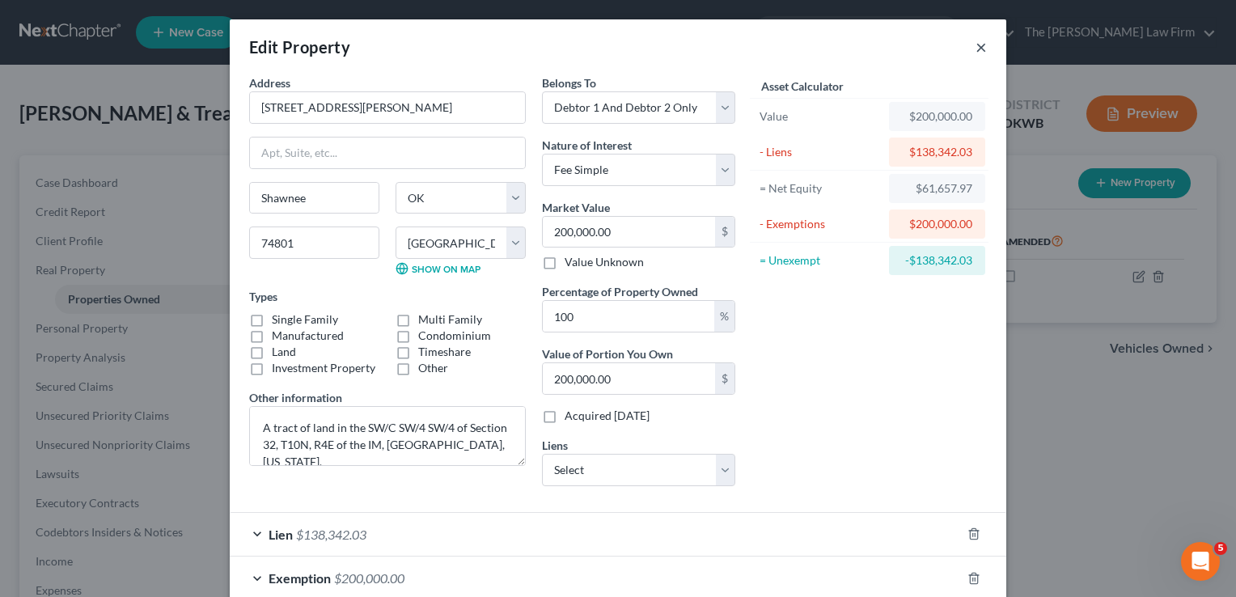
click at [977, 47] on button "×" at bounding box center [981, 46] width 11 height 19
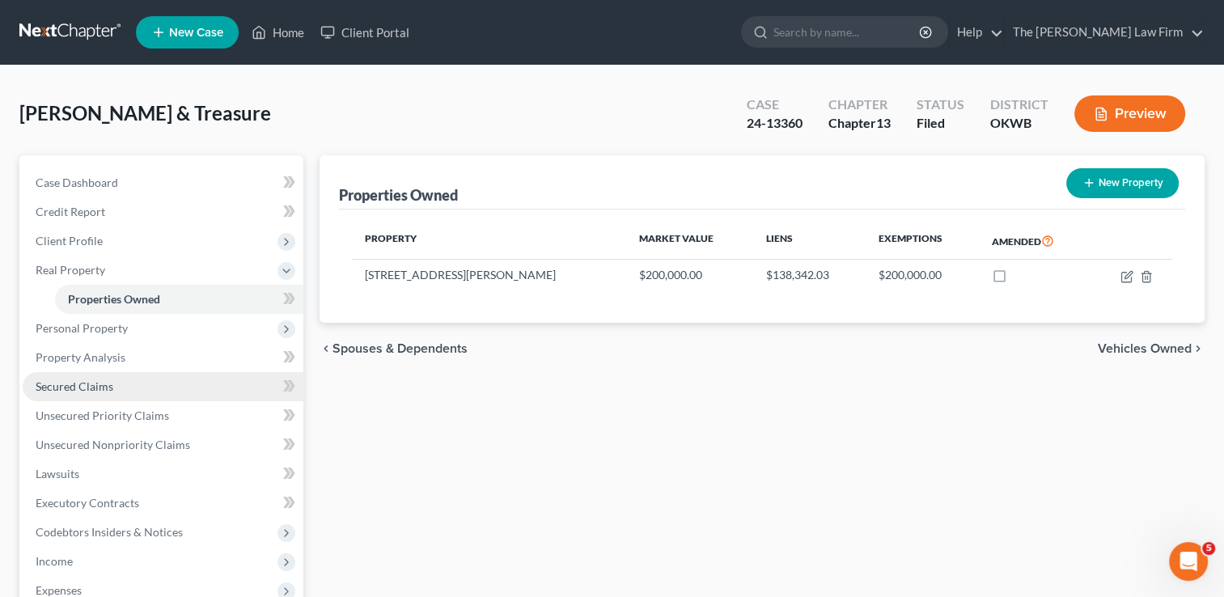
click at [70, 394] on link "Secured Claims" at bounding box center [163, 386] width 281 height 29
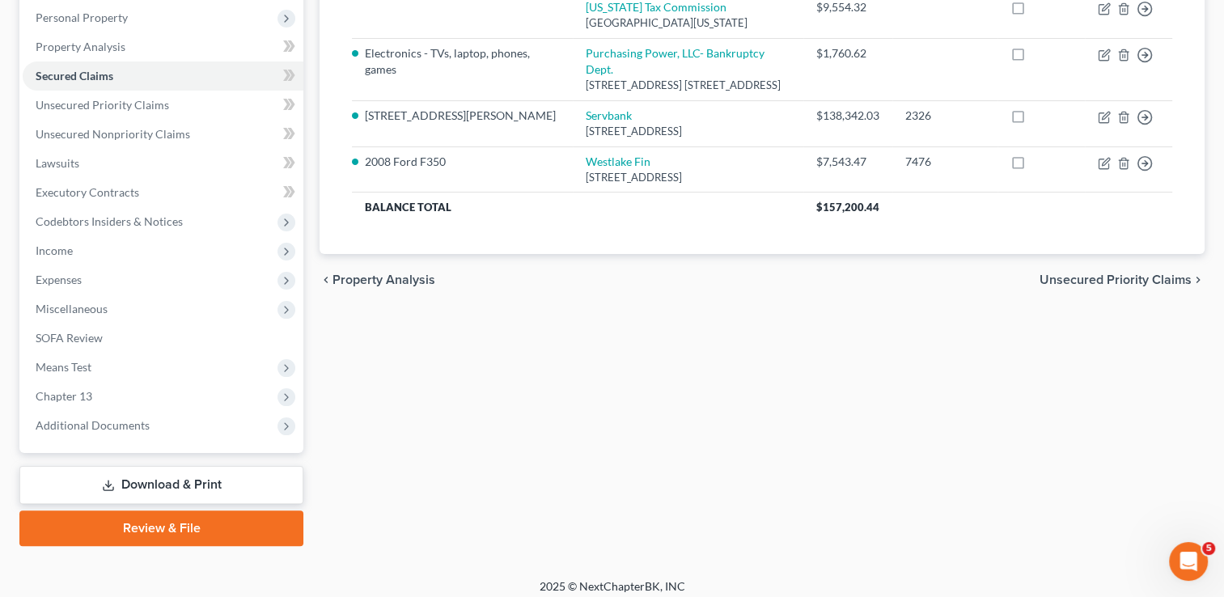
scroll to position [290, 0]
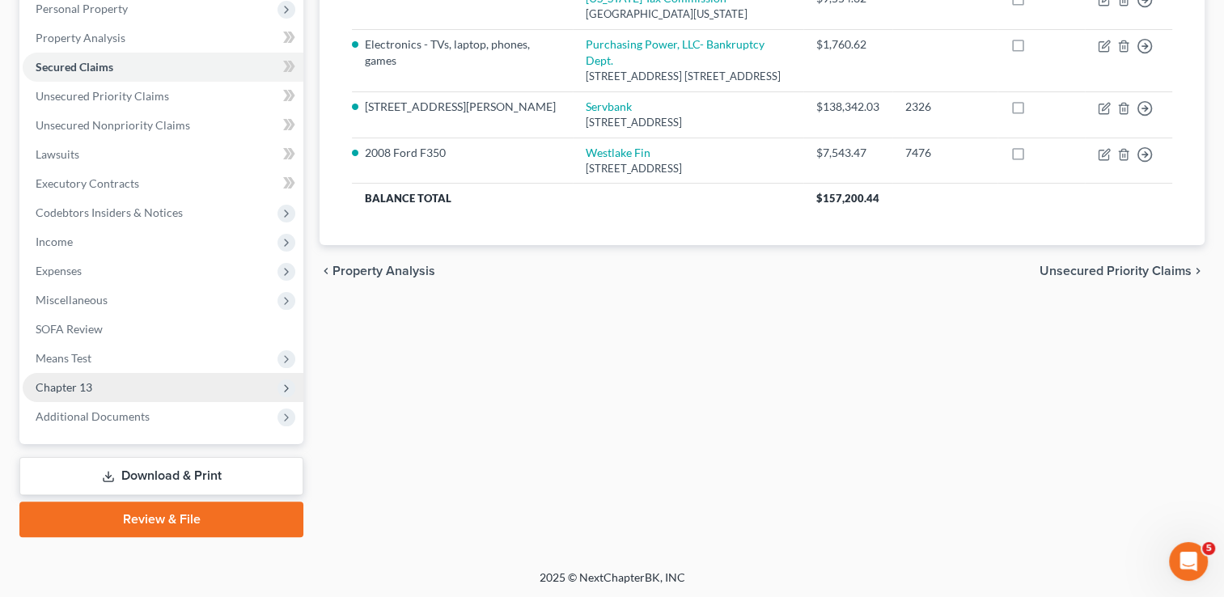
click at [98, 384] on span "Chapter 13" at bounding box center [163, 387] width 281 height 29
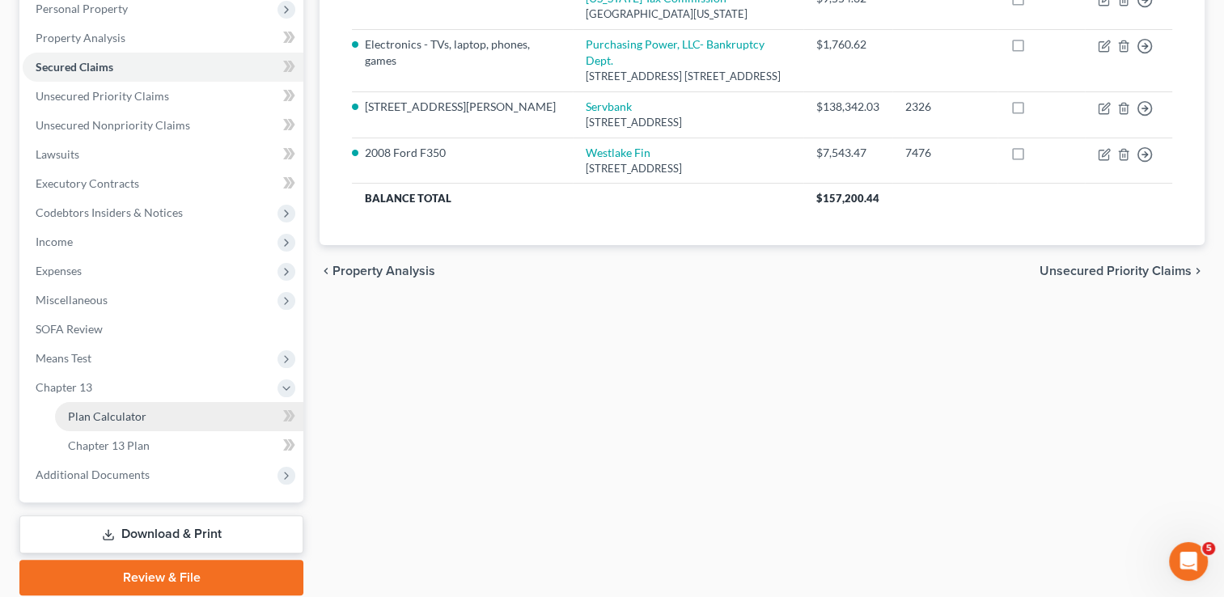
click at [128, 409] on span "Plan Calculator" at bounding box center [107, 416] width 78 height 14
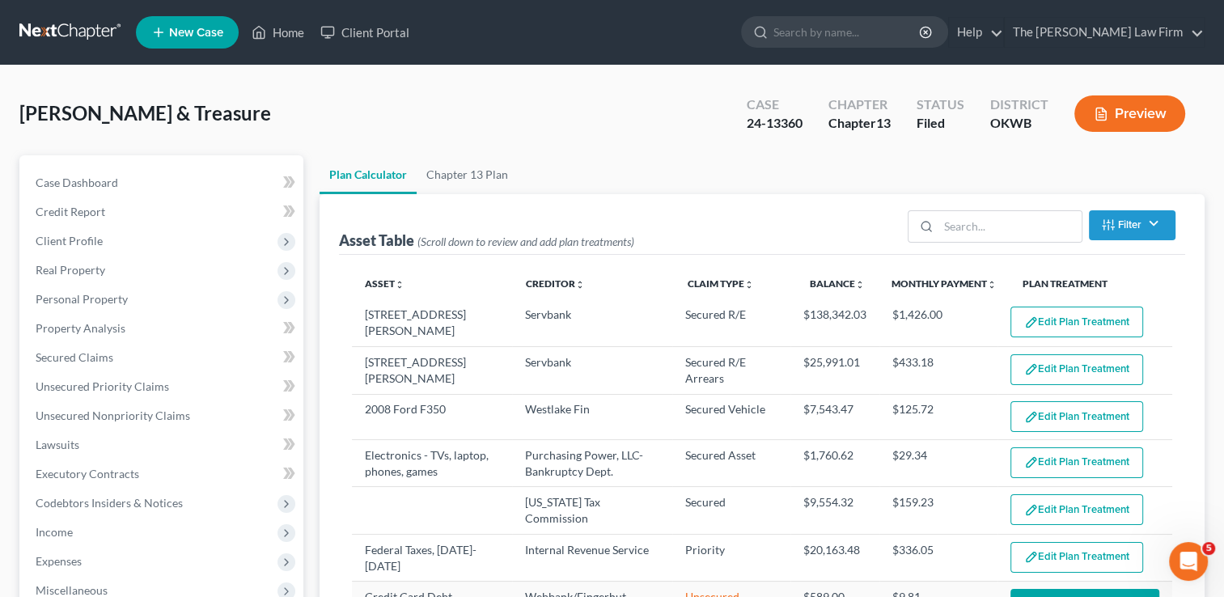
select select "59"
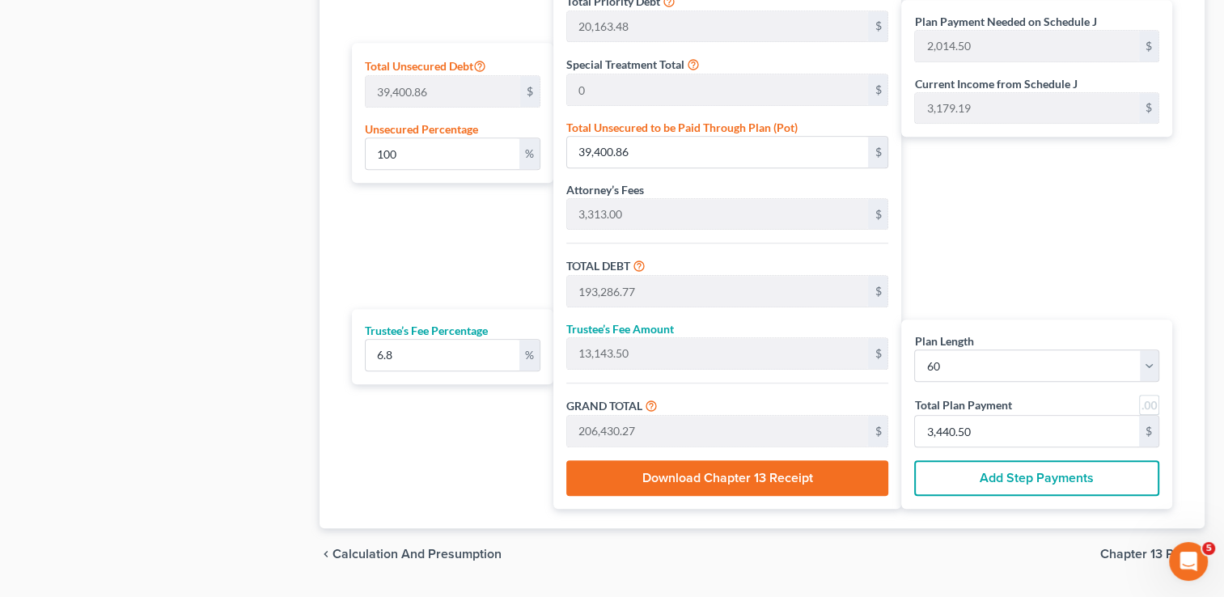
scroll to position [958, 0]
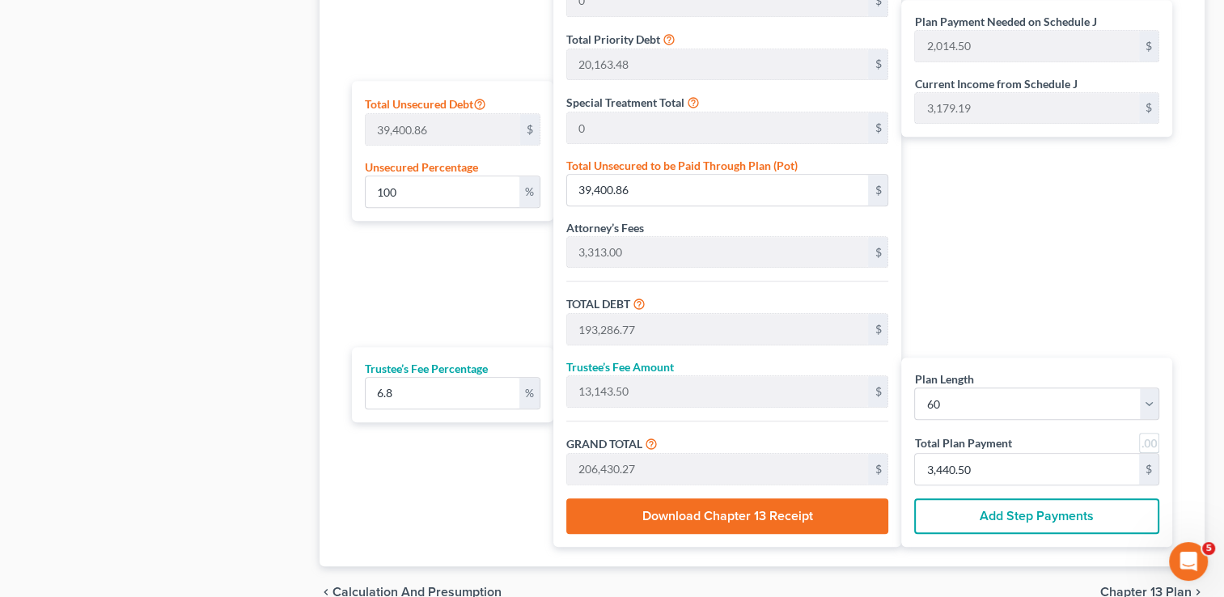
click at [489, 486] on div "Plan Length 1 2 3 4 5 6 7 8 9 10 11 12 13 14 15 16 17 18 19 20 21 22 23 24 25 2…" at bounding box center [448, 186] width 209 height 721
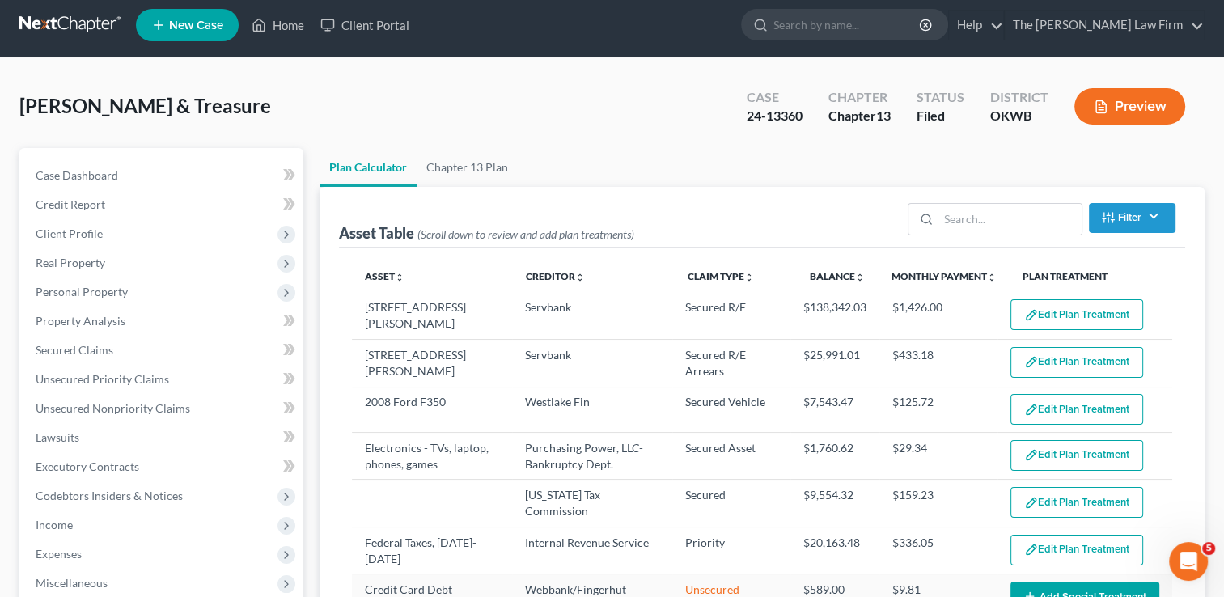
scroll to position [0, 0]
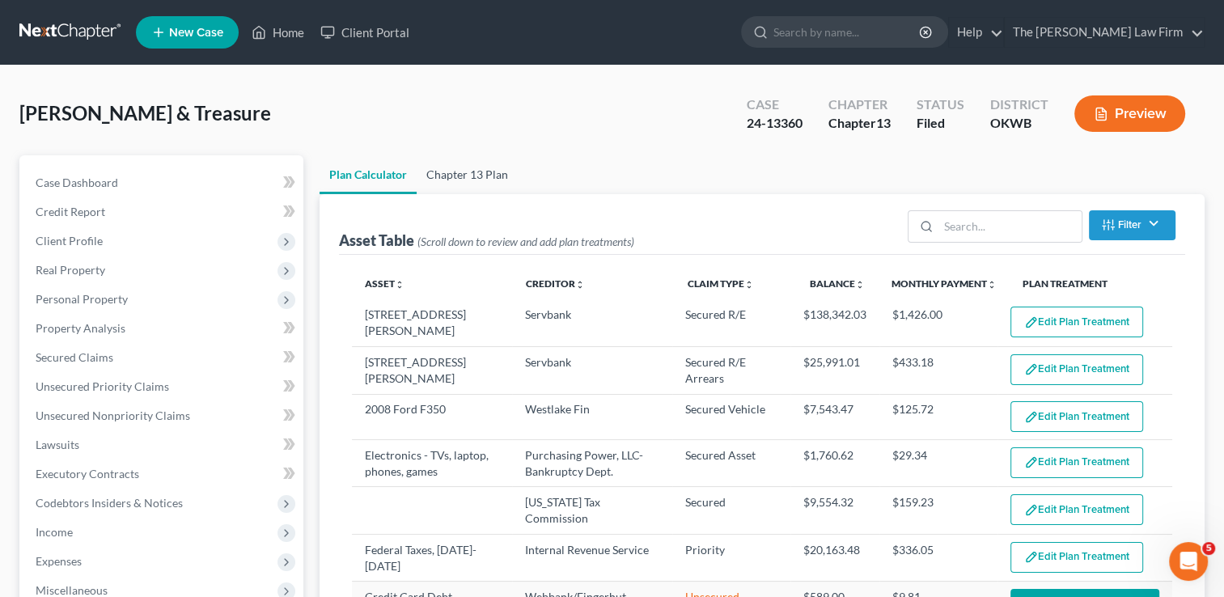
click at [472, 176] on link "Chapter 13 Plan" at bounding box center [467, 174] width 101 height 39
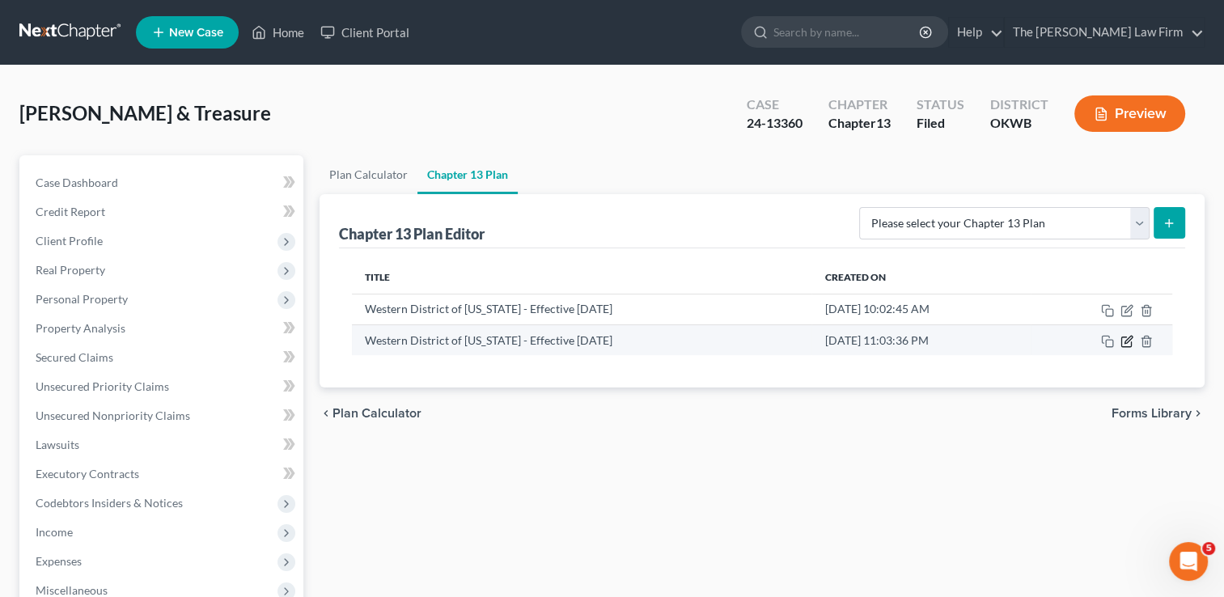
click at [1124, 345] on icon "button" at bounding box center [1126, 342] width 10 height 10
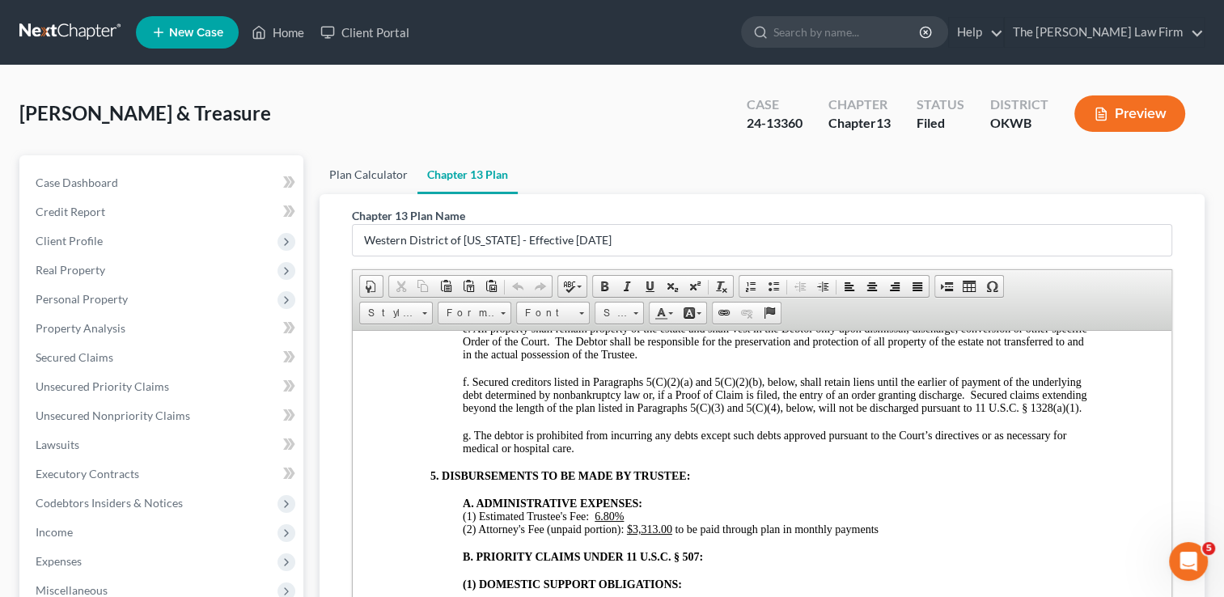
click at [375, 174] on link "Plan Calculator" at bounding box center [369, 174] width 98 height 39
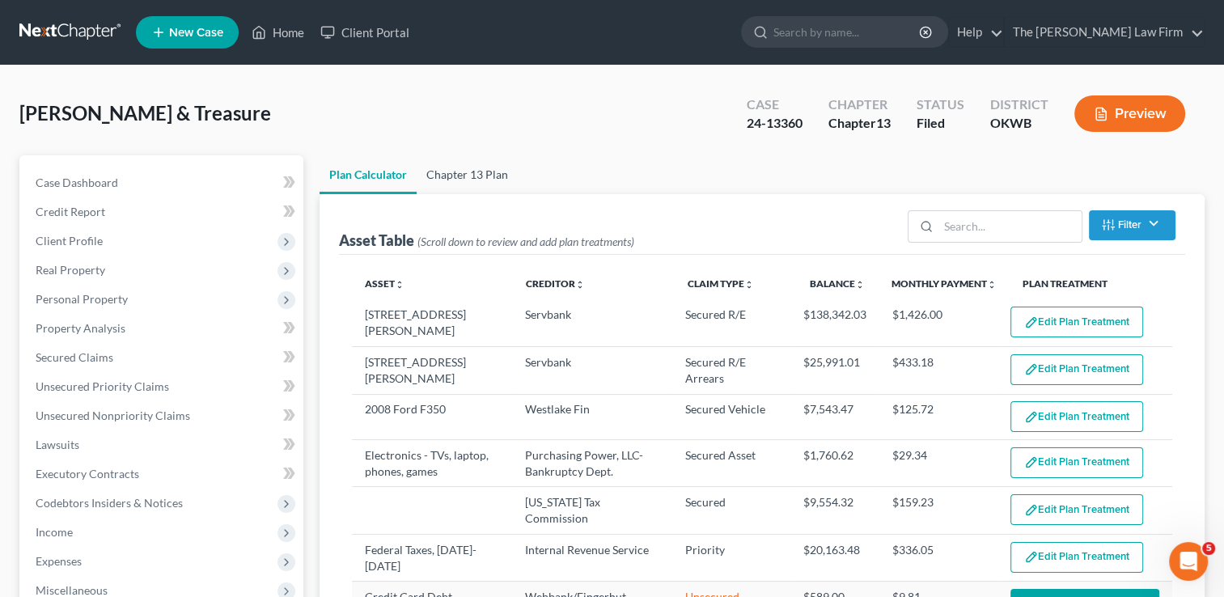
click at [463, 168] on link "Chapter 13 Plan" at bounding box center [467, 174] width 101 height 39
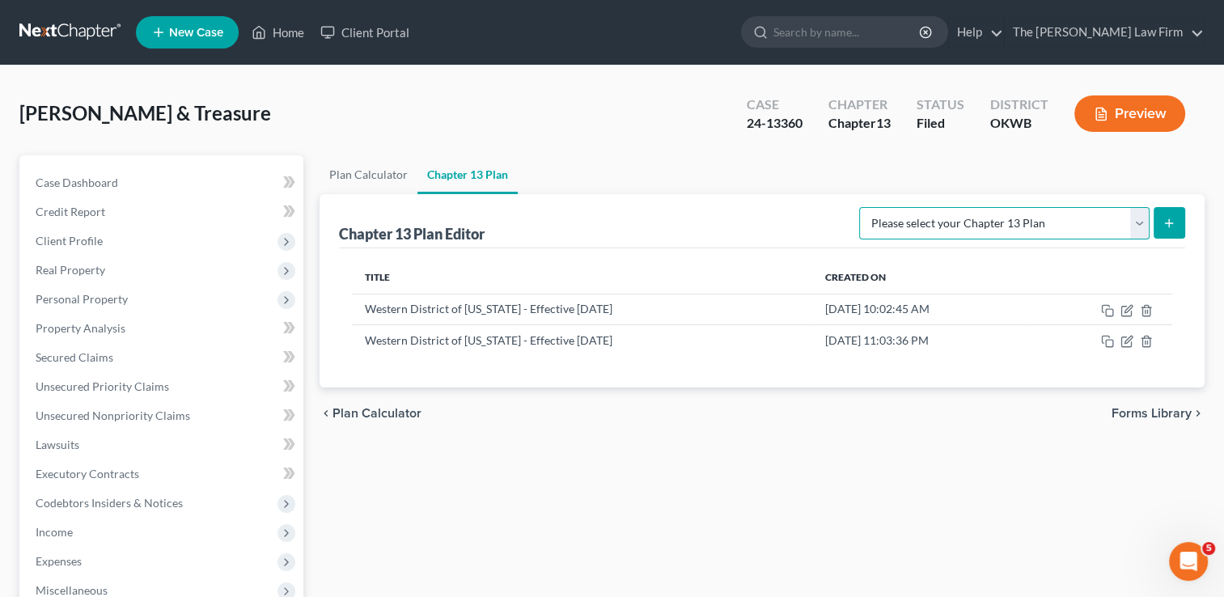
click at [1136, 218] on select "Please select your Chapter 13 Plan National Form Plan - Official Form 113 Weste…" at bounding box center [1004, 223] width 290 height 32
select select "2"
click at [862, 207] on select "Please select your Chapter 13 Plan National Form Plan - Official Form 113 Weste…" at bounding box center [1004, 223] width 290 height 32
click at [1167, 218] on icon "submit" at bounding box center [1168, 223] width 13 height 13
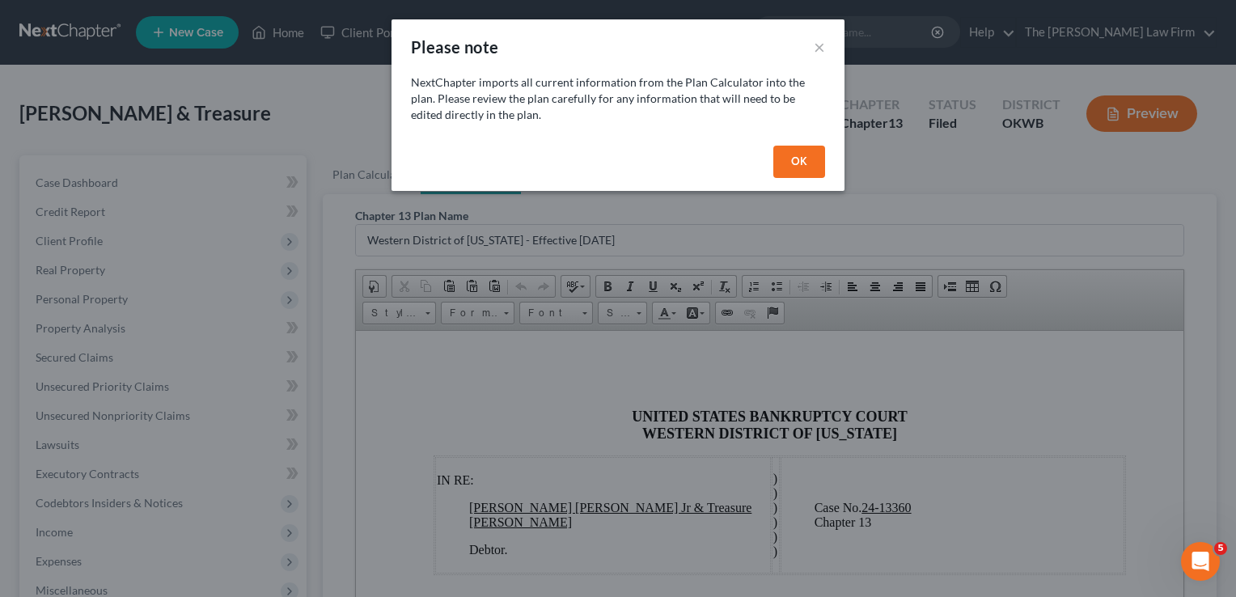
click at [798, 159] on button "OK" at bounding box center [799, 162] width 52 height 32
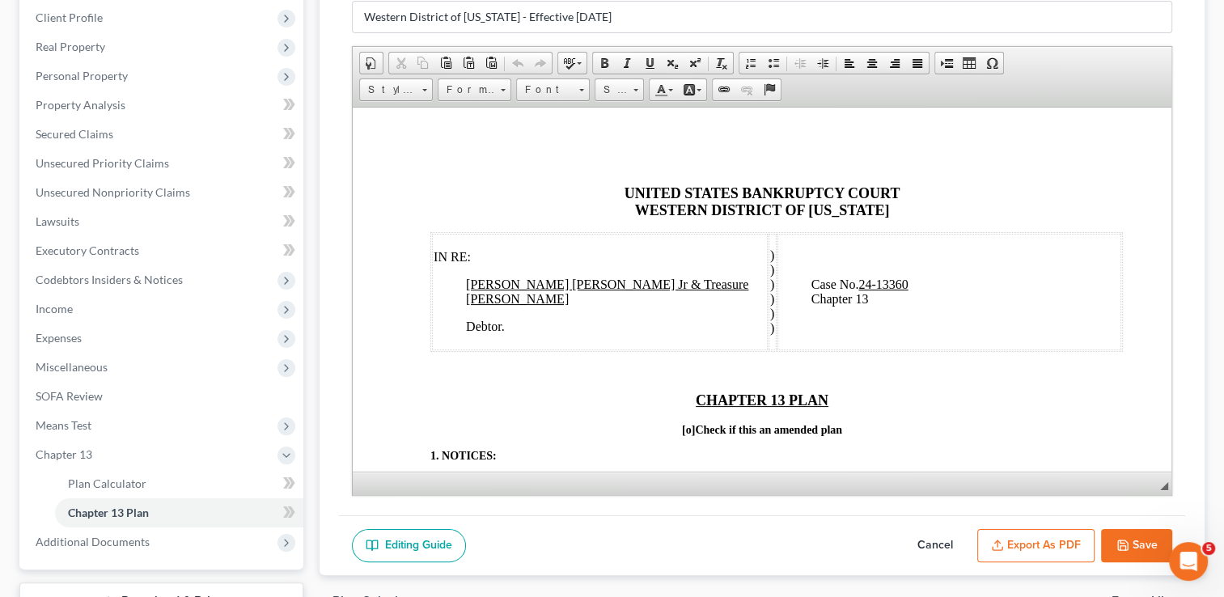
scroll to position [243, 0]
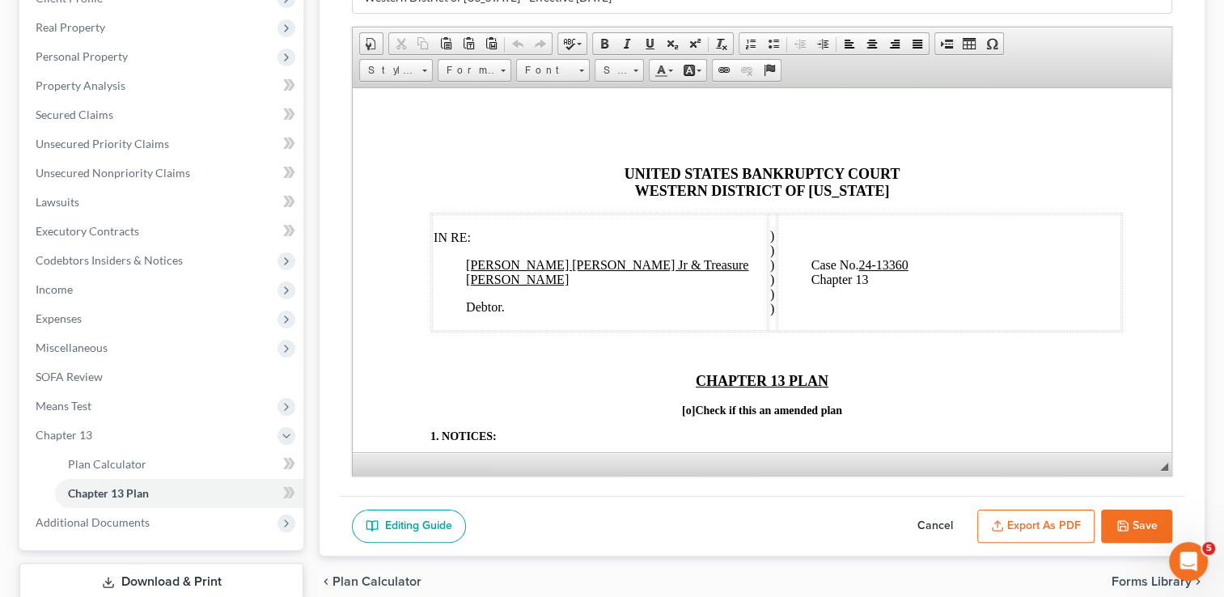
click at [684, 411] on span "[o]" at bounding box center [688, 410] width 13 height 12
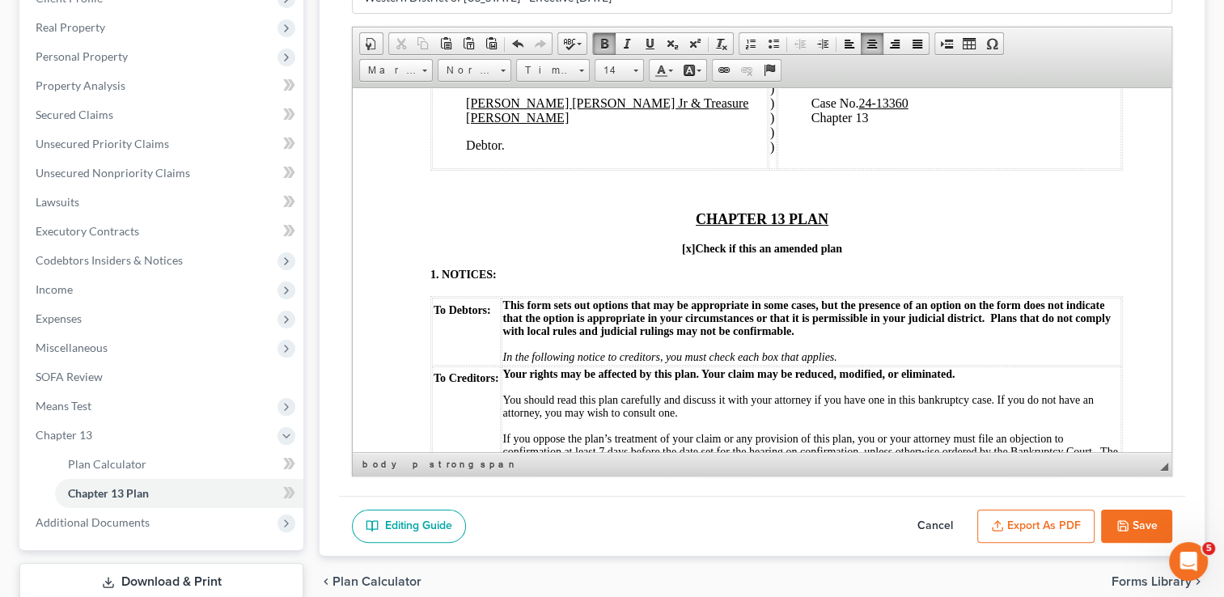
scroll to position [324, 0]
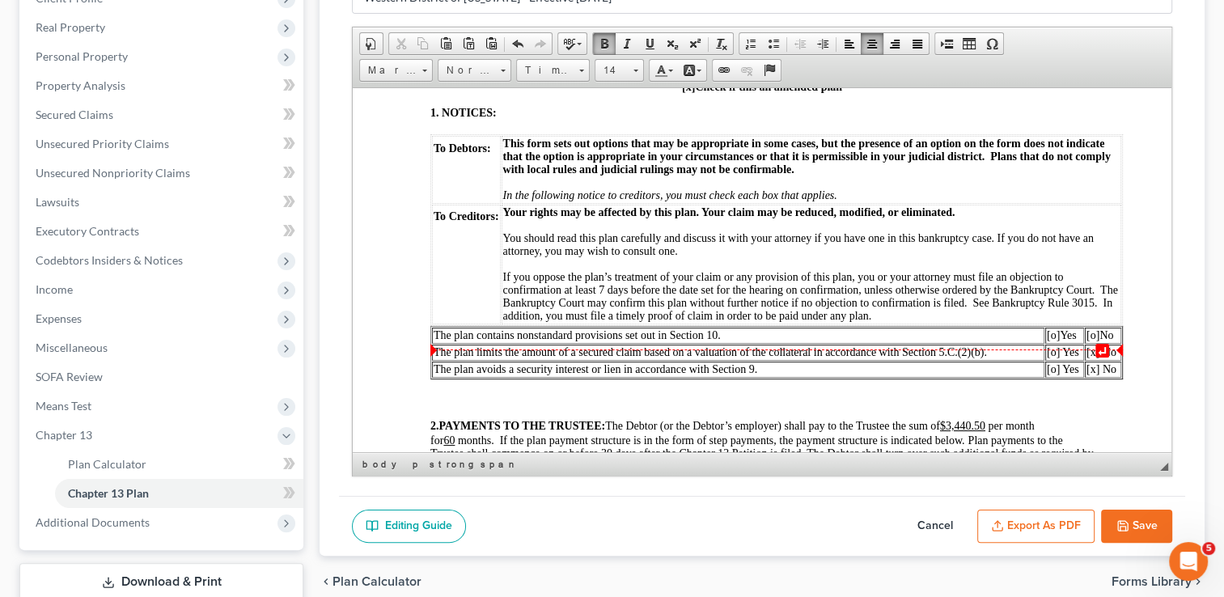
click at [1096, 341] on span "[o]" at bounding box center [1092, 334] width 13 height 12
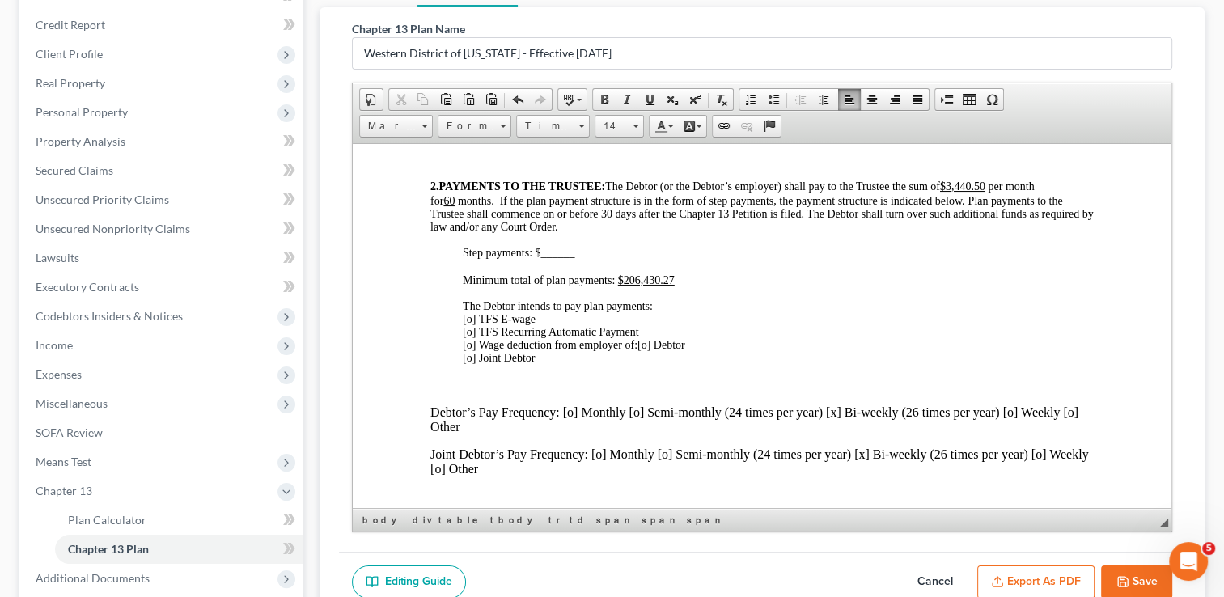
scroll to position [647, 0]
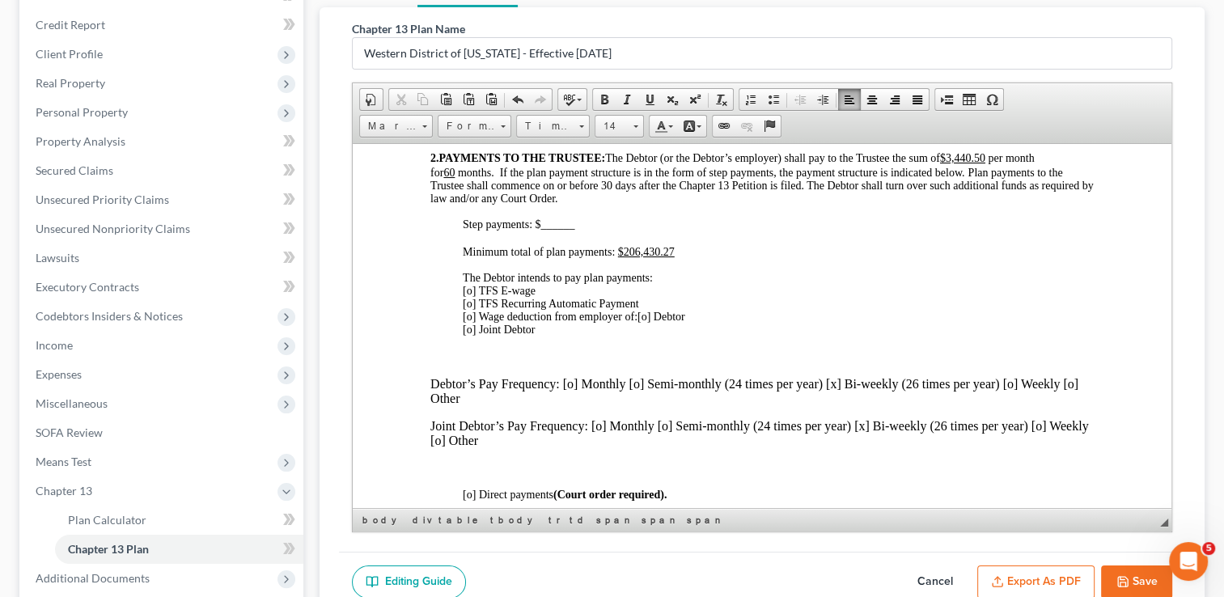
click at [469, 320] on span "[o] TFS E-wage [o] TFS Recurring Automatic Payment [o] Wage deduction from empl…" at bounding box center [551, 303] width 176 height 38
click at [650, 335] on span "[o] Debtor [o] Joint Debtor" at bounding box center [574, 322] width 222 height 25
click at [654, 335] on span "[x ] Debtor [o] Joint Debtor" at bounding box center [574, 322] width 222 height 25
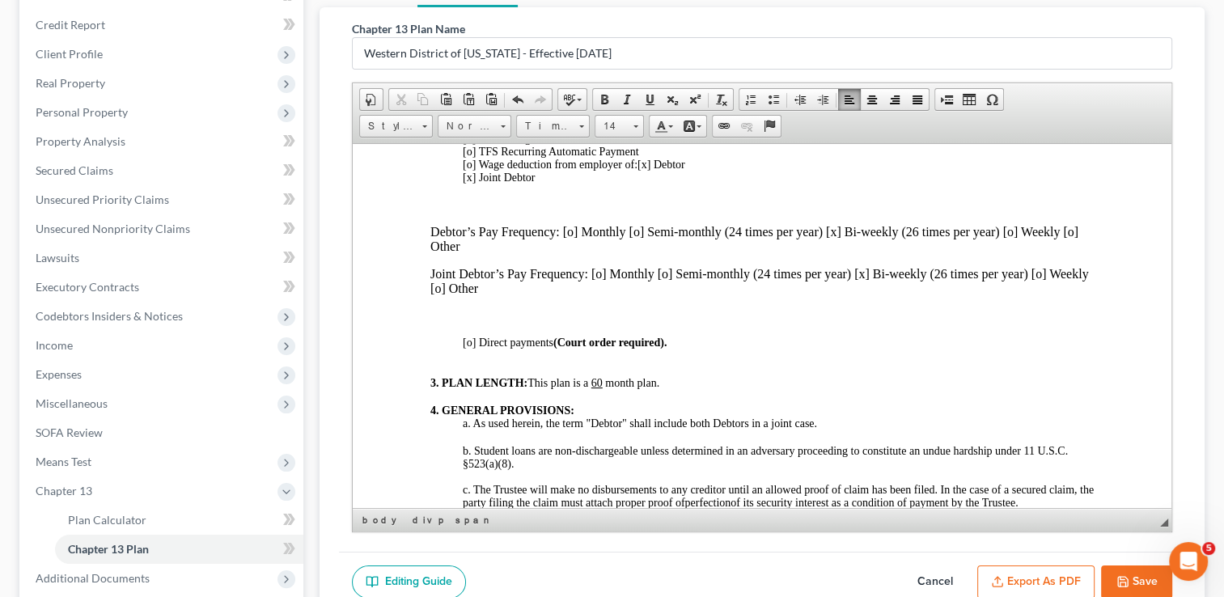
scroll to position [809, 0]
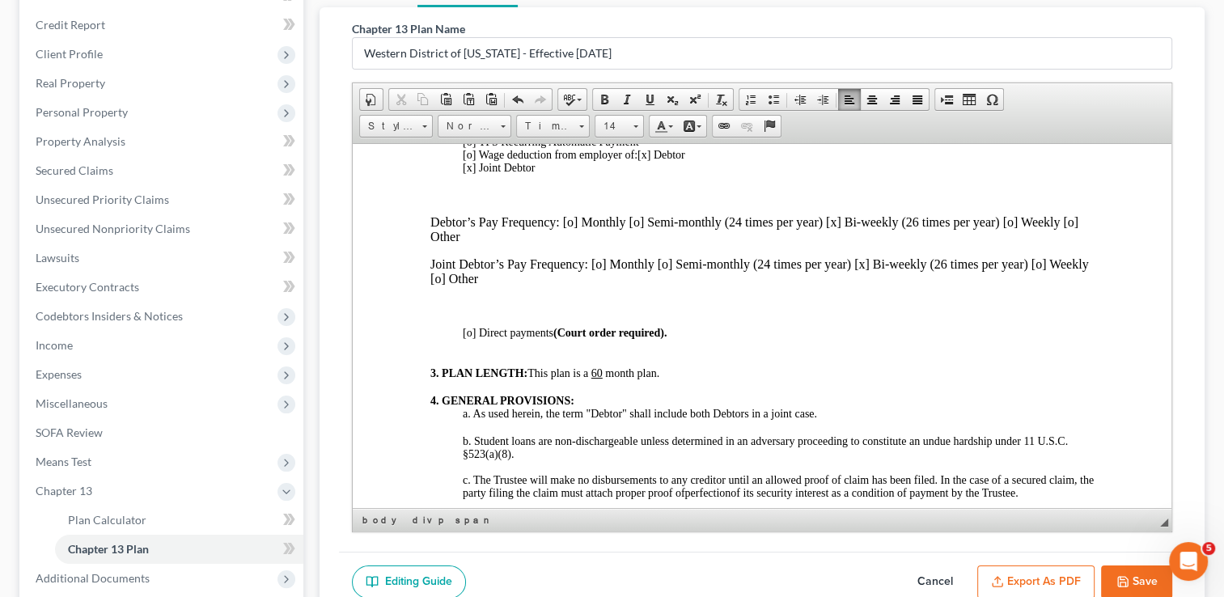
click at [468, 160] on span "[x ] TFS E-wage [o] TFS Recurring Automatic Payment [o] Wage deduction from emp…" at bounding box center [551, 141] width 176 height 38
click at [469, 160] on span "[x ] TFS E-wage [ ] TFS Recurring Automatic Payment [o] Wage deduction from emp…" at bounding box center [550, 141] width 175 height 38
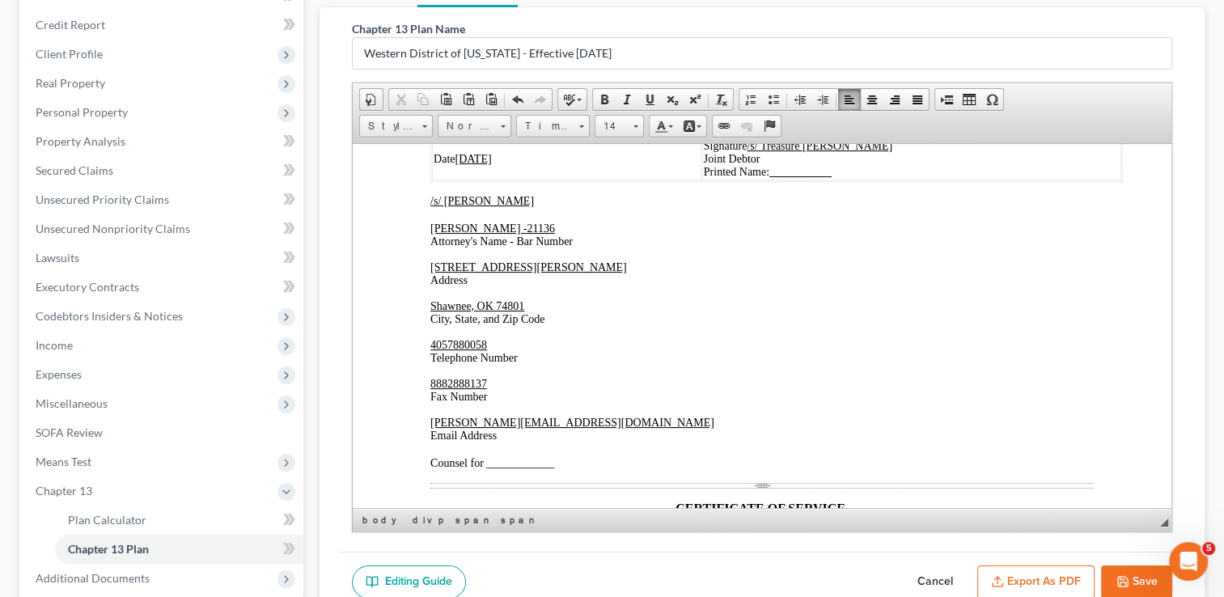
scroll to position [3721, 0]
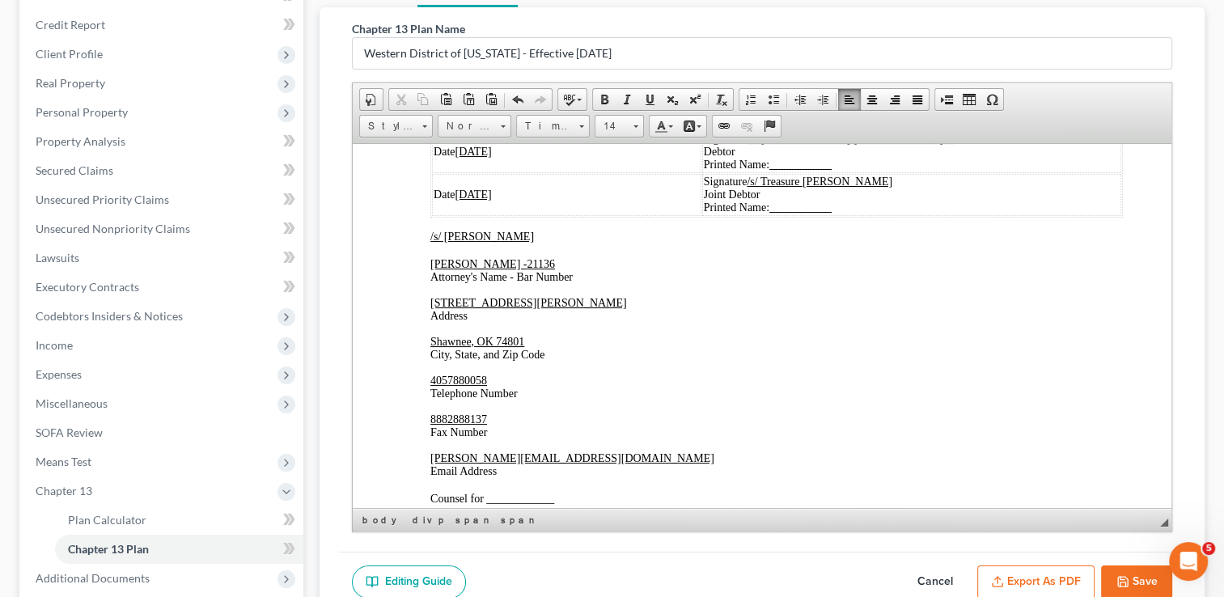
click at [481, 157] on u "08/14/2025" at bounding box center [473, 151] width 36 height 12
click at [729, 404] on div "Date 08/14/2025 Signature /s/ Gaylen Maurice Brown Jr Debtor Printed Name: Date…" at bounding box center [761, 419] width 663 height 581
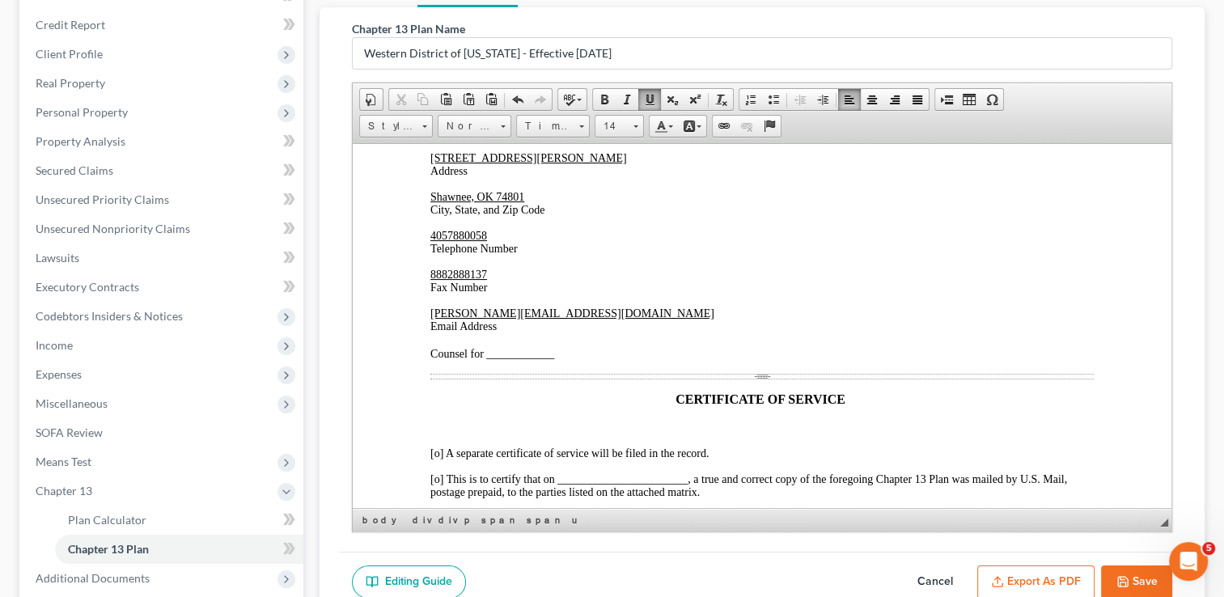
scroll to position [3883, 0]
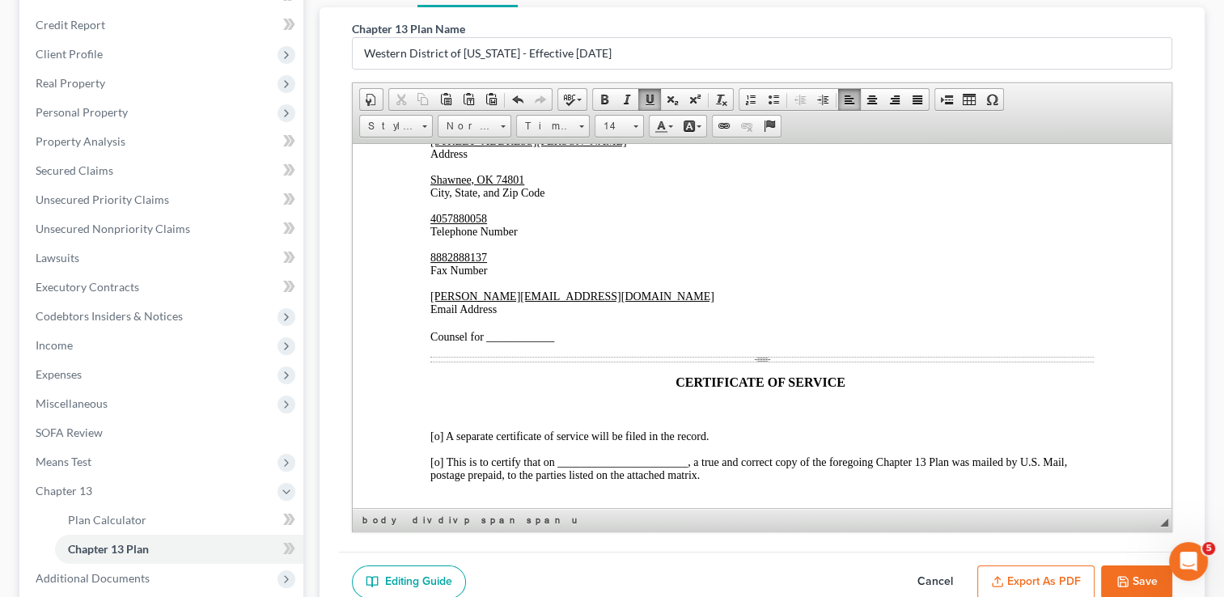
click at [492, 342] on span "Counsel for ____________" at bounding box center [492, 336] width 124 height 12
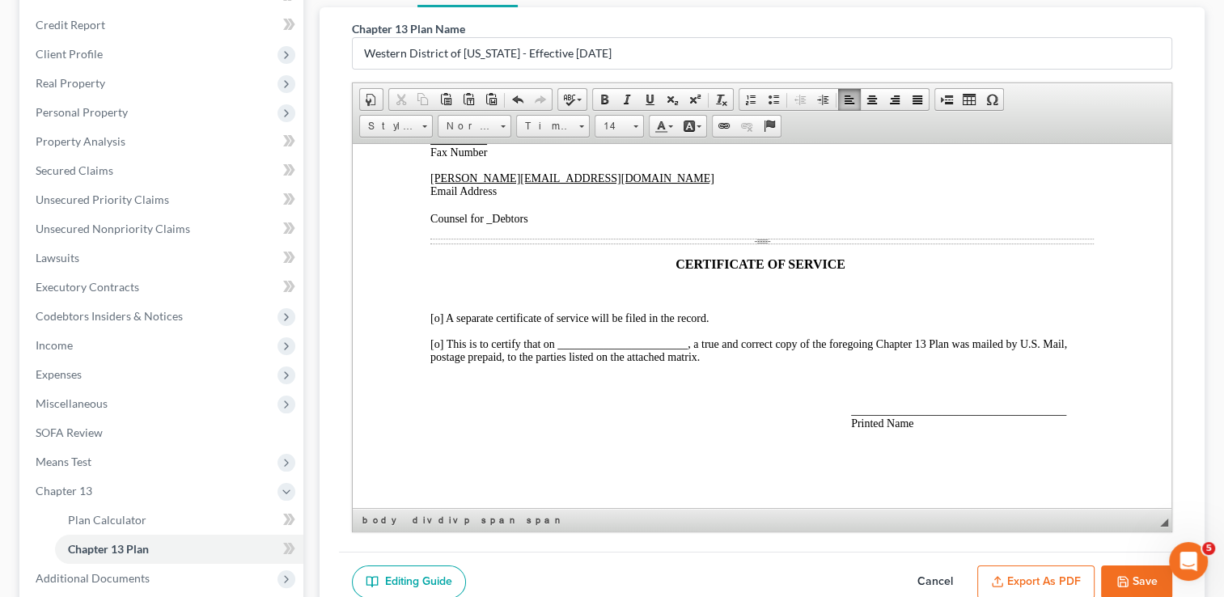
scroll to position [4122, 0]
click at [583, 340] on span "[o] This is to certify that on _______________________, a true and correct copy…" at bounding box center [748, 349] width 637 height 25
drag, startPoint x: 586, startPoint y: 340, endPoint x: 637, endPoint y: 341, distance: 51.8
click at [637, 341] on span "[o] This is to certify that on _____08/14/2025 , a true and correct copy of the…" at bounding box center [760, 349] width 660 height 25
click at [645, 98] on span at bounding box center [649, 99] width 13 height 13
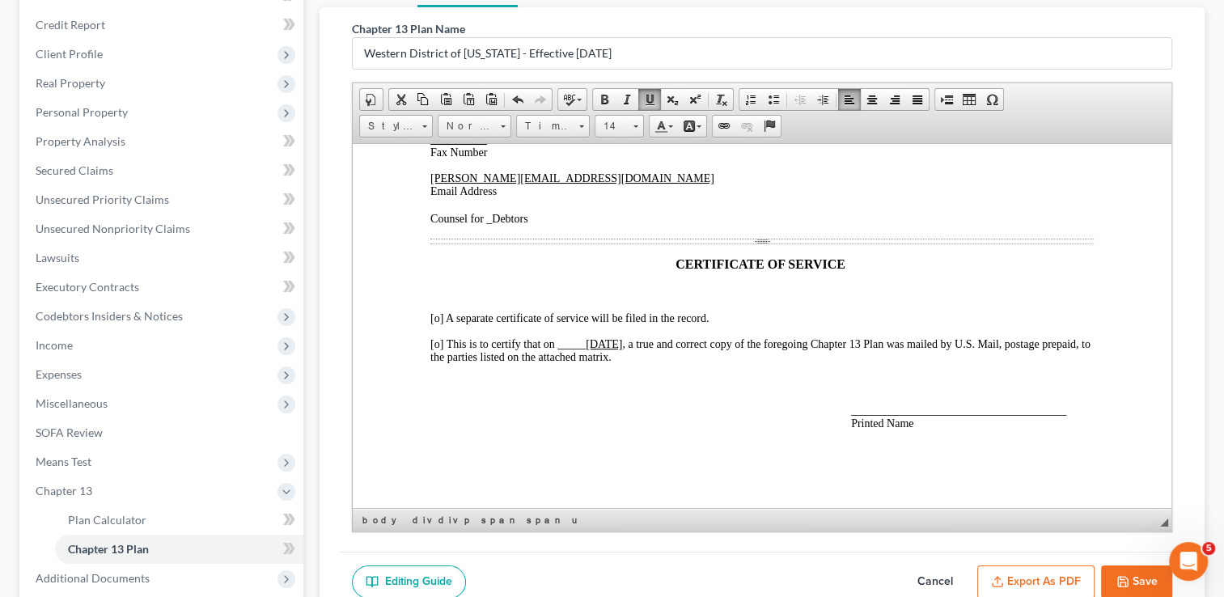
click at [581, 341] on span "[o] This is to certify that on _____ 08/14/2025 , a true and correct copy of th…" at bounding box center [760, 349] width 660 height 25
drag, startPoint x: 1055, startPoint y: 408, endPoint x: 890, endPoint y: 408, distance: 165.0
click at [890, 408] on span "______________________________________ Printed Name" at bounding box center [958, 416] width 215 height 25
drag, startPoint x: 954, startPoint y: 405, endPoint x: 889, endPoint y: 411, distance: 65.0
click at [889, 411] on span "_______Paul J. Chaote _ Printed Name" at bounding box center [930, 416] width 159 height 25
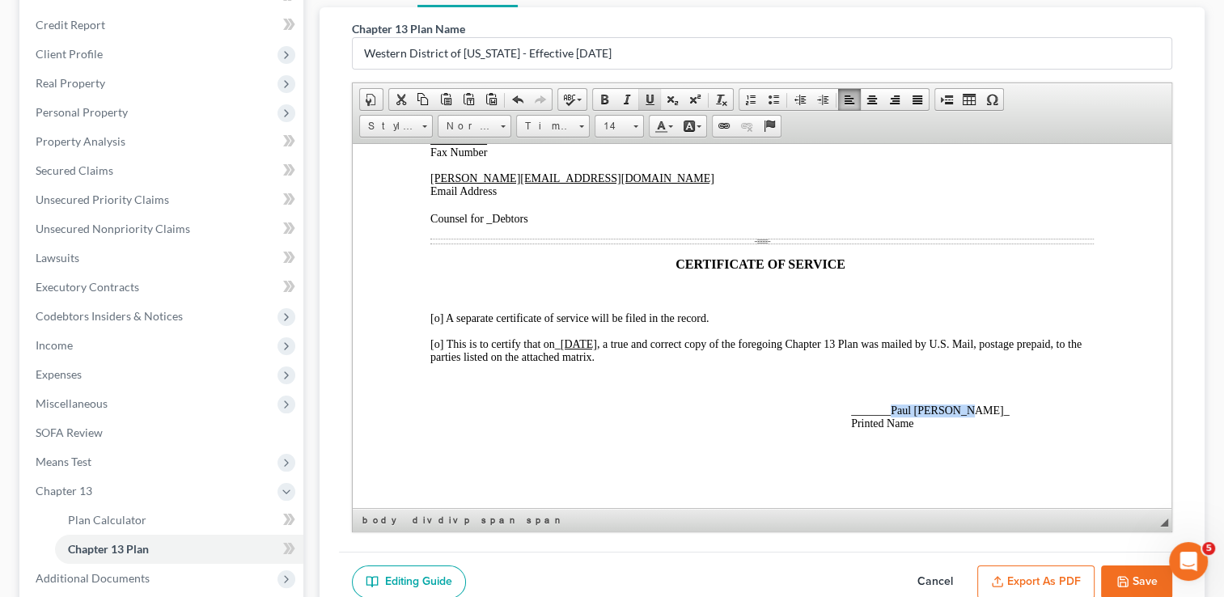
click at [646, 93] on span at bounding box center [649, 99] width 13 height 13
drag, startPoint x: 881, startPoint y: 410, endPoint x: 848, endPoint y: 407, distance: 33.3
click at [849, 407] on div "Date 08/14/2025 Signature /s/ Gaylen Maurice Brown Jr Debtor Printed Name: Date…" at bounding box center [761, 139] width 663 height 581
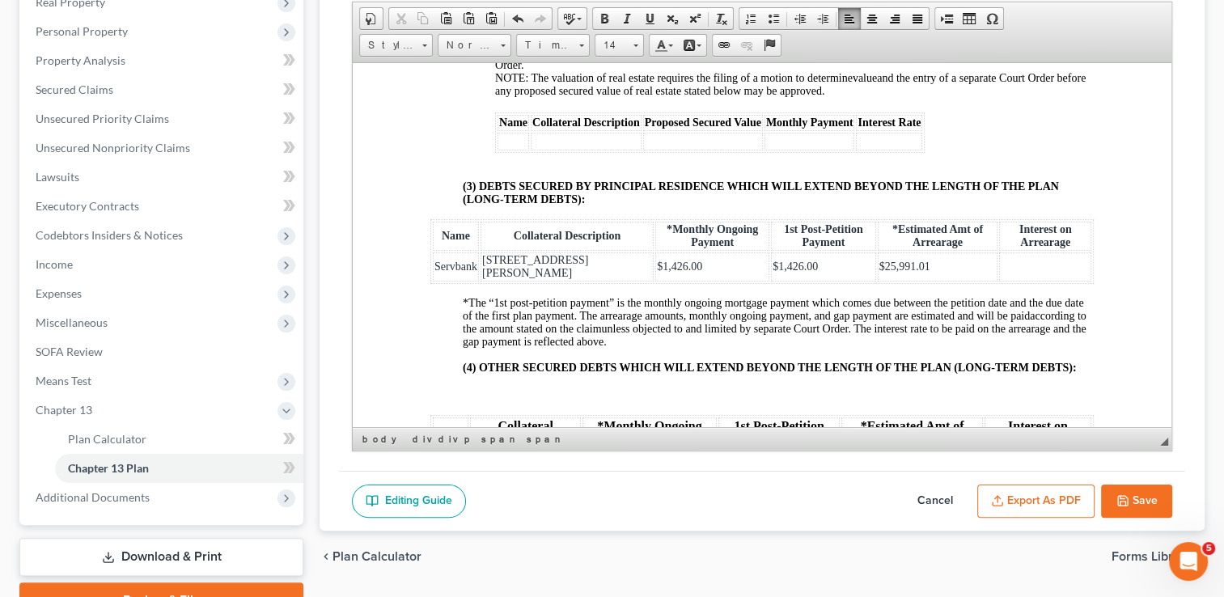
scroll to position [2504, 0]
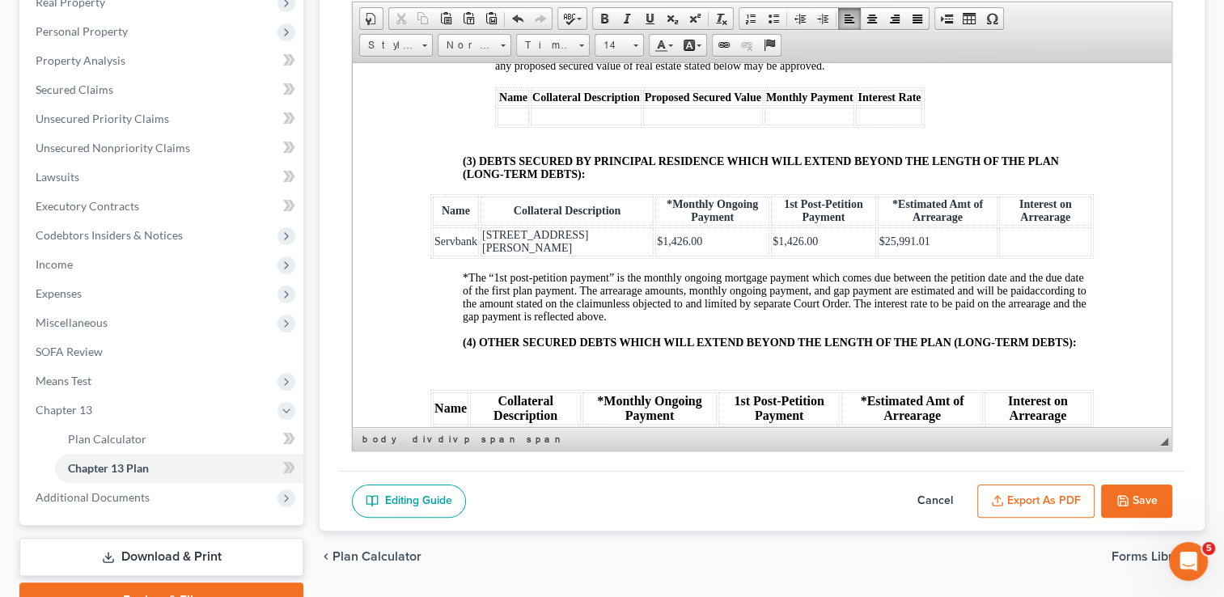
click at [1142, 500] on button "Save" at bounding box center [1136, 502] width 71 height 34
select select "2"
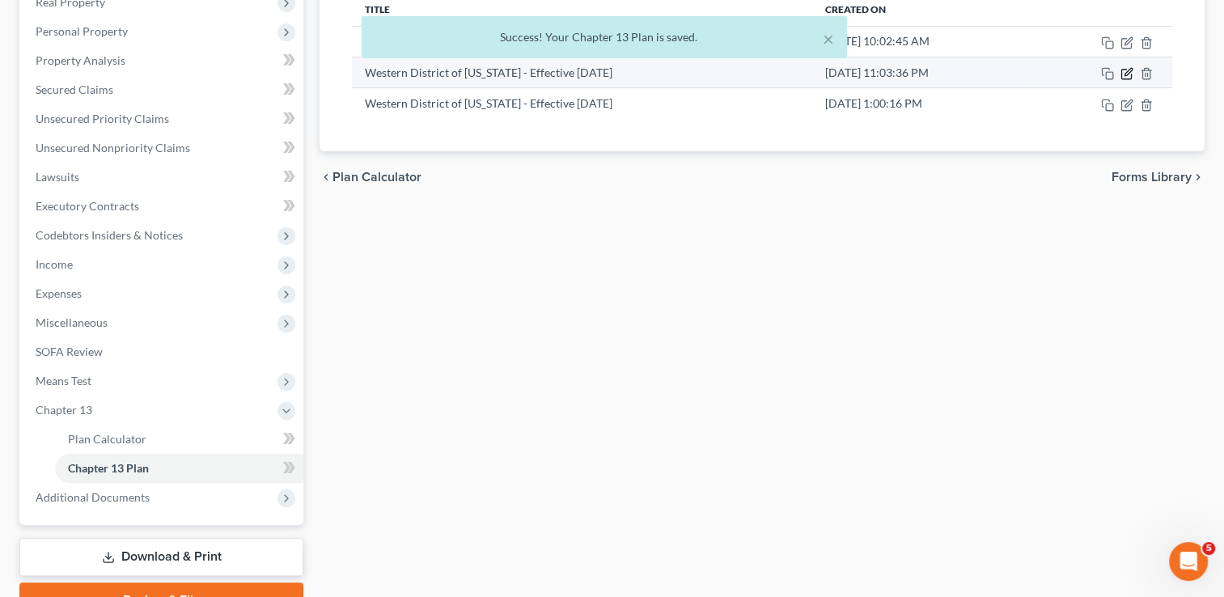
click at [1128, 73] on icon "button" at bounding box center [1126, 73] width 13 height 13
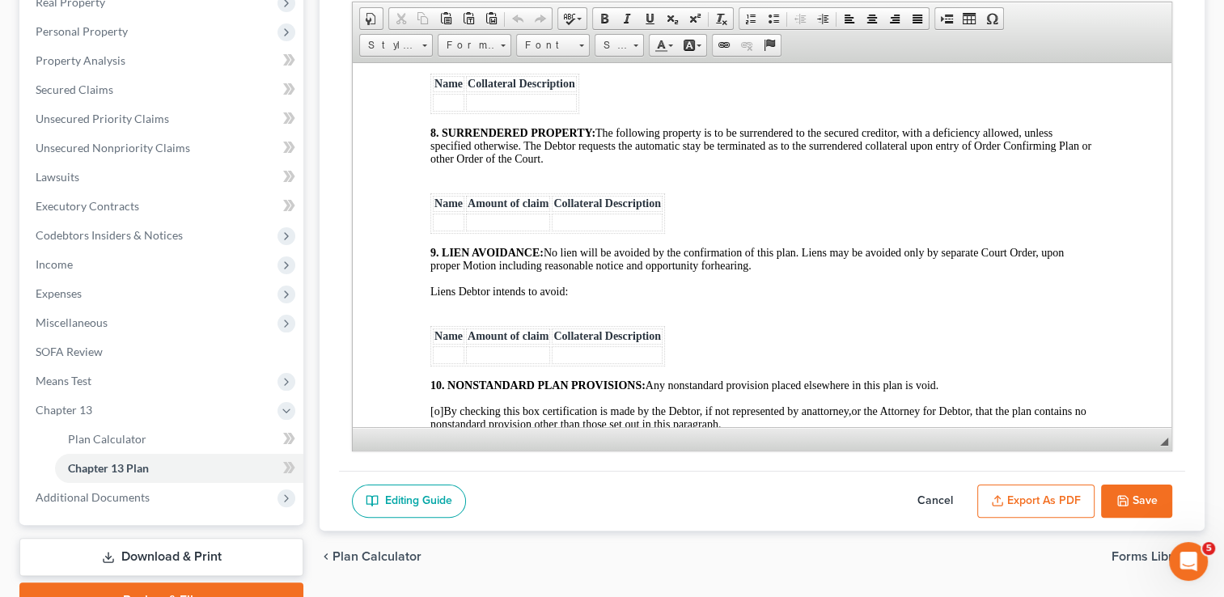
scroll to position [3155, 0]
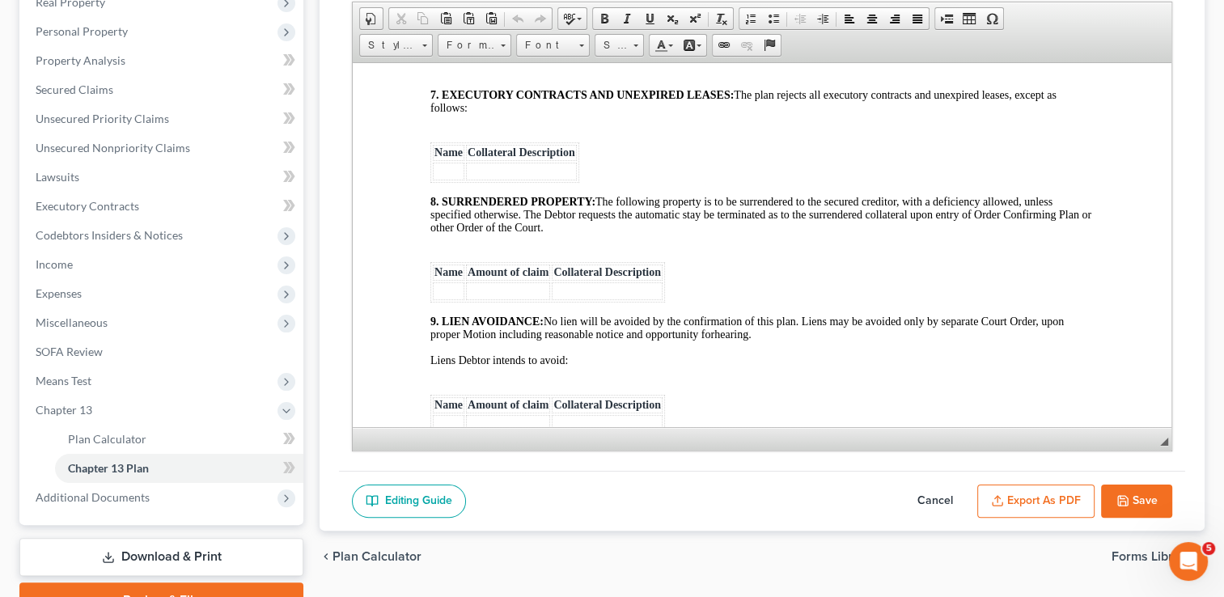
click at [939, 494] on button "Cancel" at bounding box center [935, 502] width 71 height 34
select select "2"
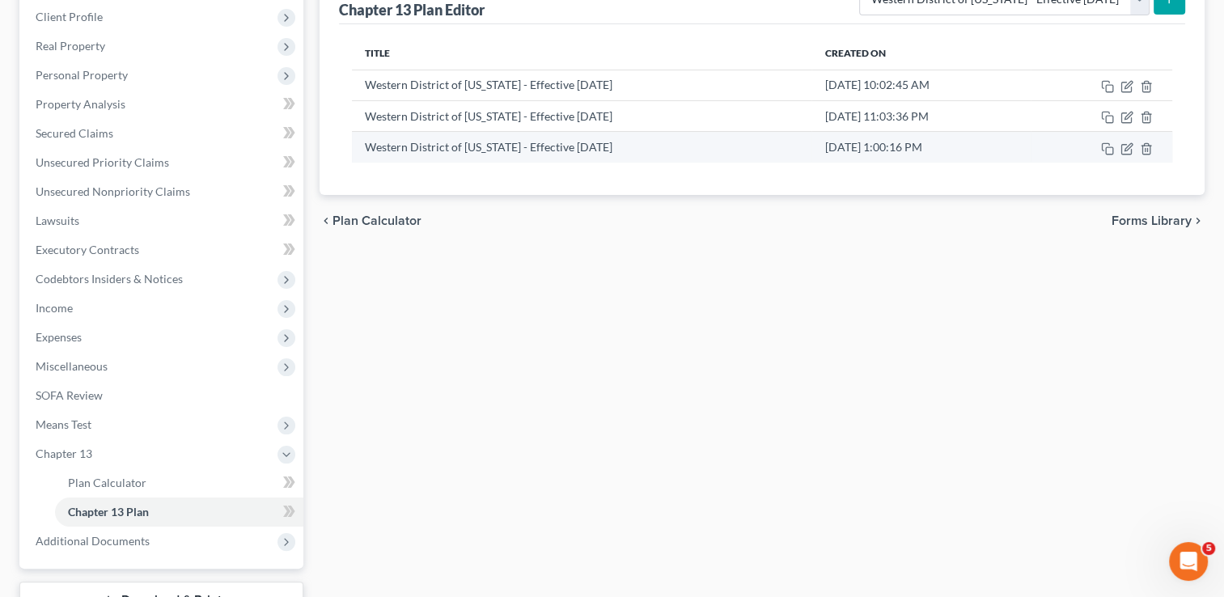
scroll to position [187, 0]
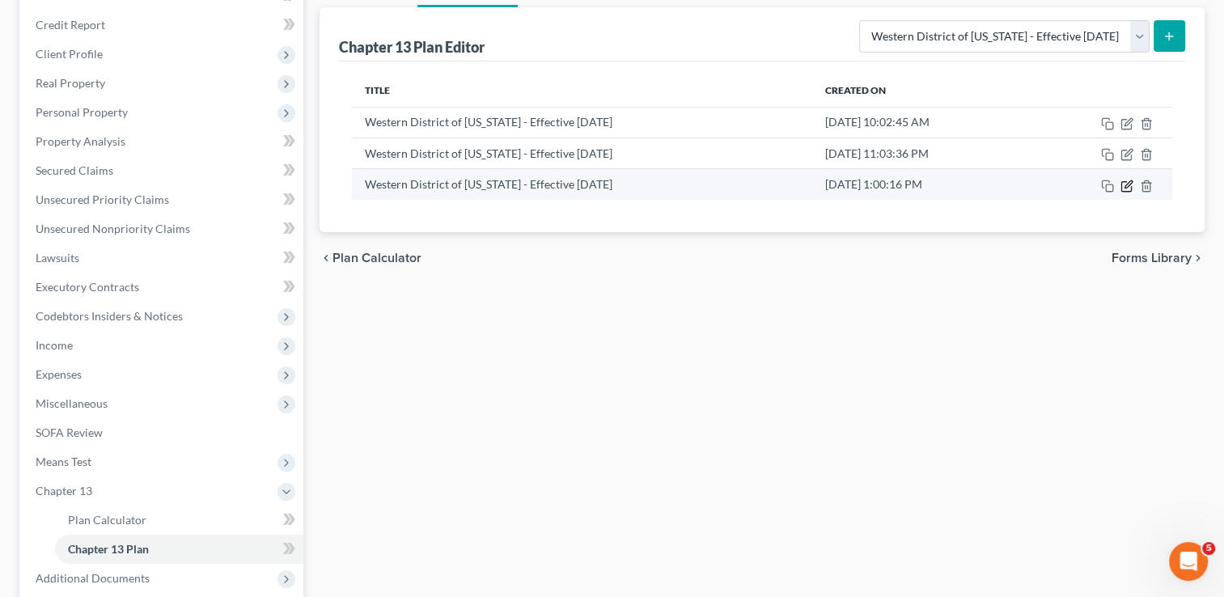
click at [1126, 185] on icon "button" at bounding box center [1127, 183] width 7 height 7
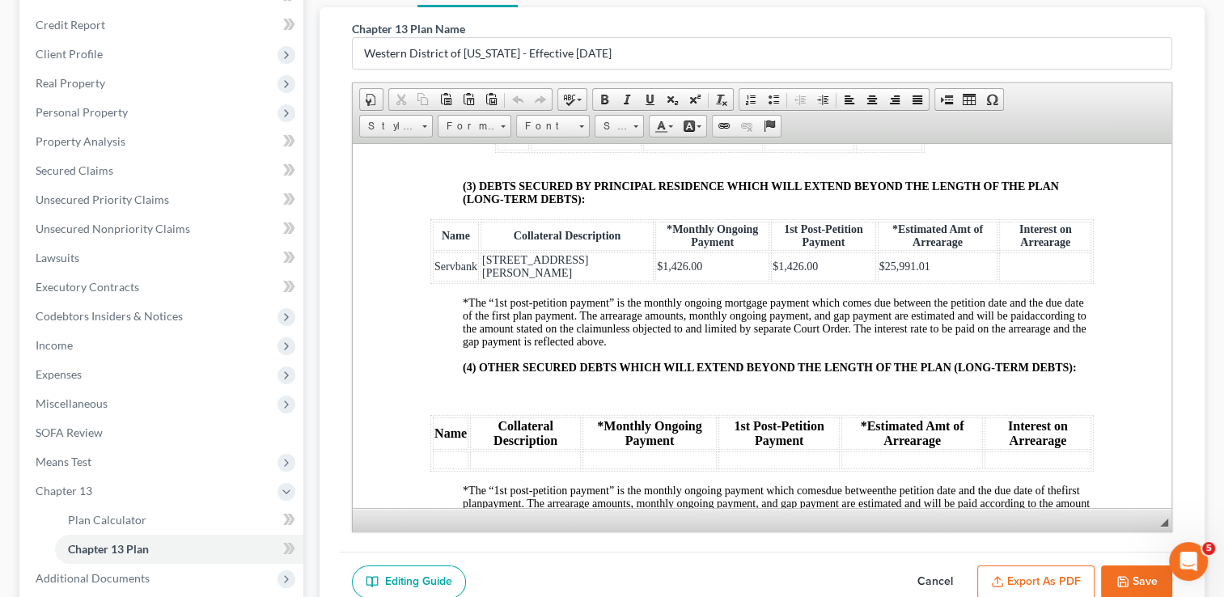
scroll to position [2589, 0]
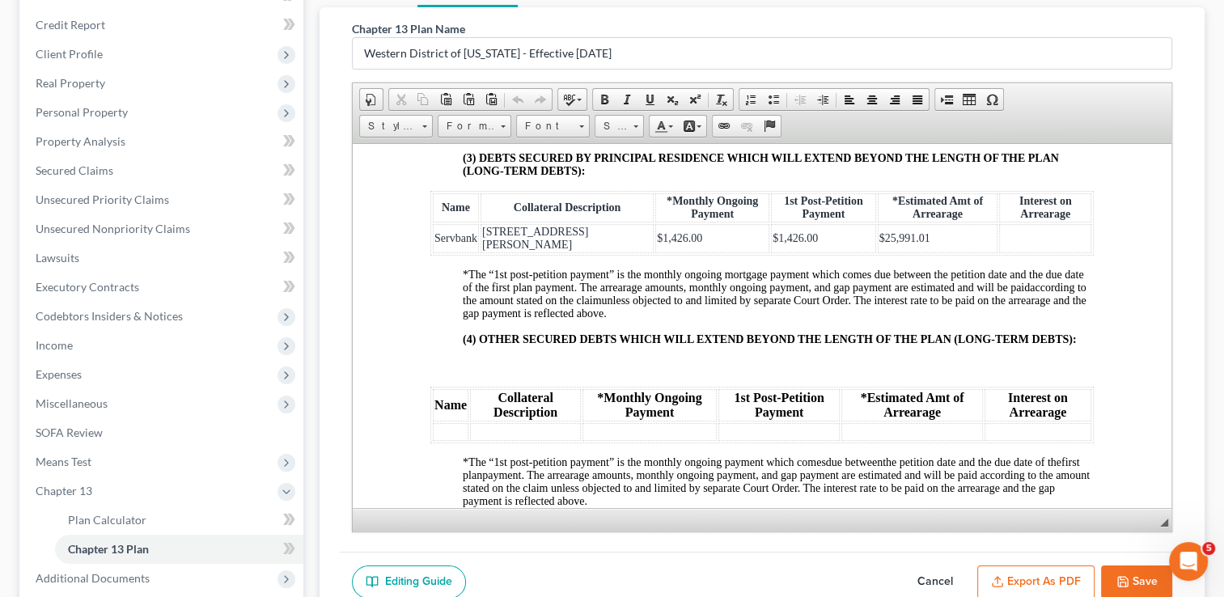
click at [1001, 252] on td at bounding box center [1045, 237] width 92 height 29
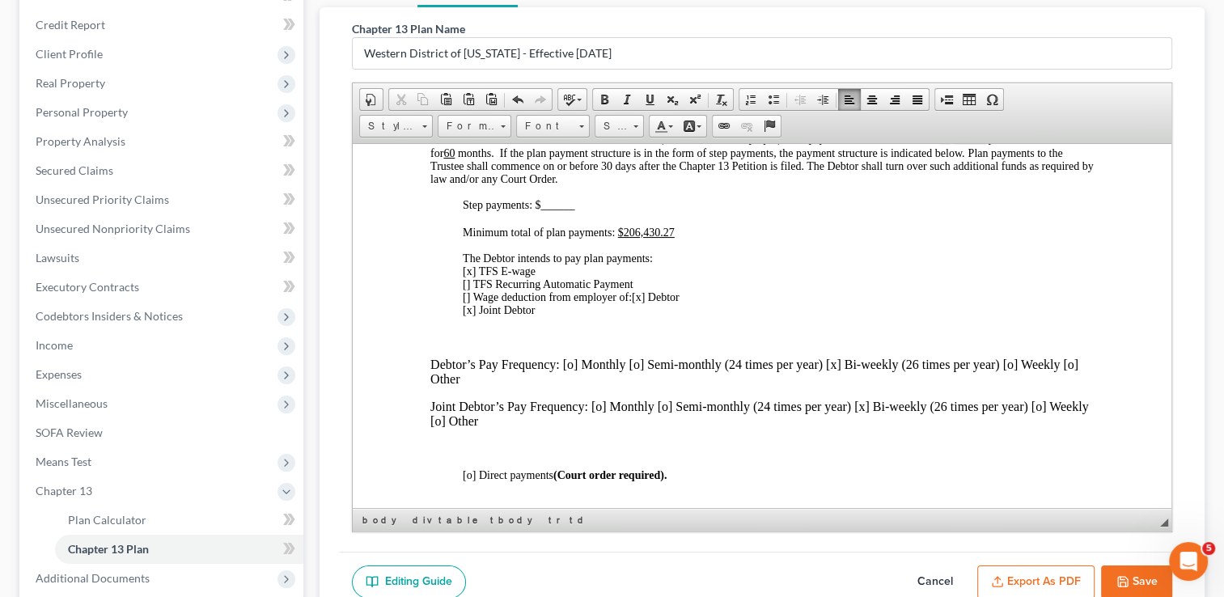
scroll to position [728, 0]
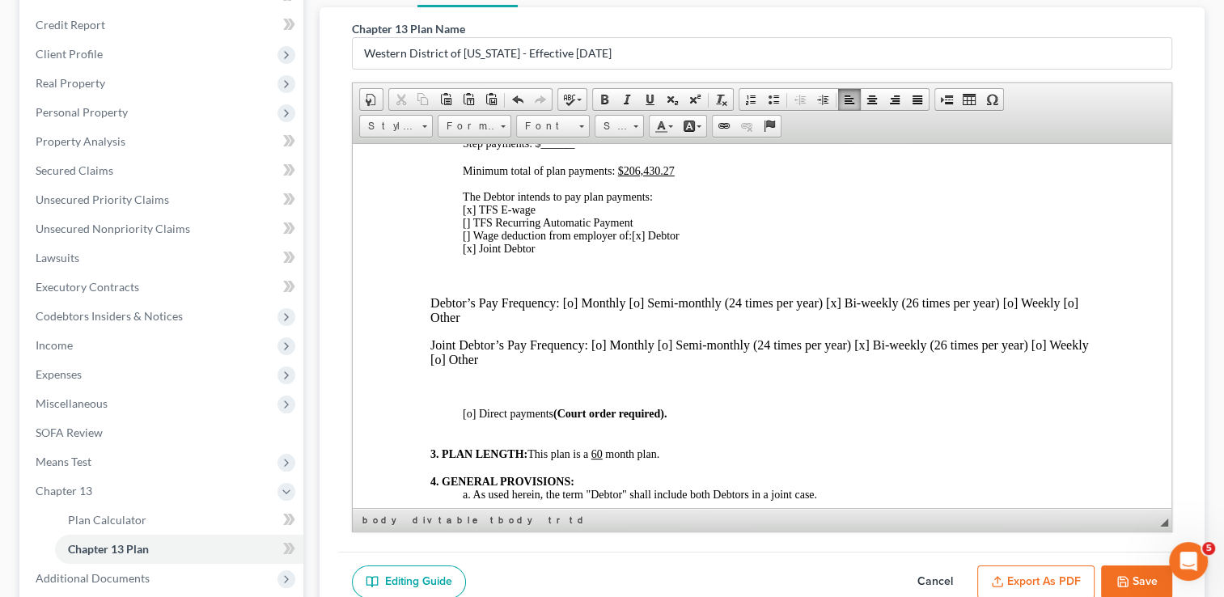
click at [1141, 577] on button "Save" at bounding box center [1136, 582] width 71 height 34
select select "2"
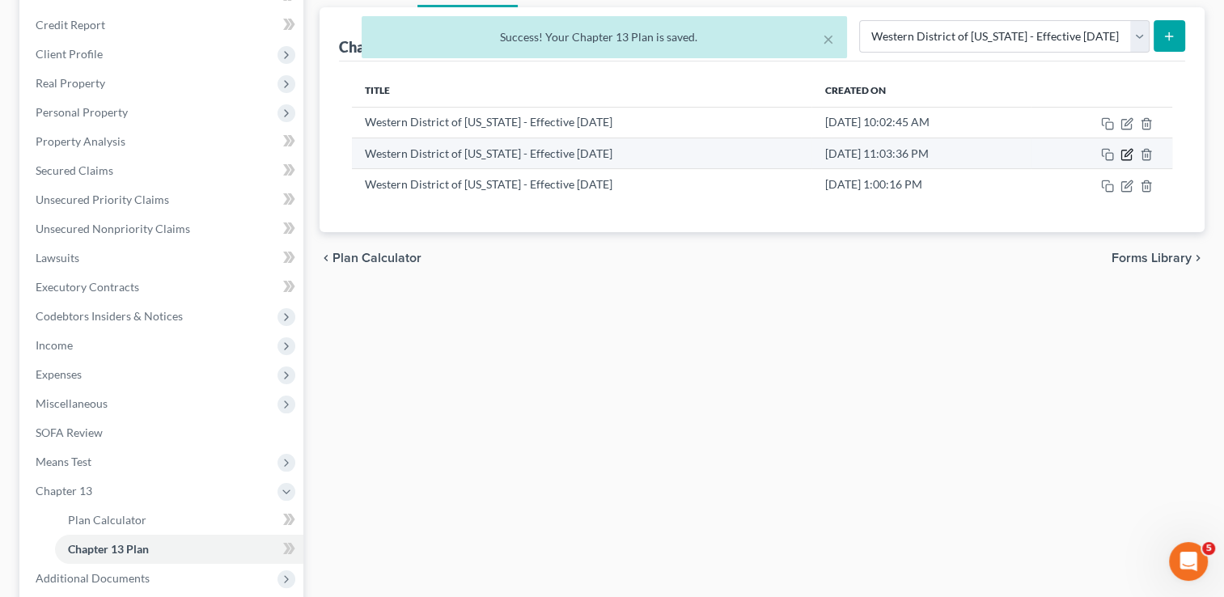
click at [1127, 157] on icon "button" at bounding box center [1126, 154] width 13 height 13
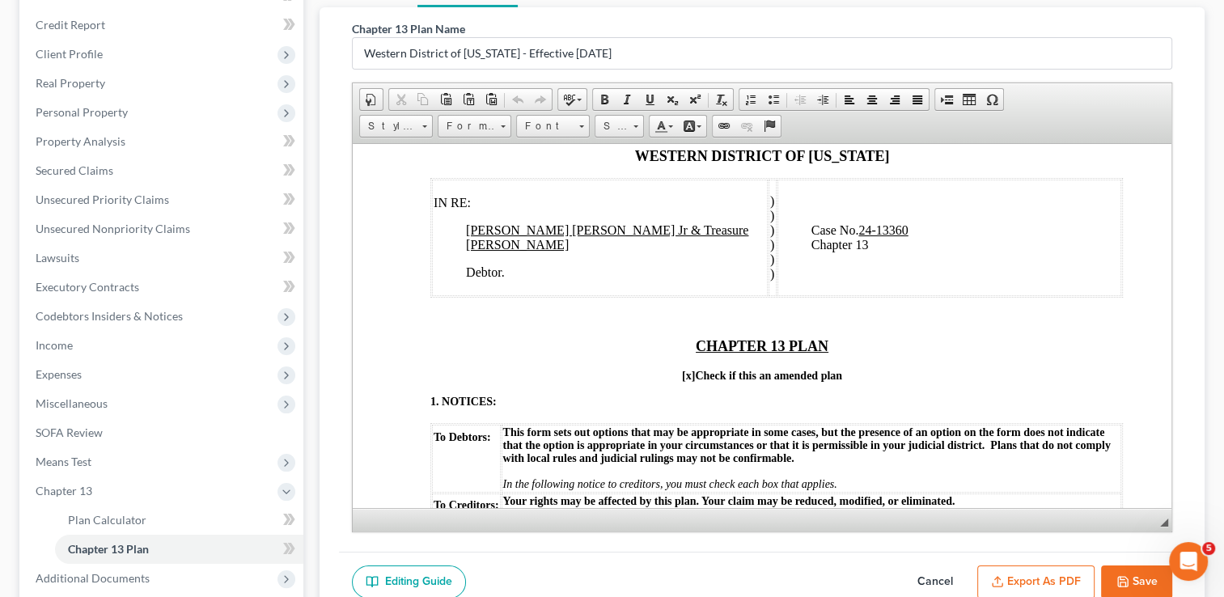
scroll to position [81, 0]
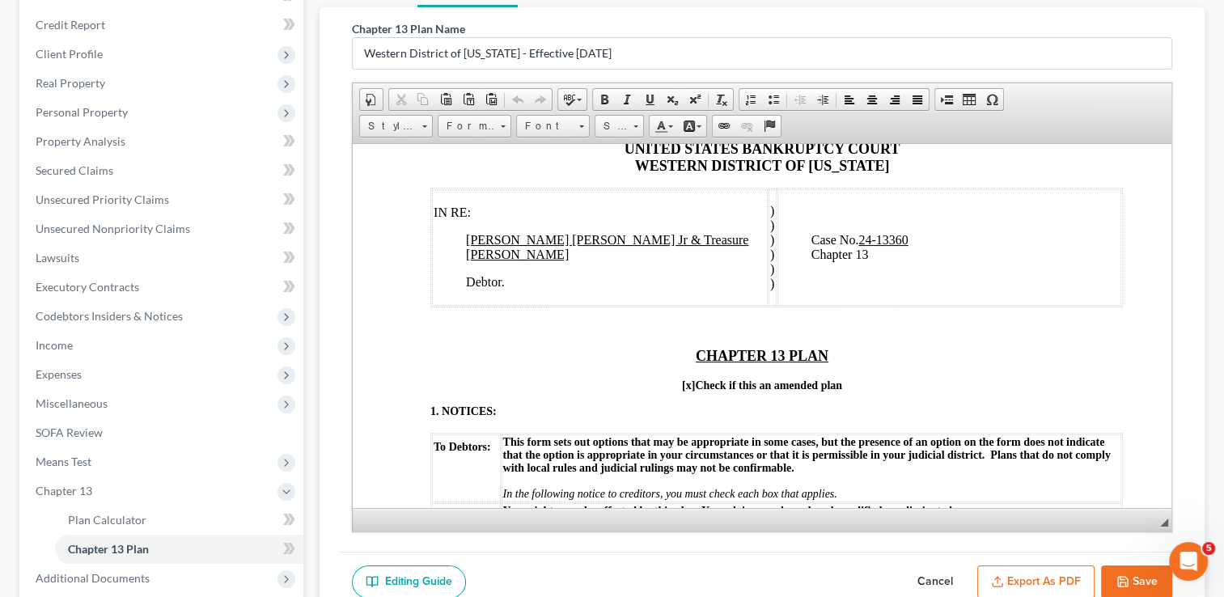
click at [943, 576] on button "Cancel" at bounding box center [935, 582] width 71 height 34
select select "2"
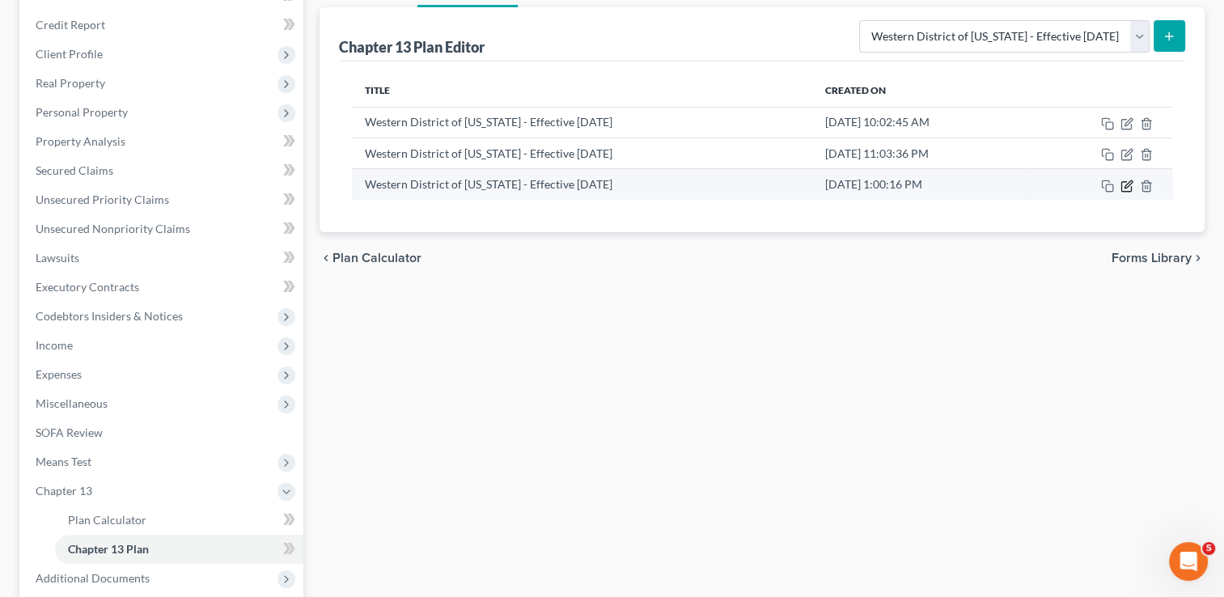
click at [1126, 185] on icon "button" at bounding box center [1127, 183] width 7 height 7
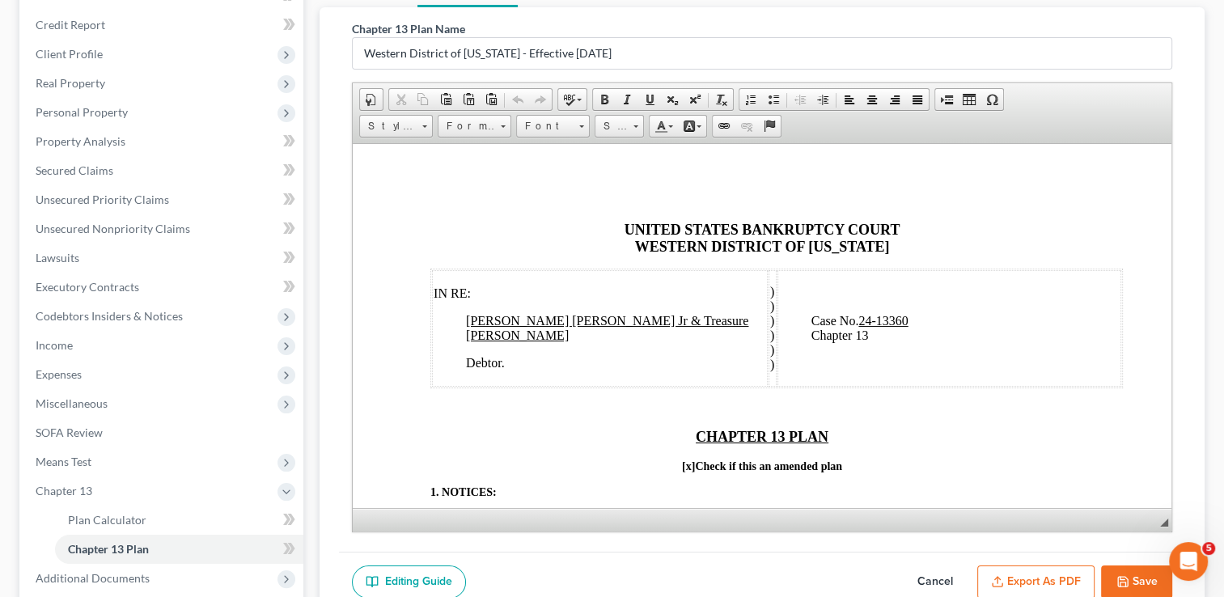
scroll to position [0, 0]
click at [1033, 579] on button "Export as PDF" at bounding box center [1035, 582] width 117 height 34
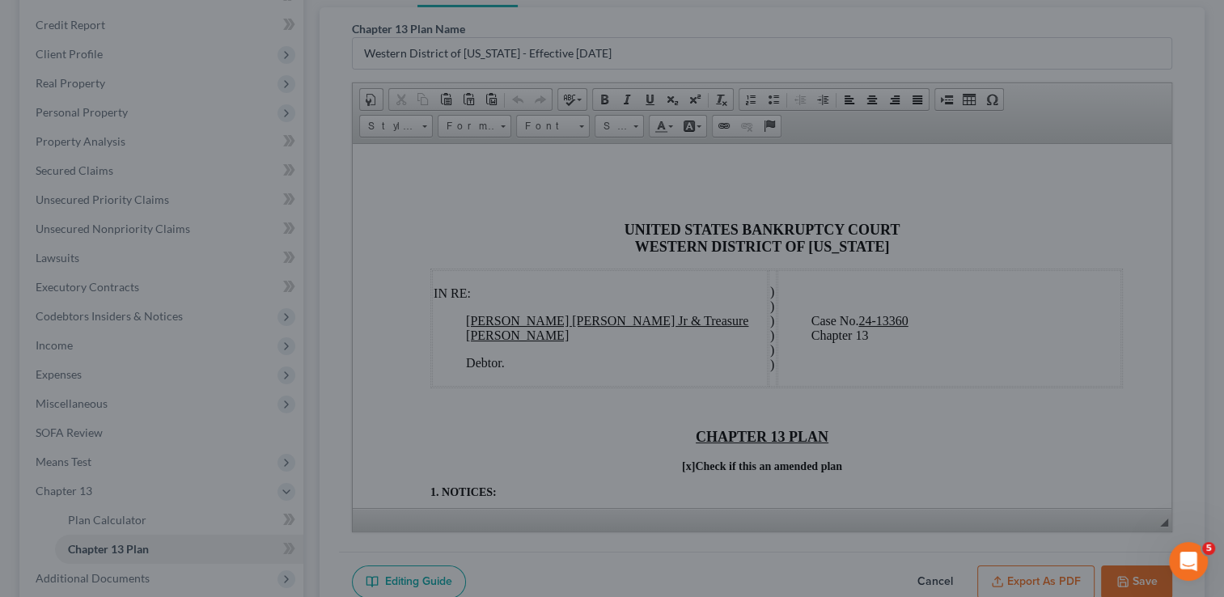
click at [1015, 573] on div "Chapter 13 Plan (Western District of Oklahoma - Effective 9/1/24) × Please wait…" at bounding box center [612, 298] width 1224 height 597
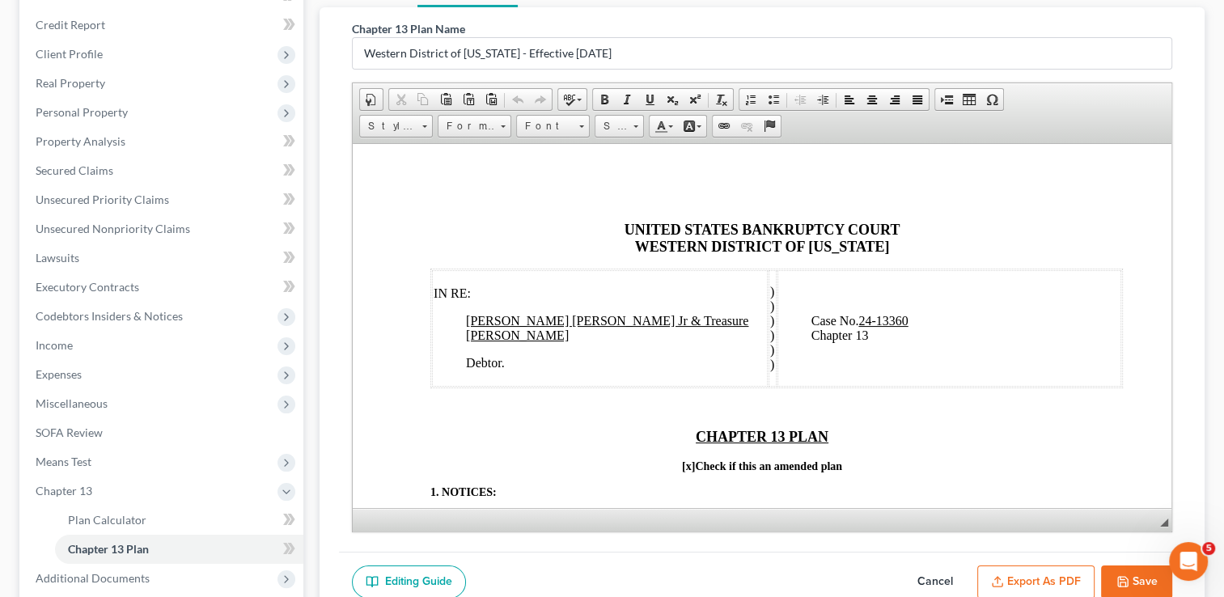
click at [1038, 578] on button "Export as PDF" at bounding box center [1035, 582] width 117 height 34
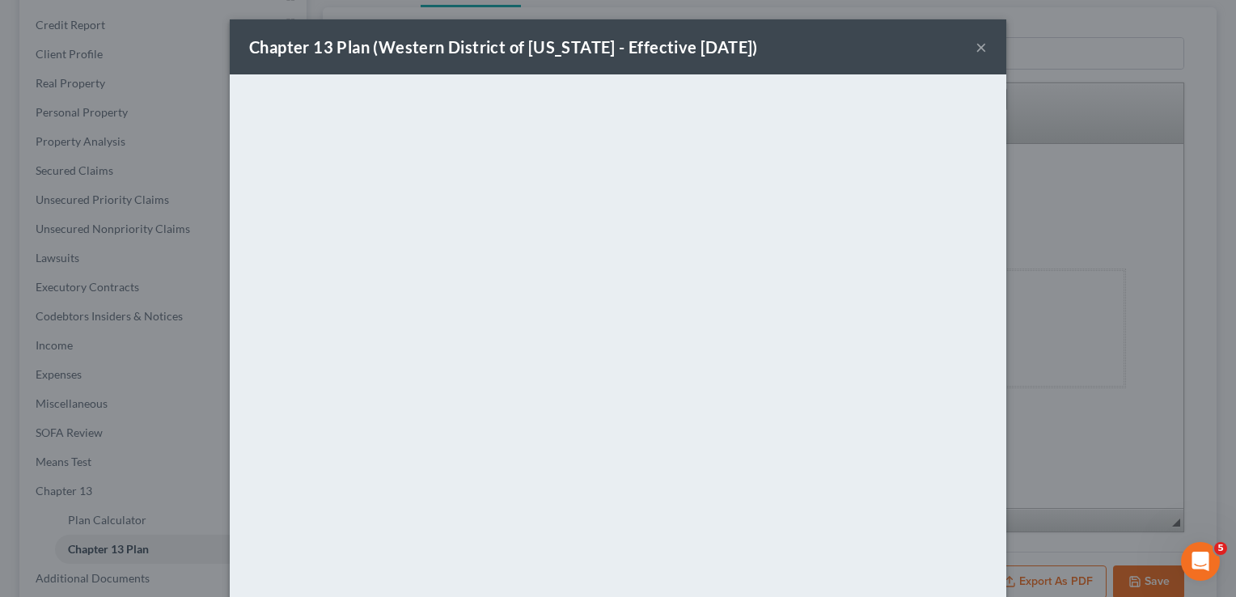
click at [802, 52] on div "Chapter 13 Plan (Western District of Oklahoma - Effective 9/1/24) ×" at bounding box center [618, 46] width 777 height 55
click at [976, 49] on button "×" at bounding box center [981, 46] width 11 height 19
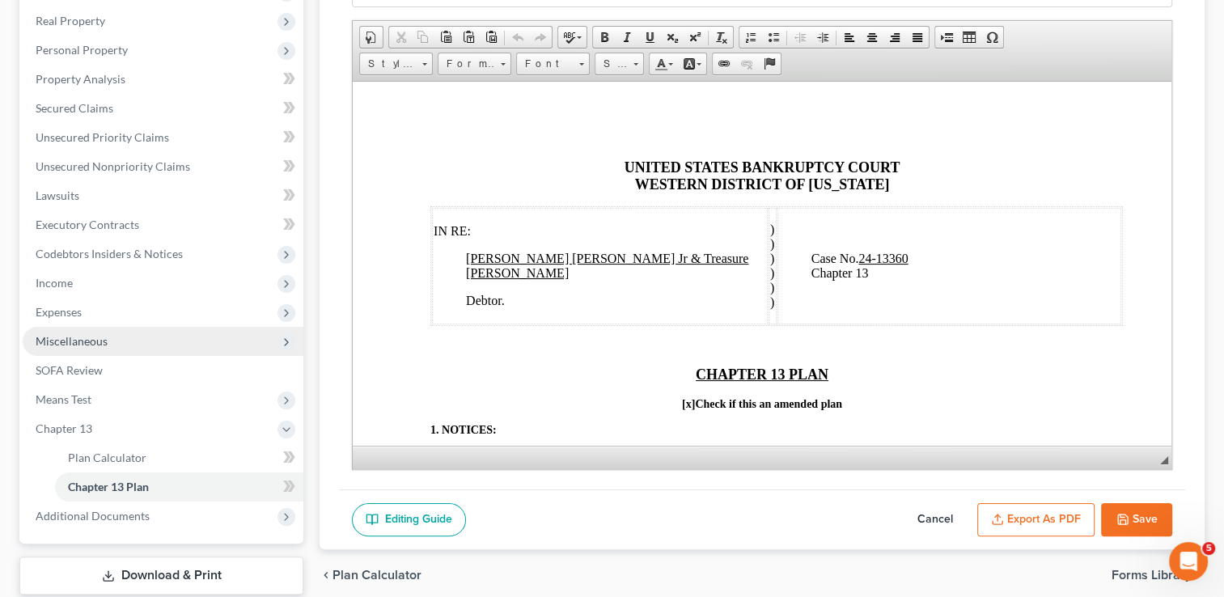
scroll to position [349, 0]
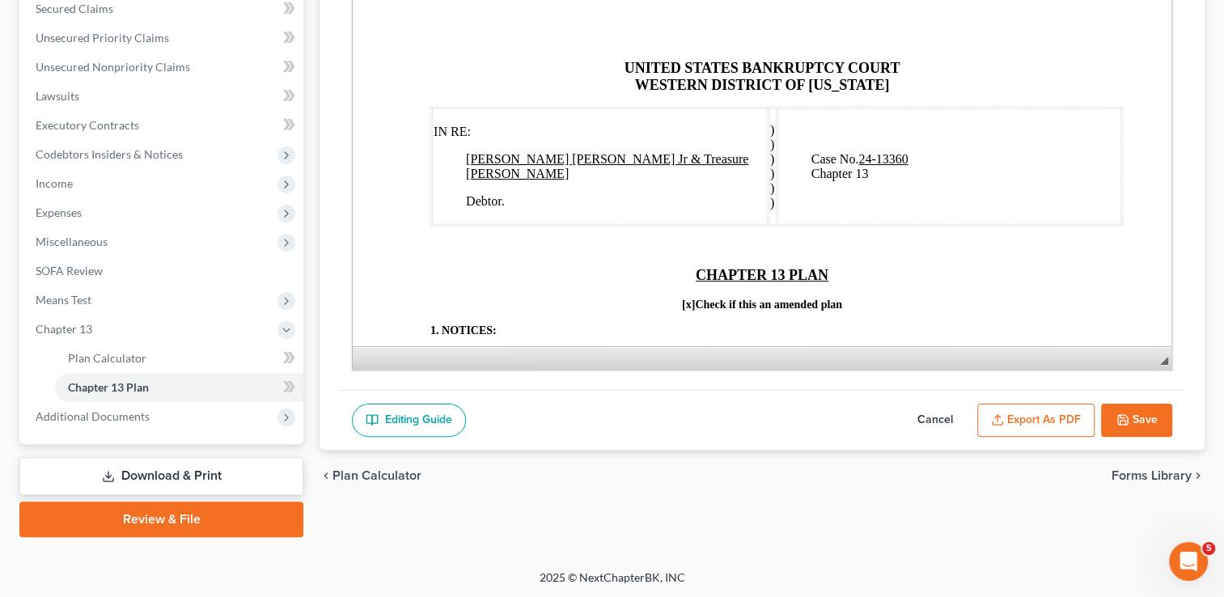
click at [133, 470] on link "Download & Print" at bounding box center [161, 476] width 284 height 38
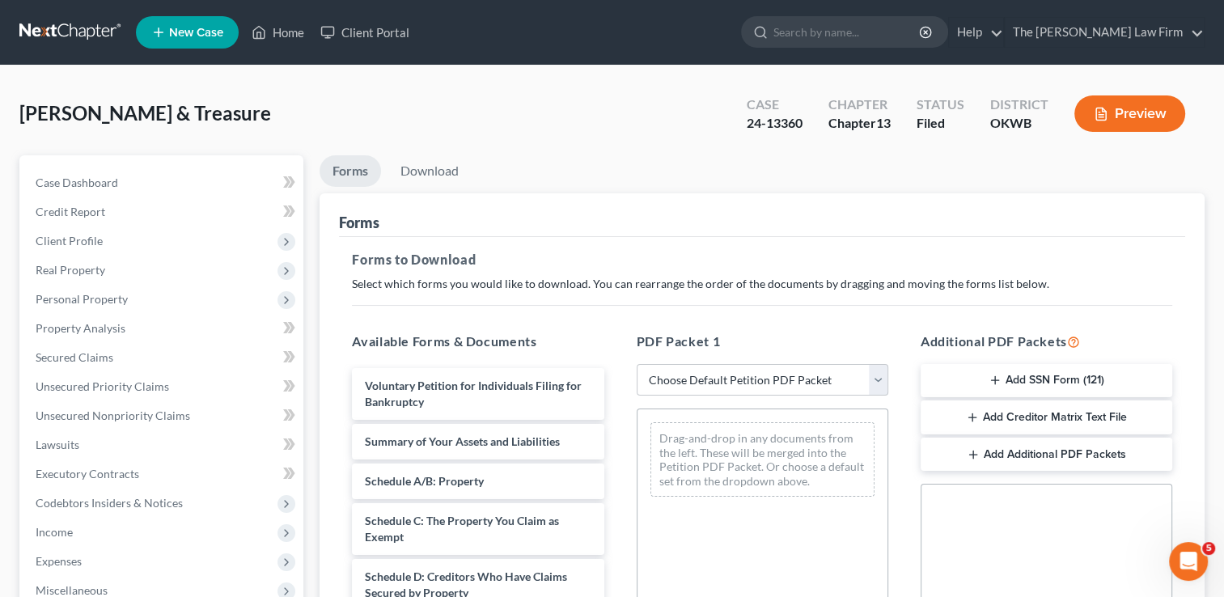
click at [1045, 415] on button "Add Creditor Matrix Text File" at bounding box center [1047, 417] width 252 height 34
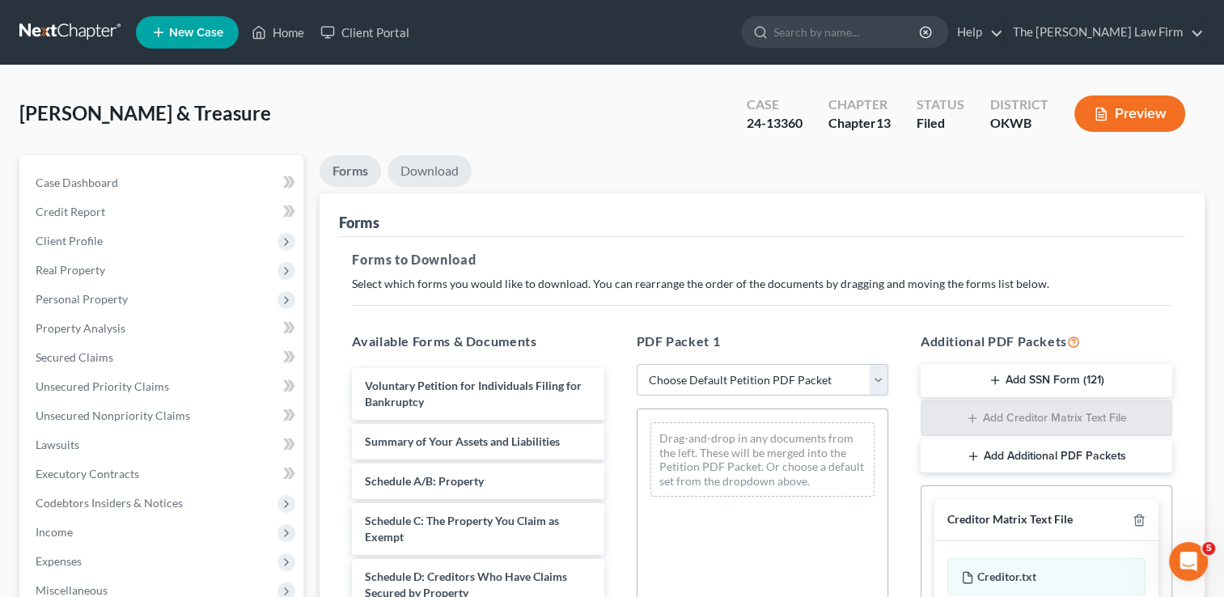
click at [427, 172] on link "Download" at bounding box center [429, 171] width 84 height 32
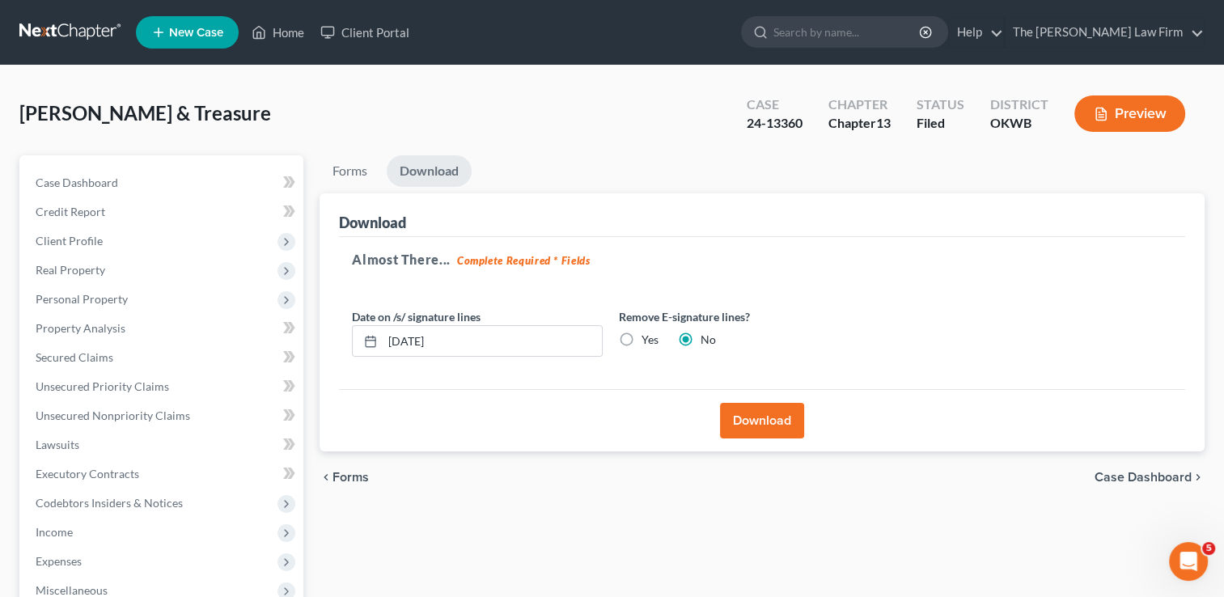
click at [771, 421] on button "Download" at bounding box center [762, 421] width 84 height 36
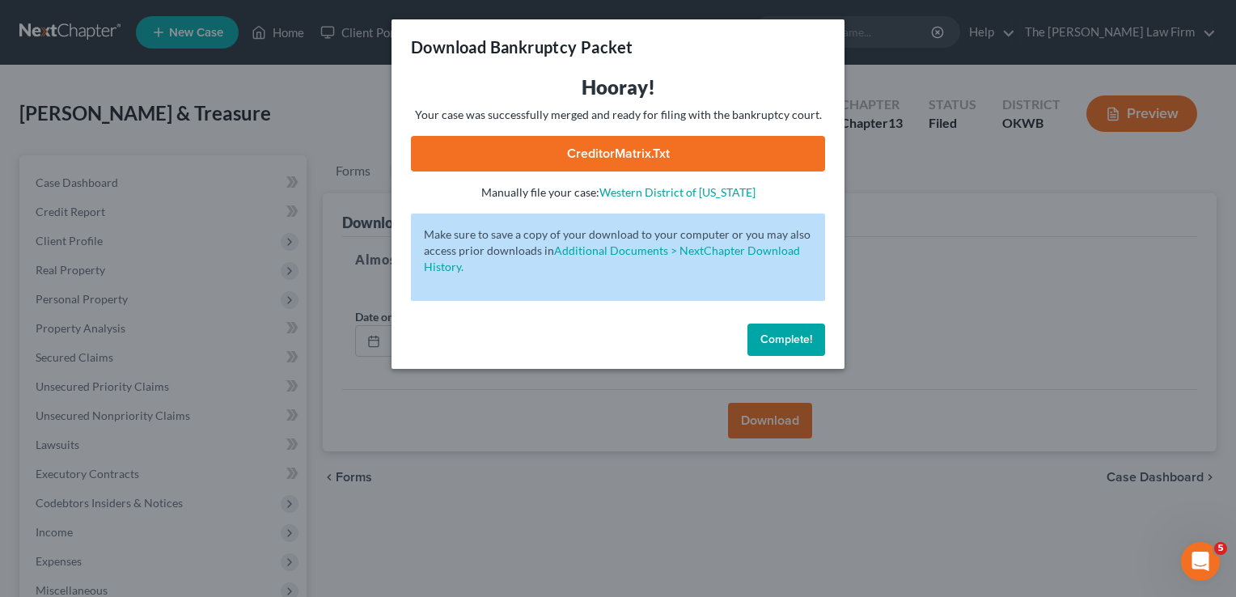
click at [676, 150] on link "CreditorMatrix.txt" at bounding box center [618, 154] width 414 height 36
click at [803, 344] on span "Complete!" at bounding box center [786, 339] width 52 height 14
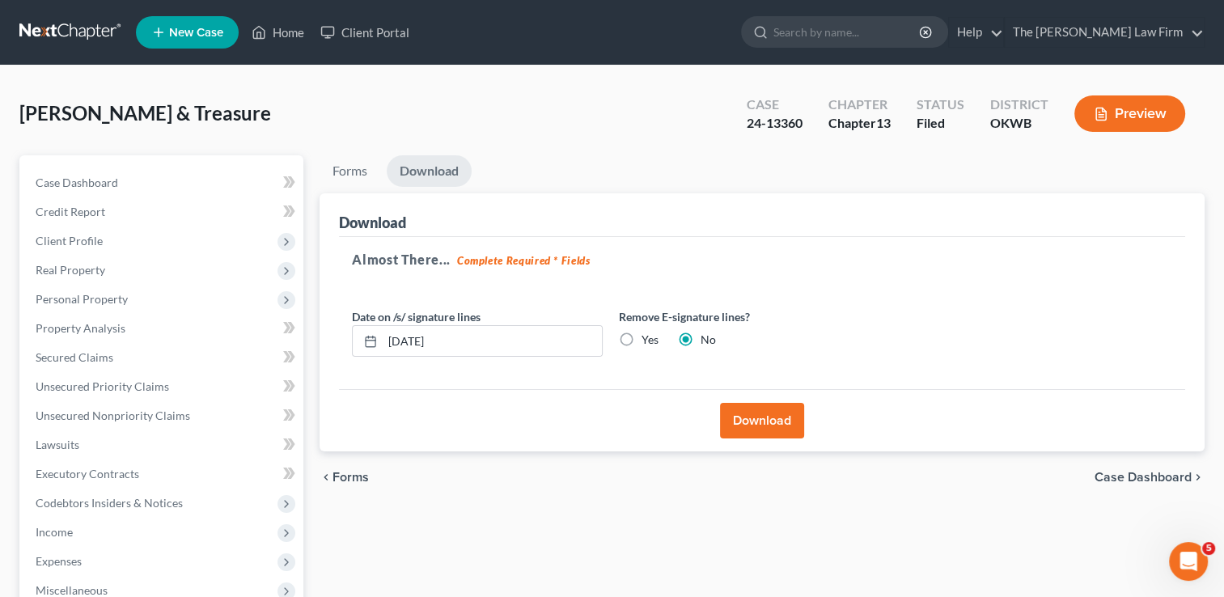
click at [63, 32] on link at bounding box center [71, 32] width 104 height 29
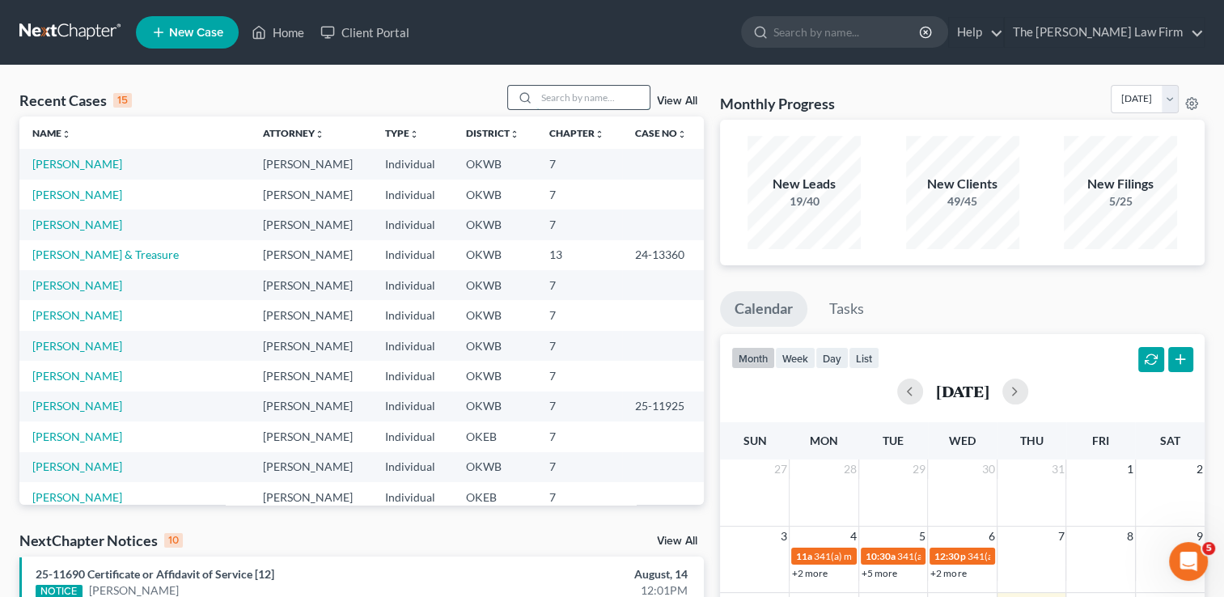
click at [569, 96] on input "search" at bounding box center [592, 97] width 113 height 23
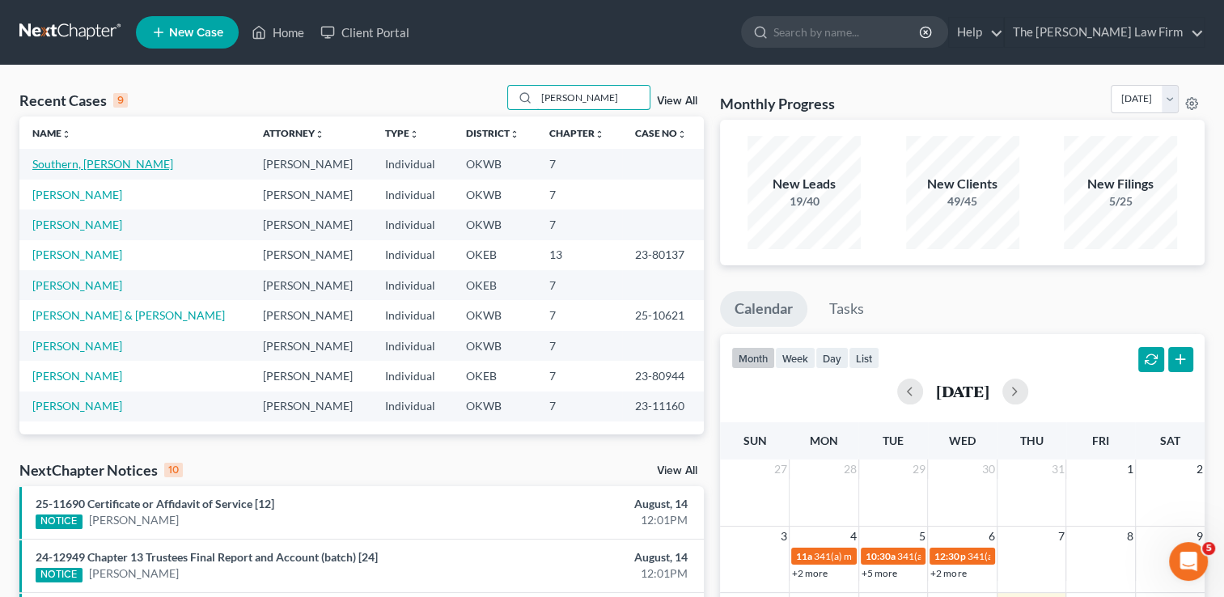
type input "matthew"
click at [78, 163] on link "Southern, [PERSON_NAME]" at bounding box center [102, 164] width 141 height 14
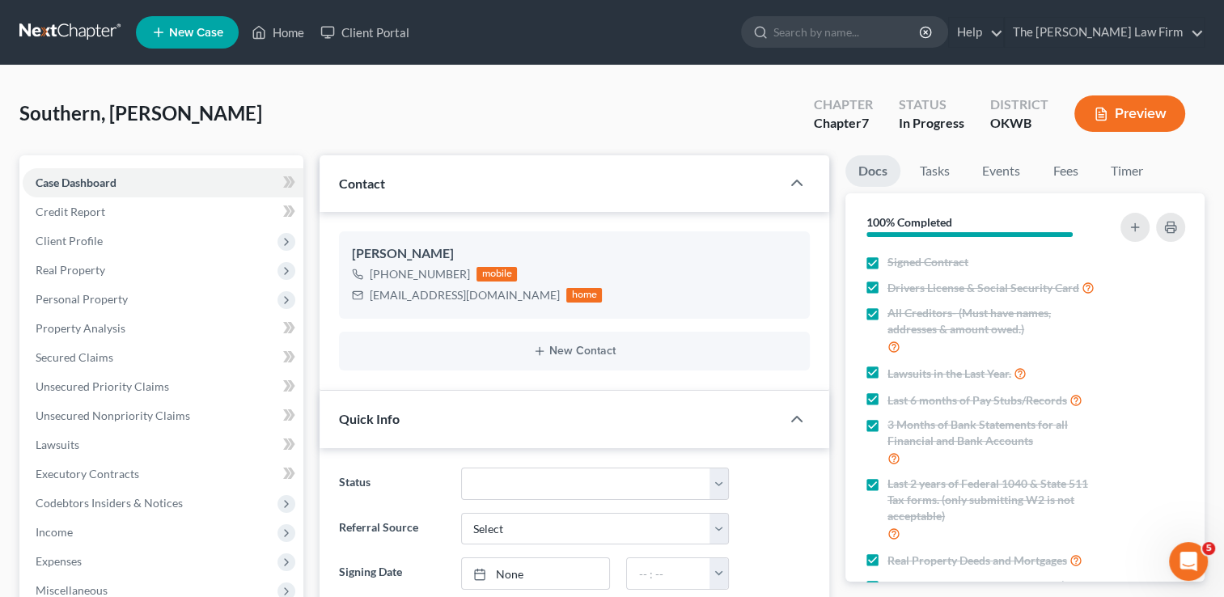
click at [50, 21] on link at bounding box center [71, 32] width 104 height 29
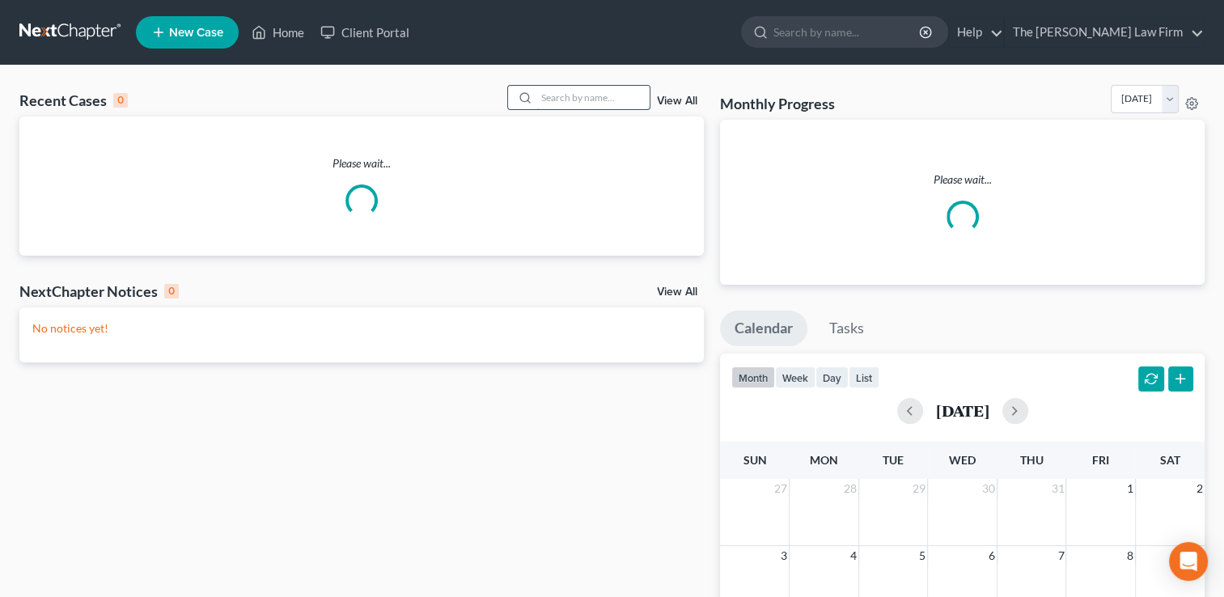
click at [562, 100] on input "search" at bounding box center [592, 97] width 113 height 23
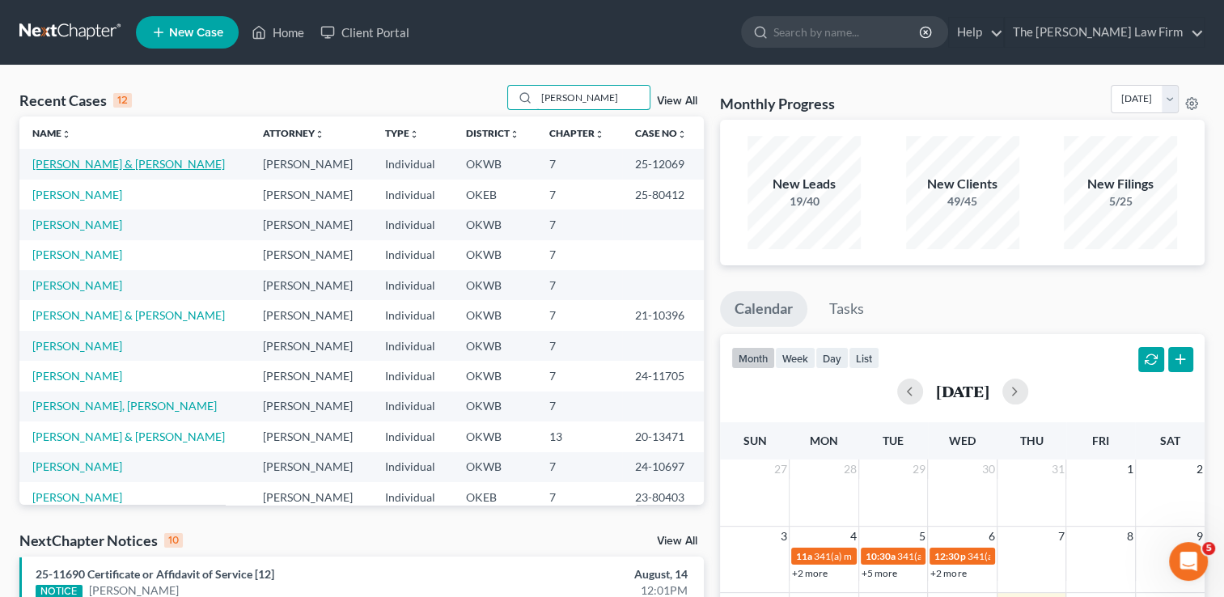
type input "johnson"
click at [113, 167] on link "[PERSON_NAME] & [PERSON_NAME]" at bounding box center [128, 164] width 193 height 14
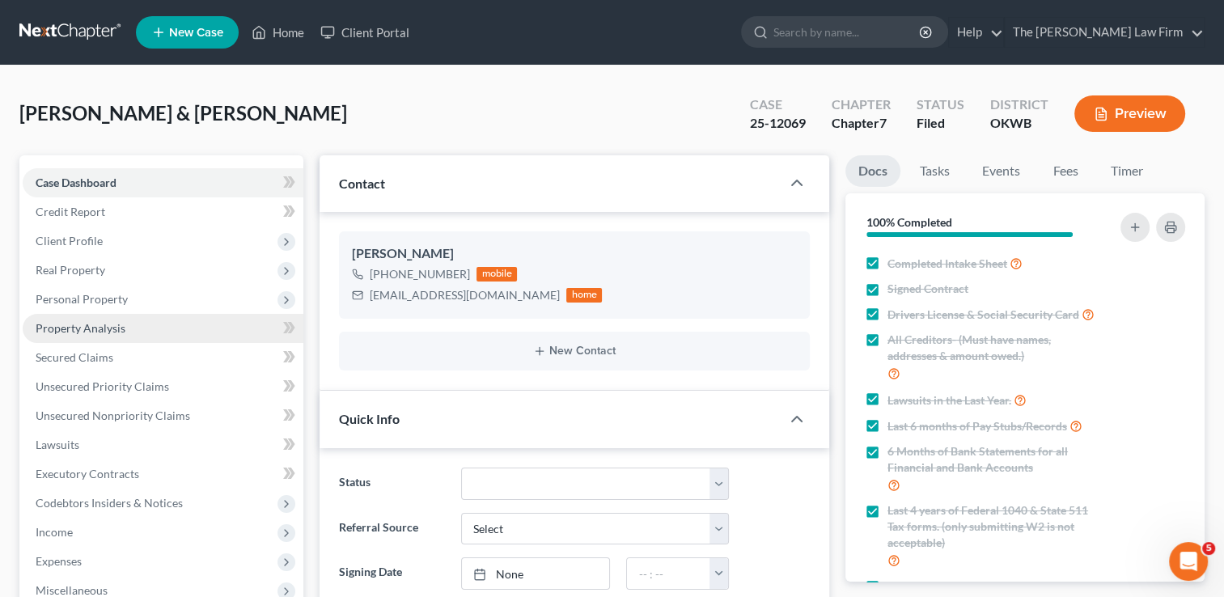
scroll to position [2640, 0]
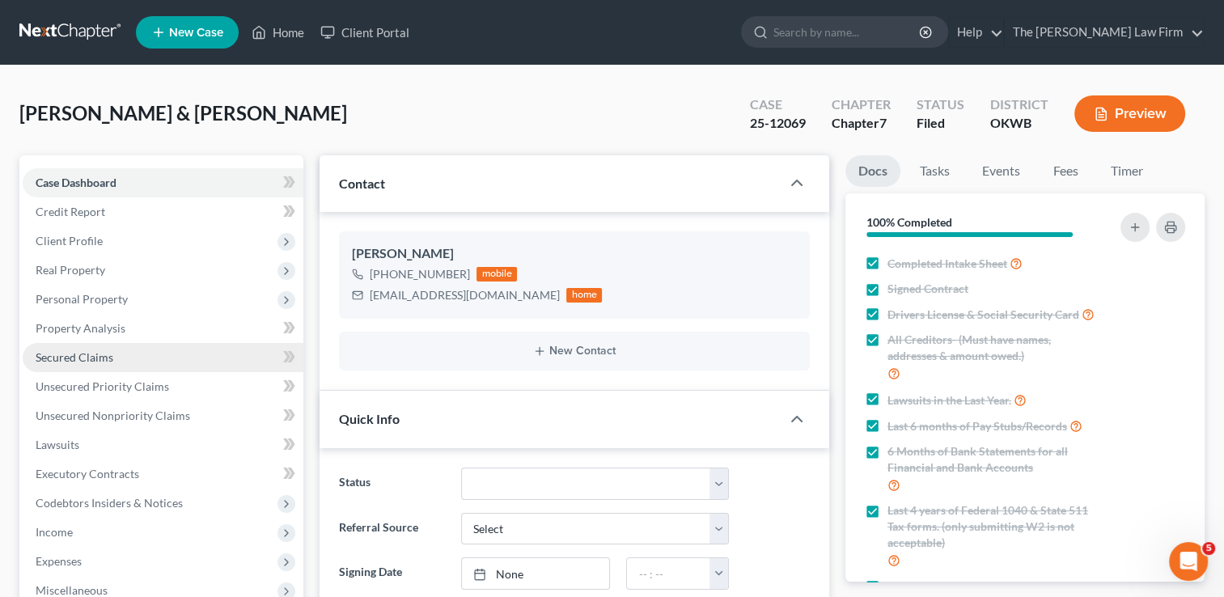
click at [94, 353] on span "Secured Claims" at bounding box center [75, 357] width 78 height 14
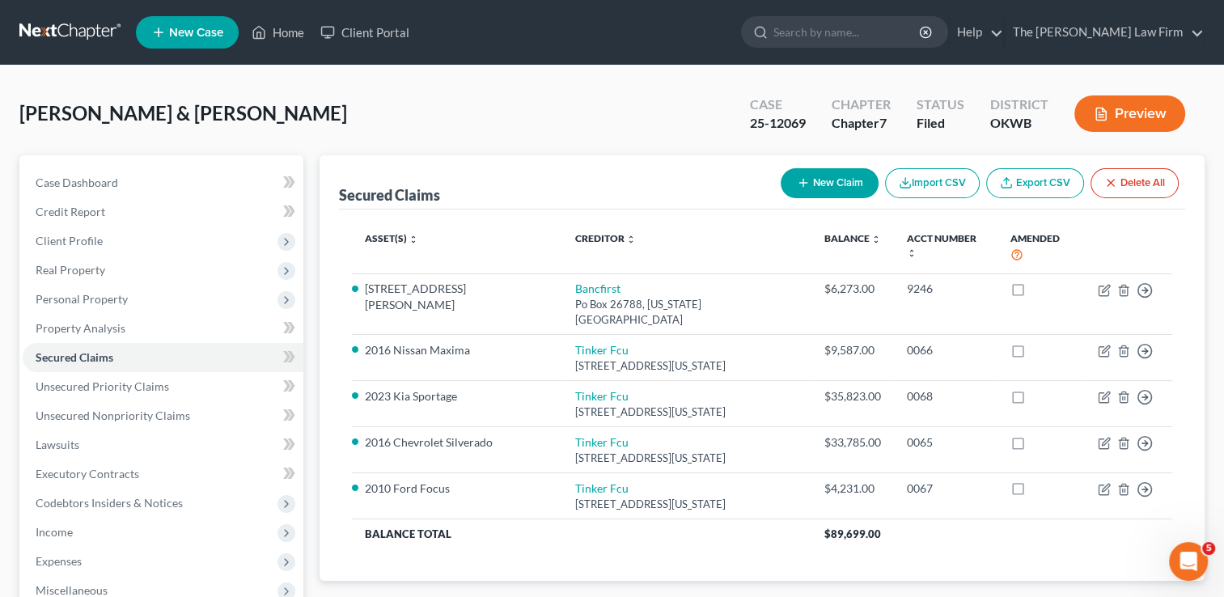
click at [80, 28] on link at bounding box center [71, 32] width 104 height 29
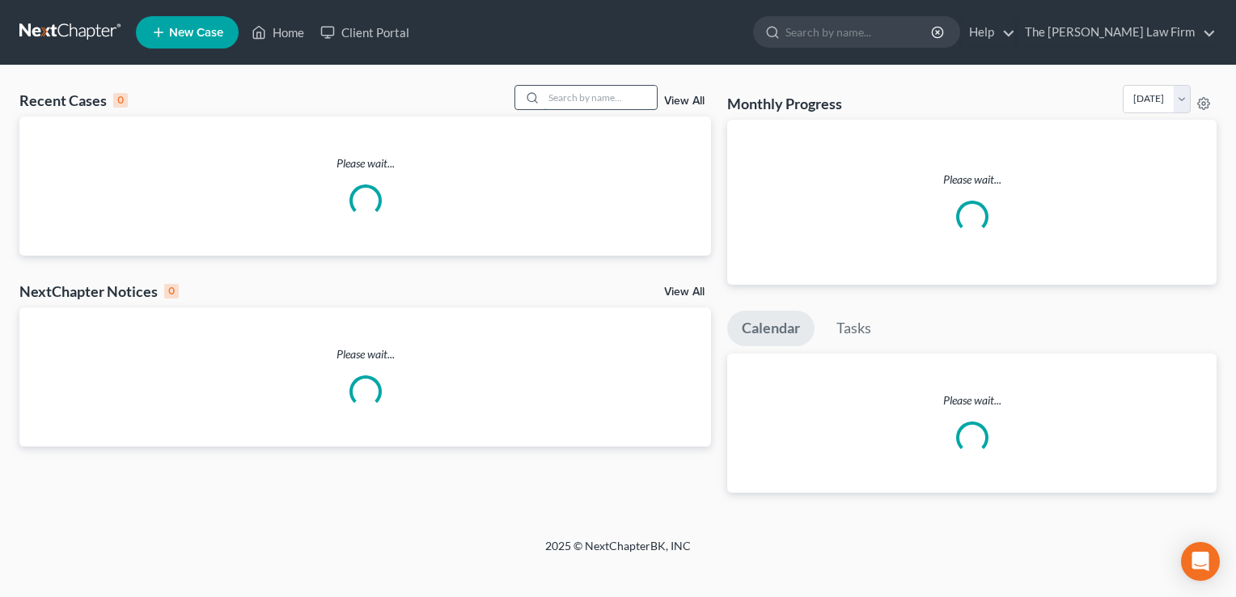
click at [574, 97] on input "search" at bounding box center [600, 97] width 113 height 23
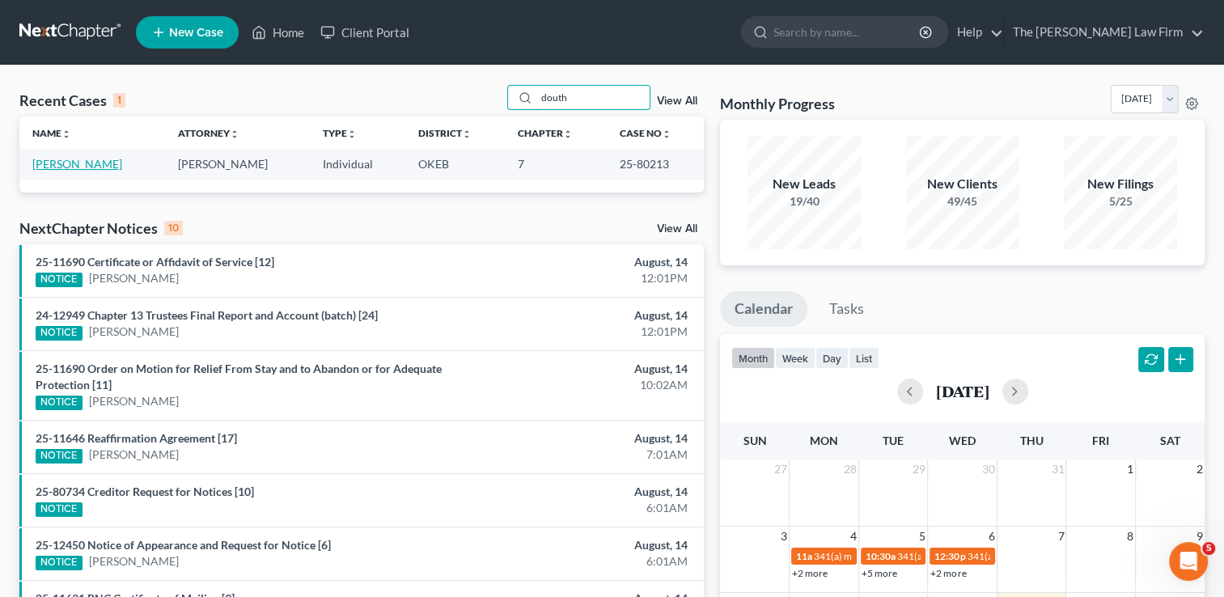
type input "douth"
click at [68, 168] on link "[PERSON_NAME]" at bounding box center [77, 164] width 90 height 14
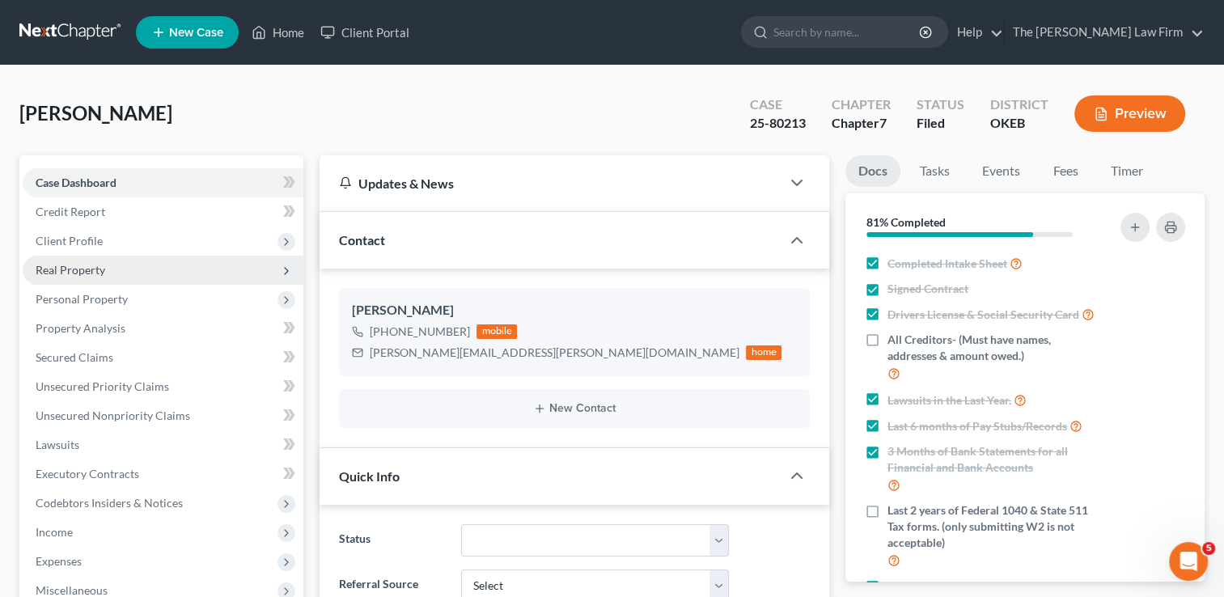
scroll to position [931, 0]
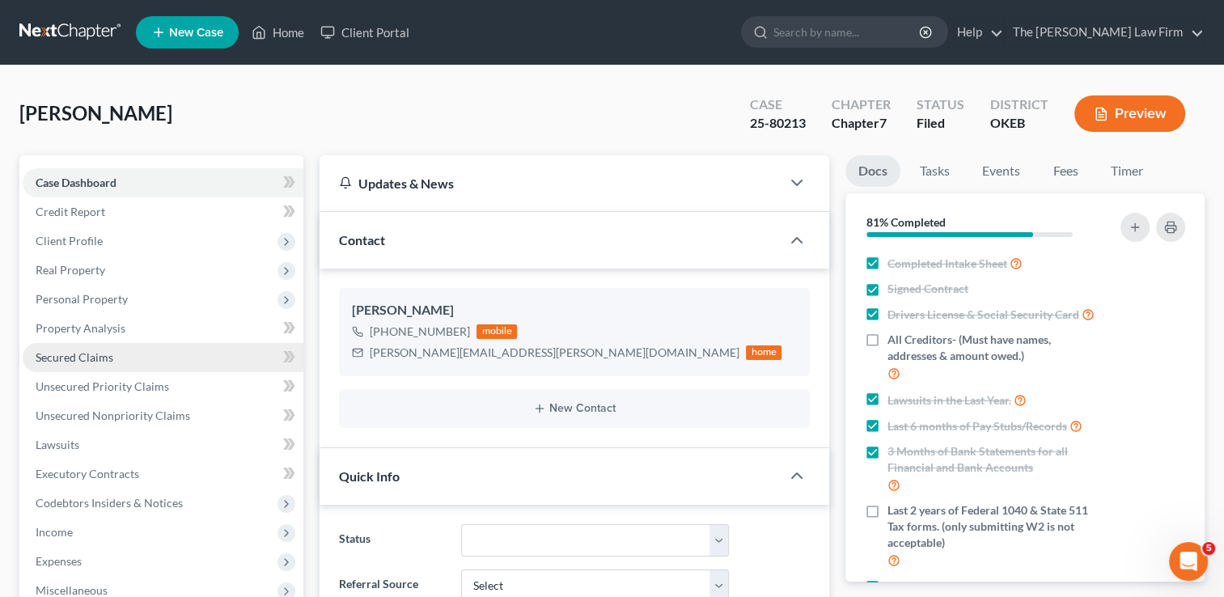
click at [88, 361] on span "Secured Claims" at bounding box center [75, 357] width 78 height 14
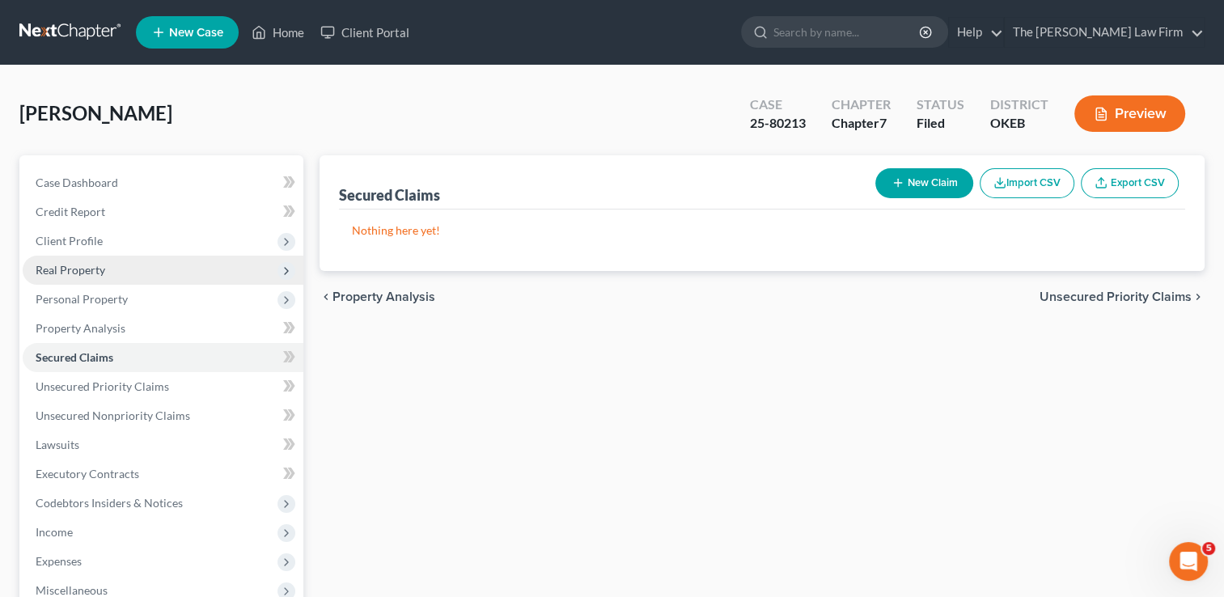
click at [95, 269] on span "Real Property" at bounding box center [71, 270] width 70 height 14
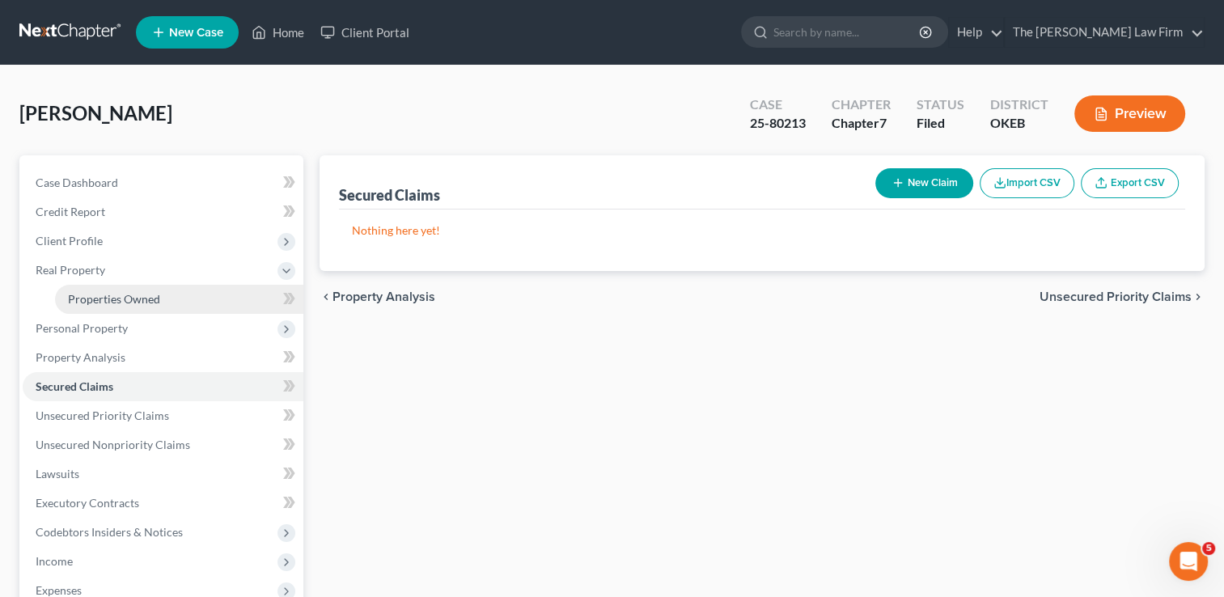
click at [126, 296] on span "Properties Owned" at bounding box center [114, 299] width 92 height 14
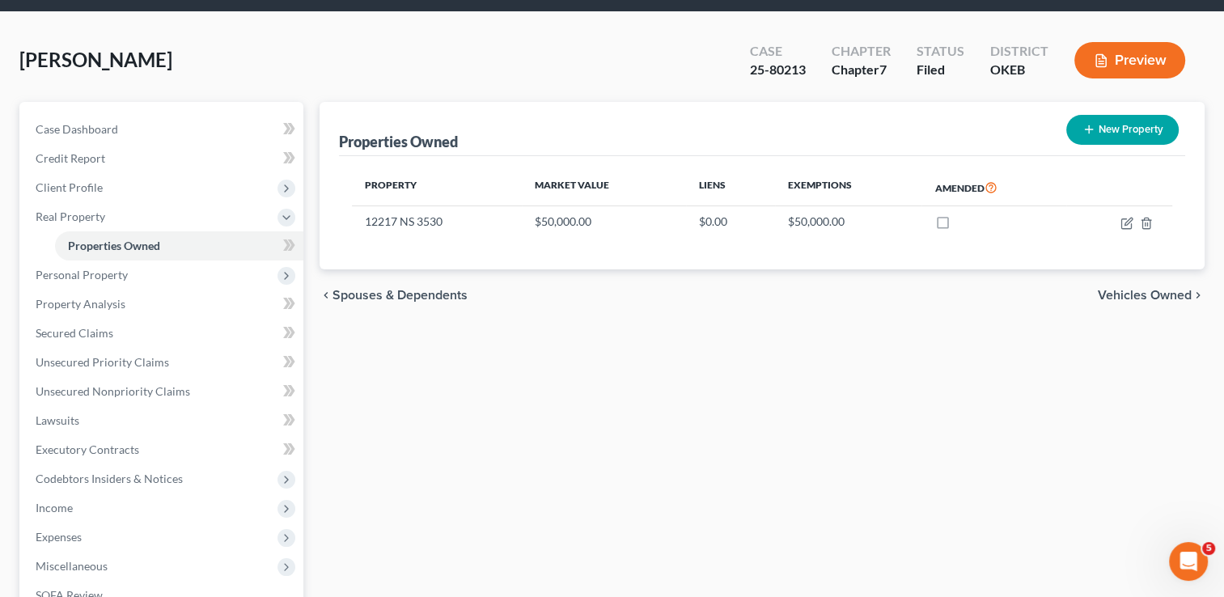
scroll to position [81, 0]
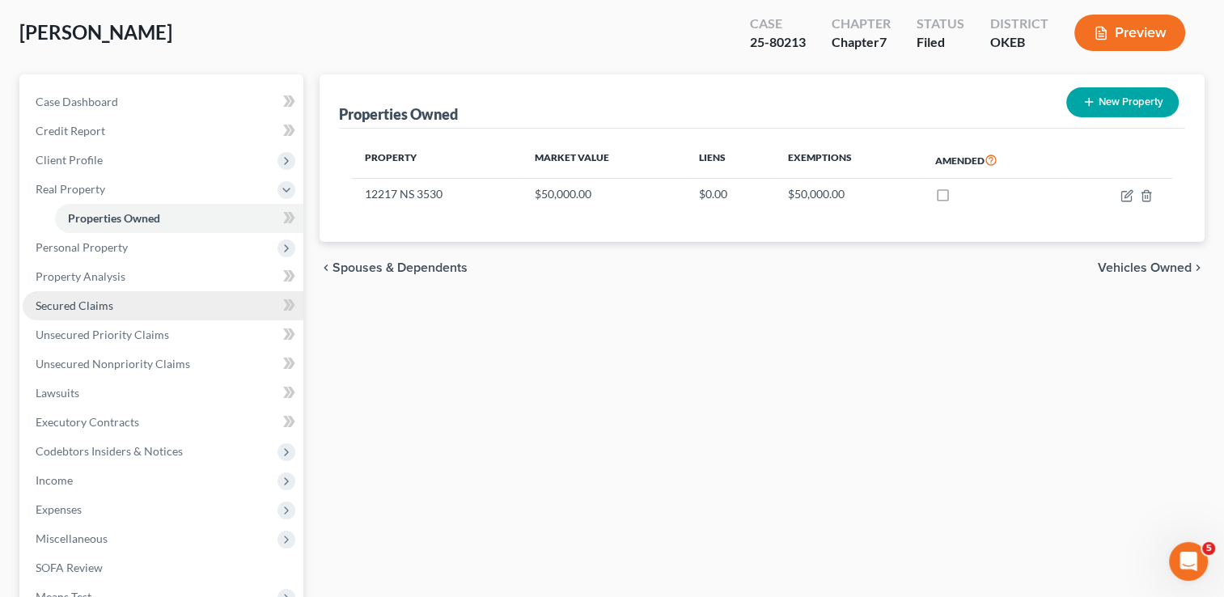
click at [112, 308] on link "Secured Claims" at bounding box center [163, 305] width 281 height 29
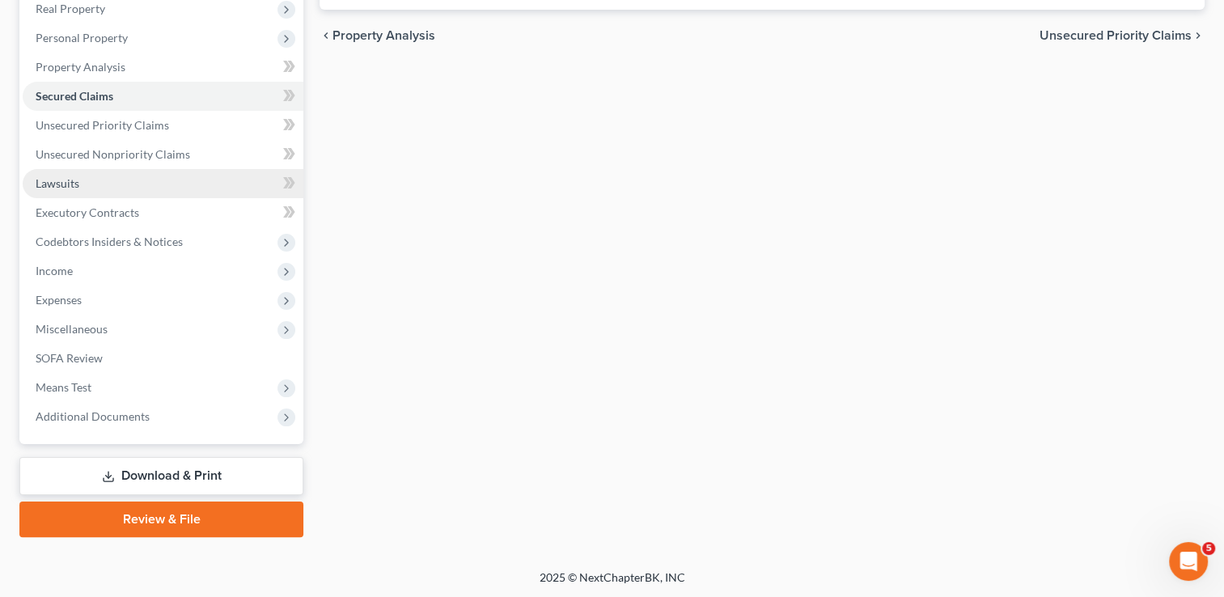
click at [81, 187] on link "Lawsuits" at bounding box center [163, 183] width 281 height 29
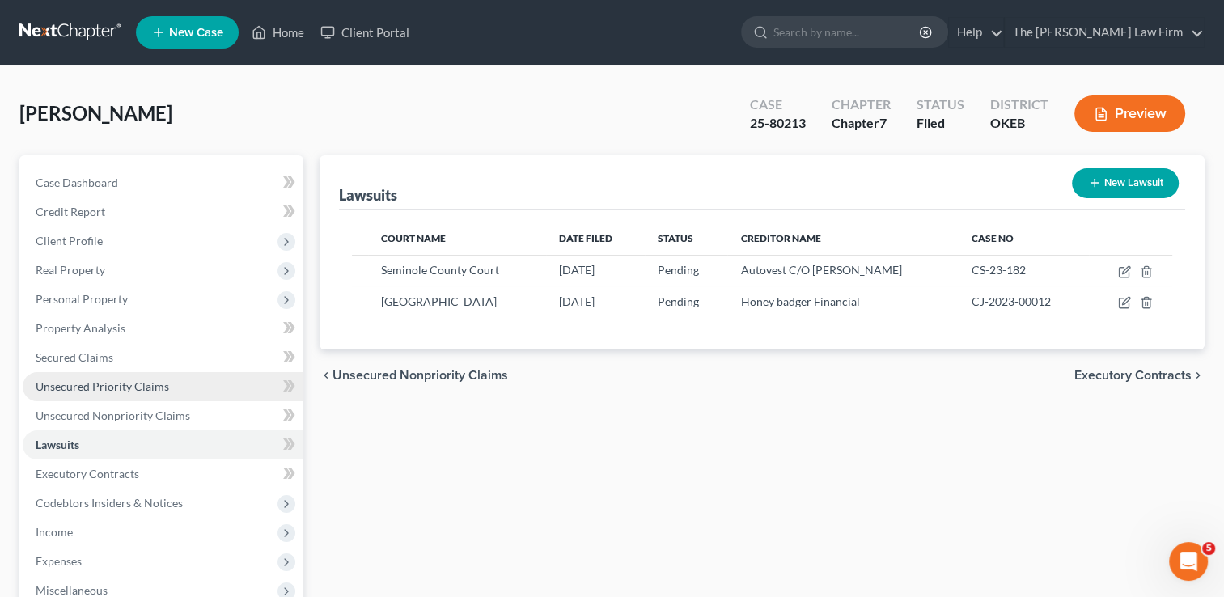
click at [88, 389] on span "Unsecured Priority Claims" at bounding box center [102, 386] width 133 height 14
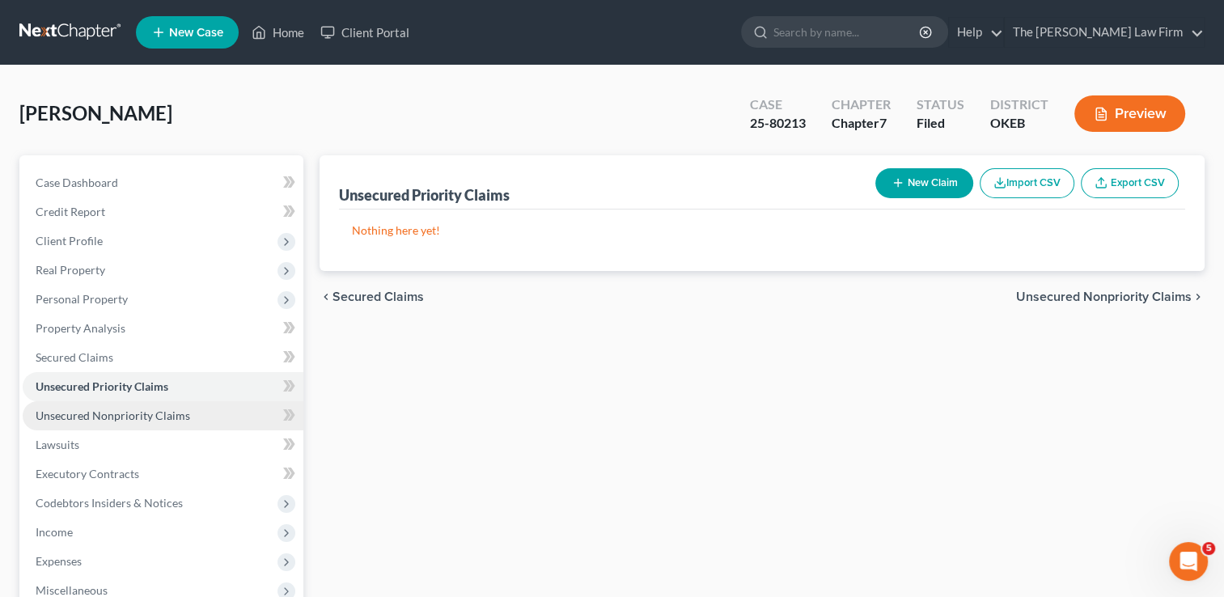
click at [136, 425] on link "Unsecured Nonpriority Claims" at bounding box center [163, 415] width 281 height 29
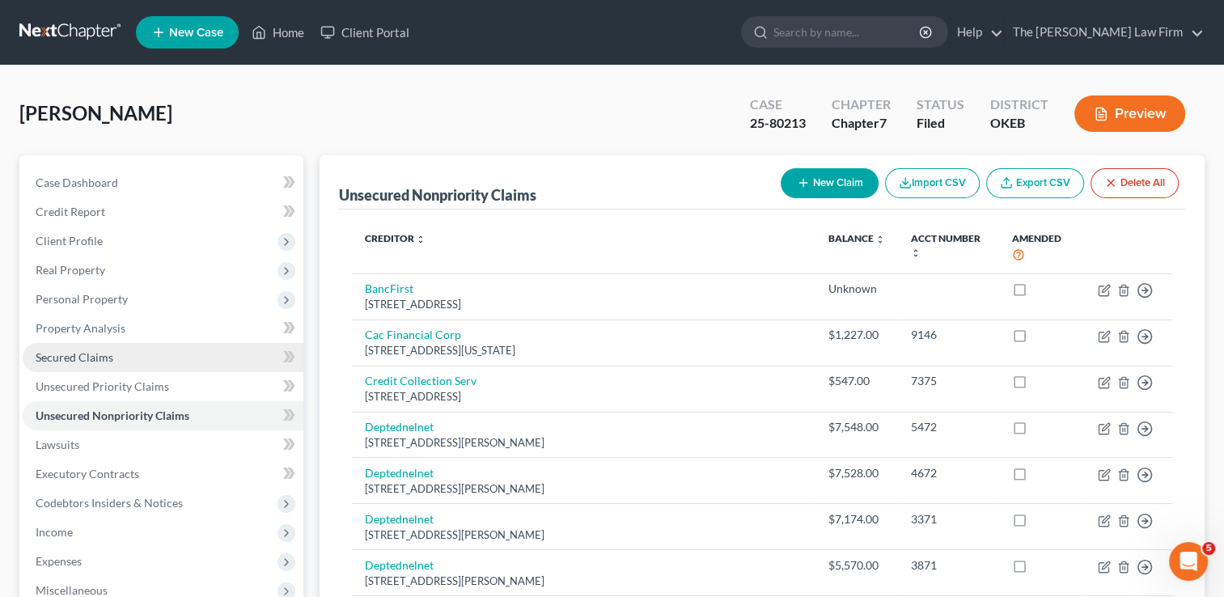
click at [106, 350] on span "Secured Claims" at bounding box center [75, 357] width 78 height 14
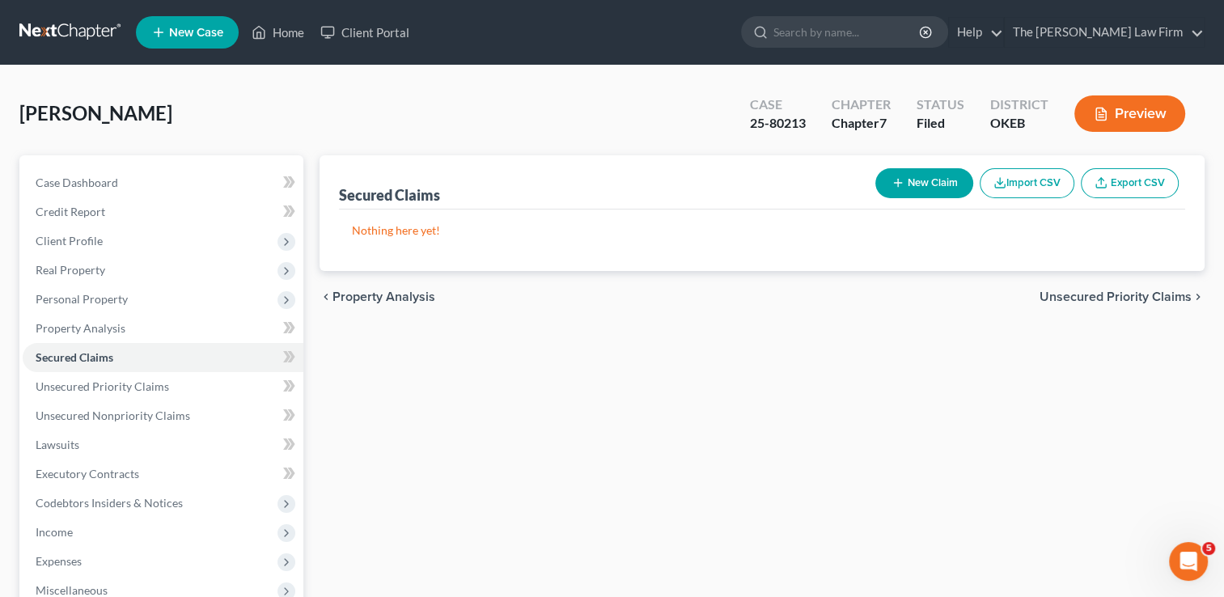
click at [73, 26] on link at bounding box center [71, 32] width 104 height 29
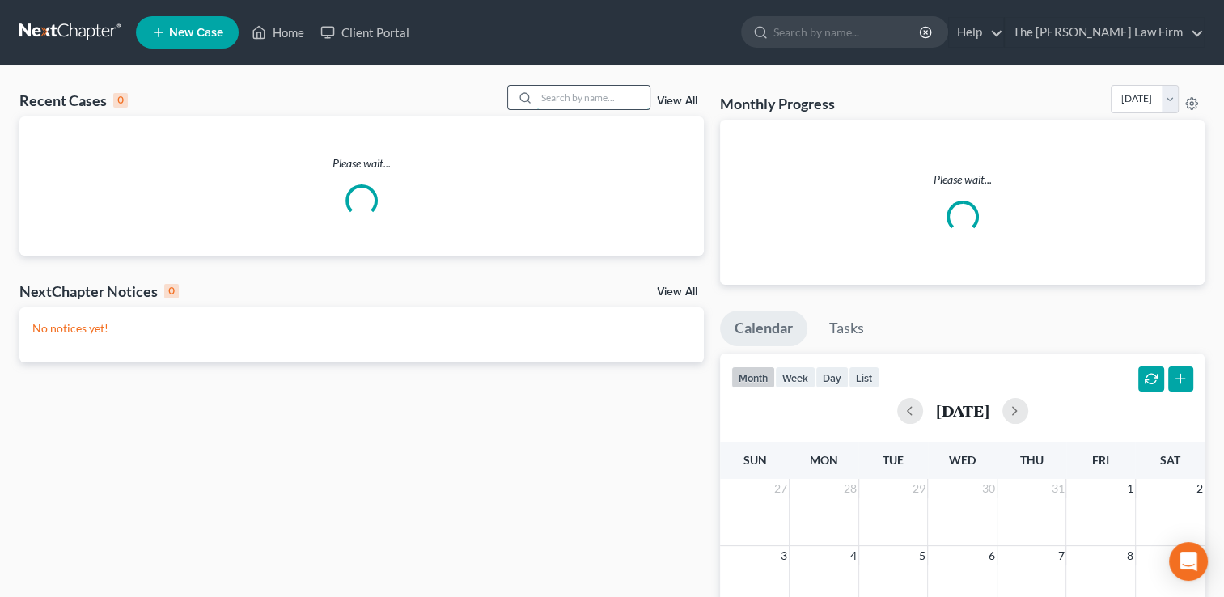
click at [625, 100] on input "search" at bounding box center [592, 97] width 113 height 23
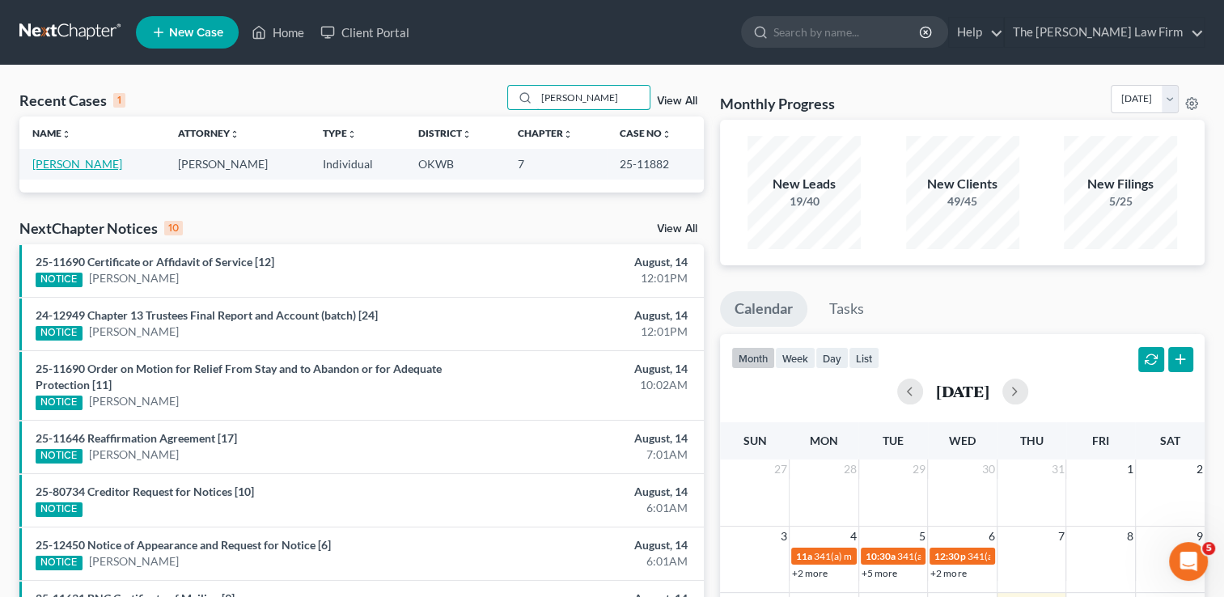
type input "[PERSON_NAME]"
click at [73, 160] on link "[PERSON_NAME]" at bounding box center [77, 164] width 90 height 14
select select "1"
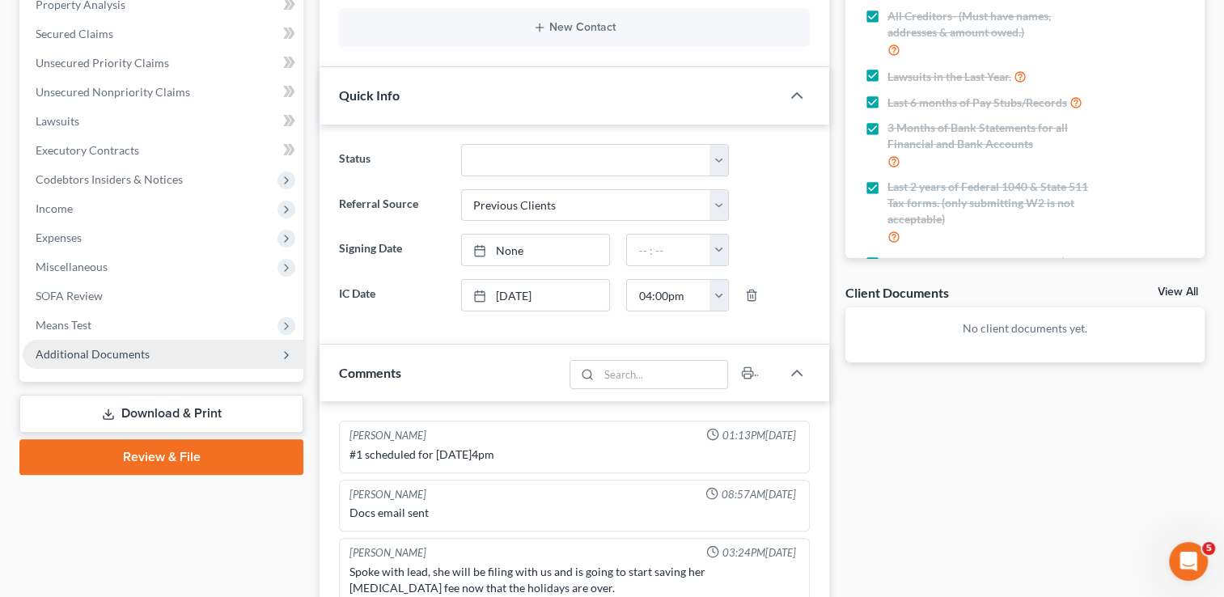
scroll to position [3427, 0]
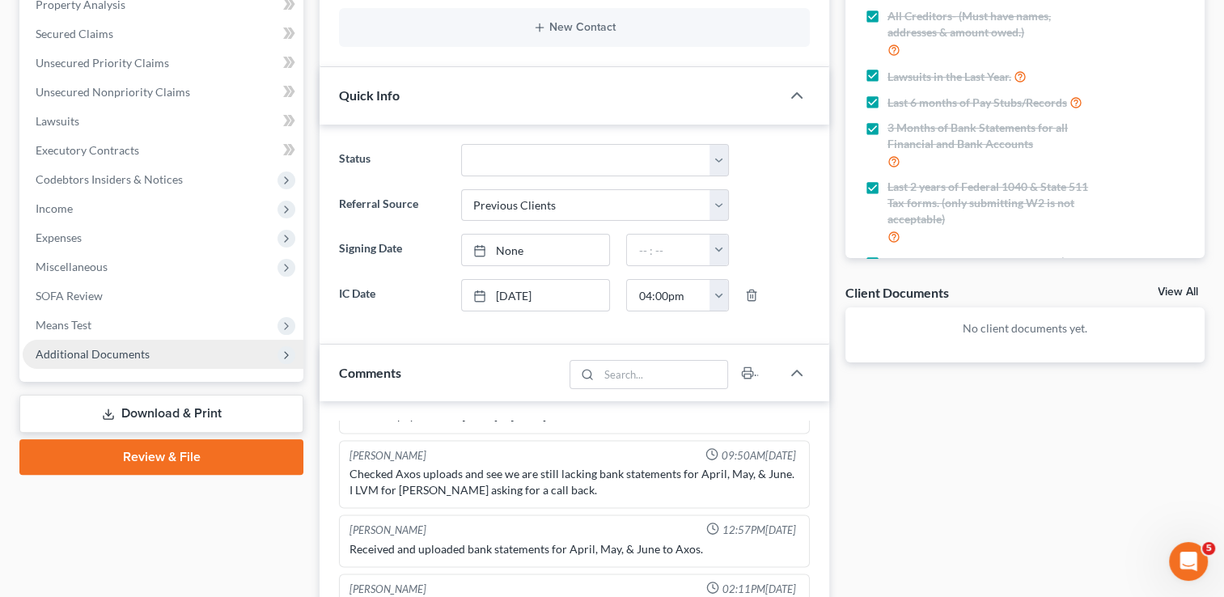
click at [94, 351] on span "Additional Documents" at bounding box center [93, 354] width 114 height 14
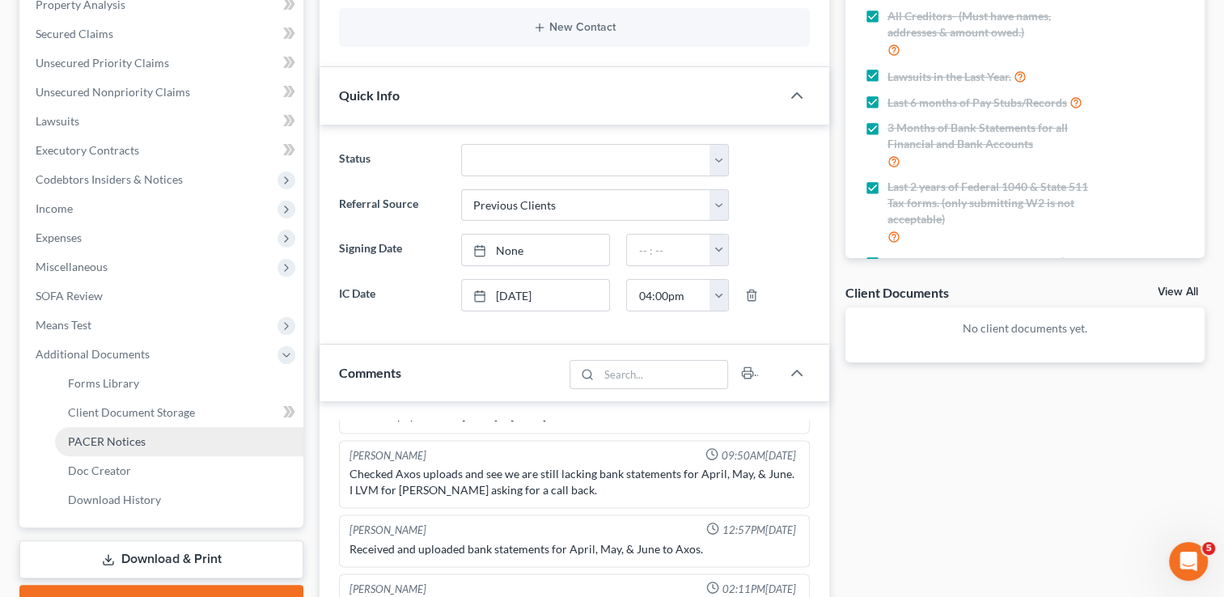
click at [116, 442] on span "PACER Notices" at bounding box center [107, 441] width 78 height 14
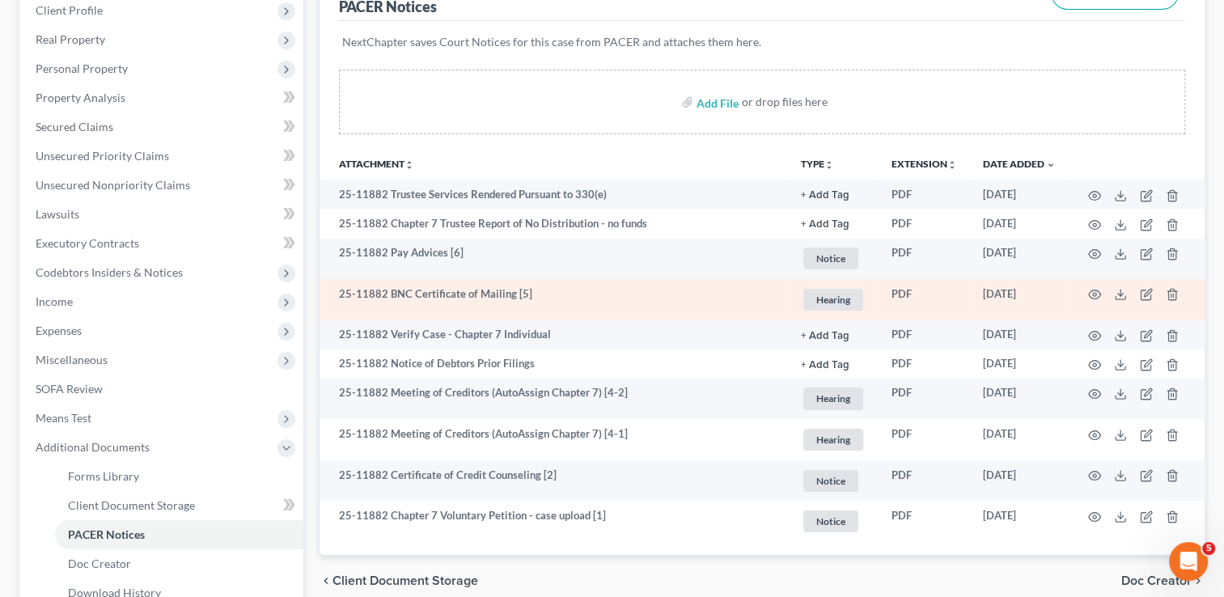
scroll to position [243, 0]
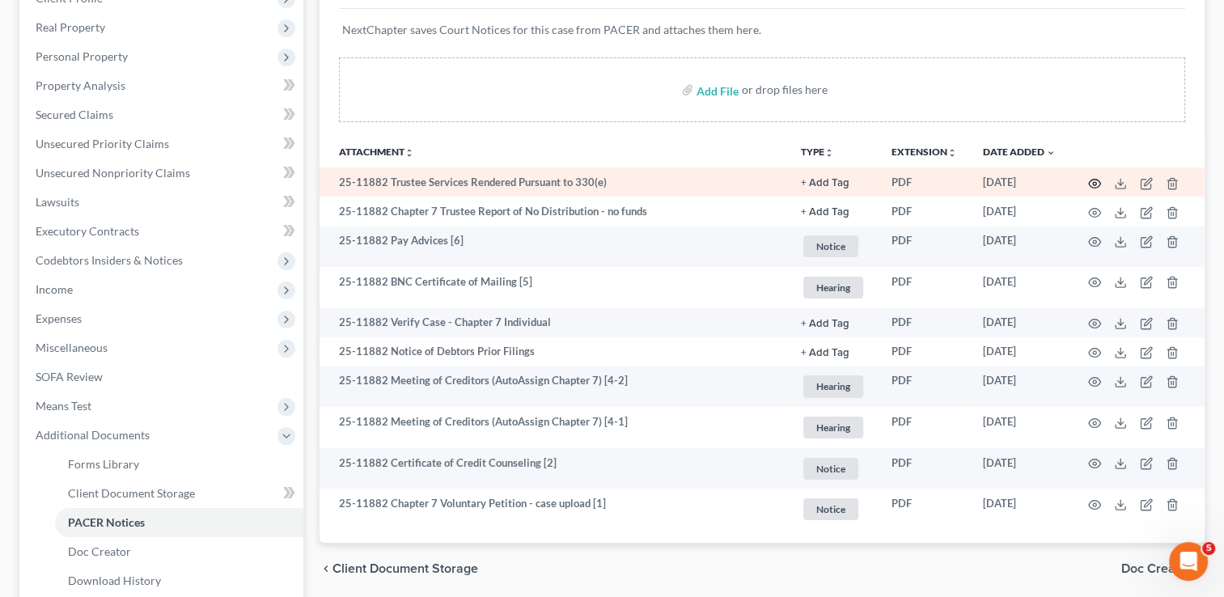
click at [1094, 184] on circle "button" at bounding box center [1094, 183] width 3 height 3
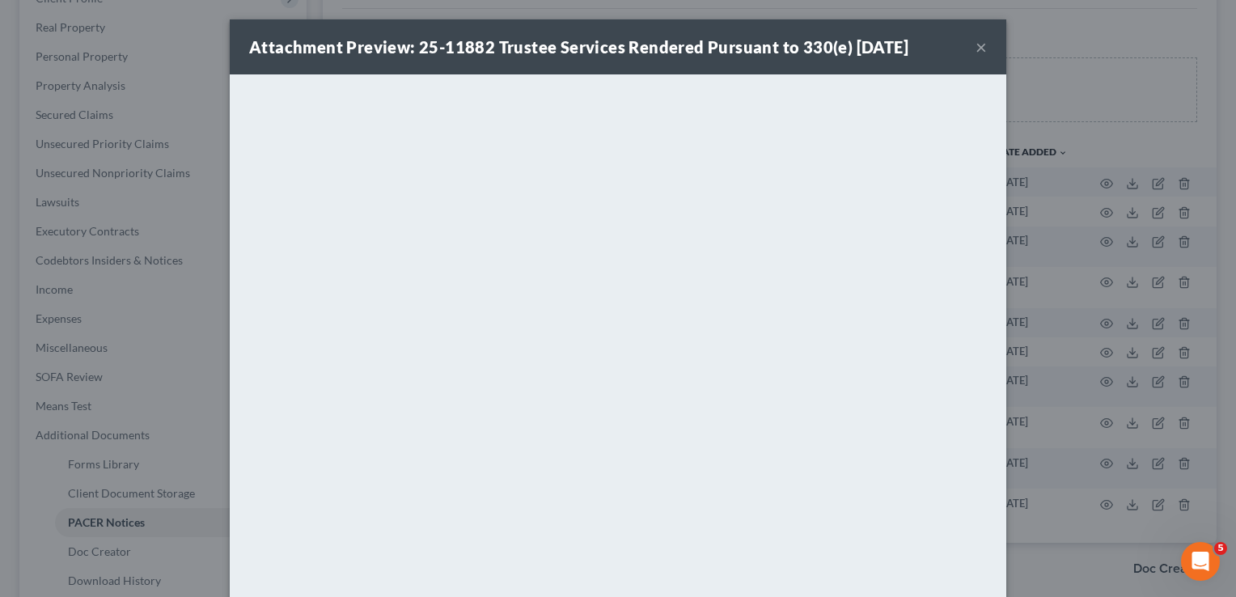
click at [976, 50] on button "×" at bounding box center [981, 46] width 11 height 19
